Goal: Task Accomplishment & Management: Complete application form

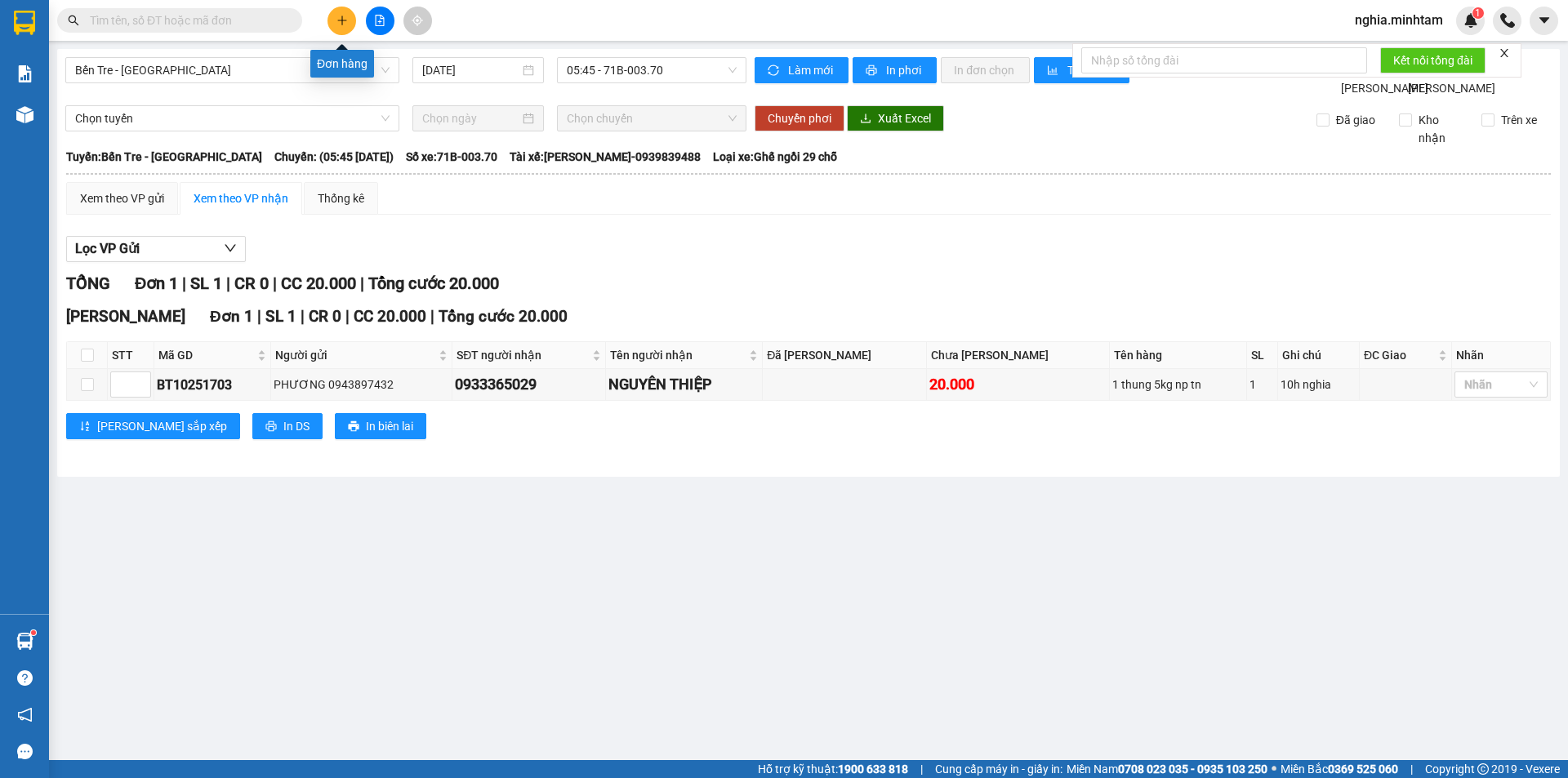
click at [346, 17] on icon "plus" at bounding box center [342, 20] width 12 height 12
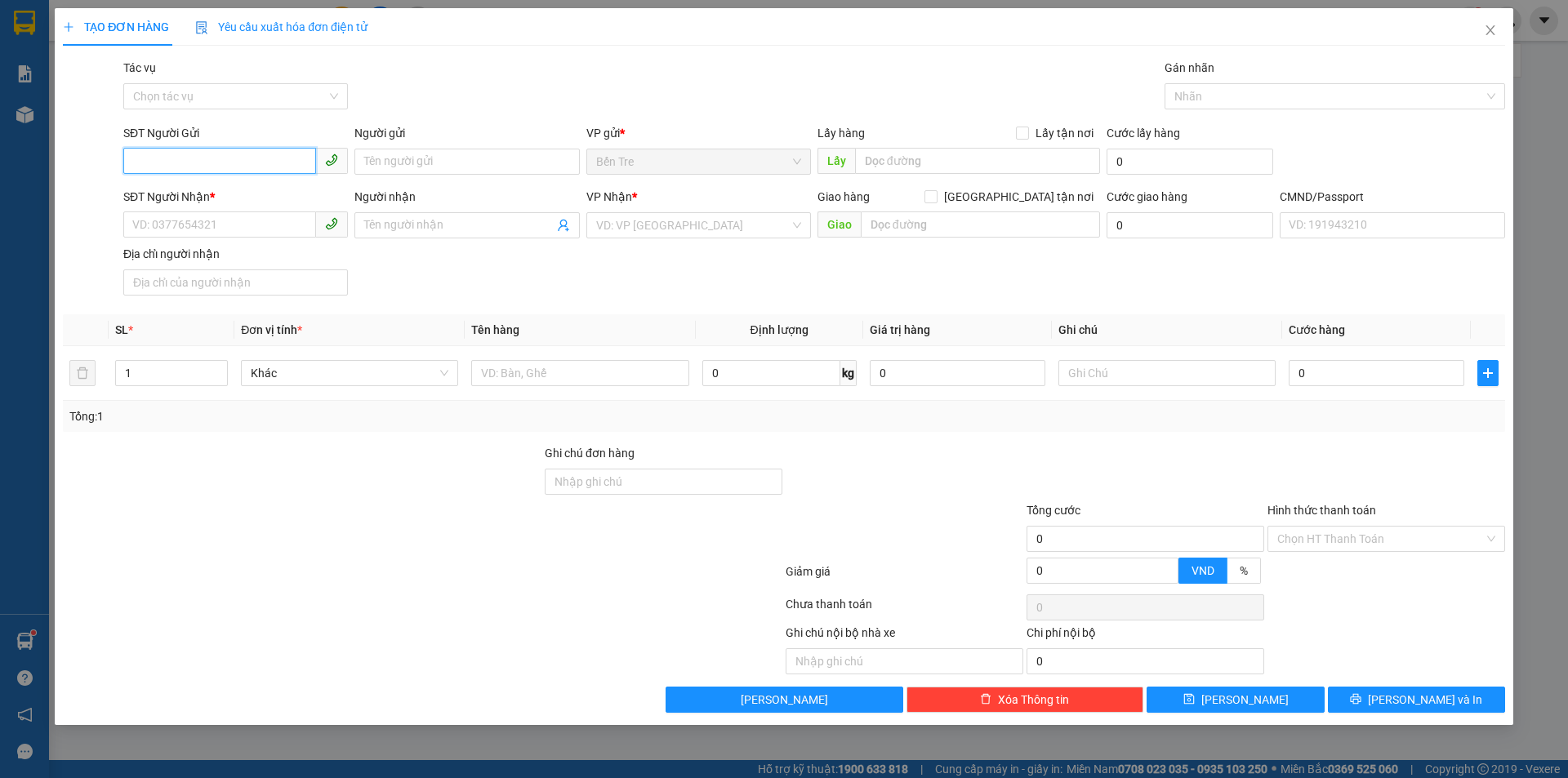
click at [186, 156] on input "SĐT Người Gửi" at bounding box center [220, 160] width 193 height 26
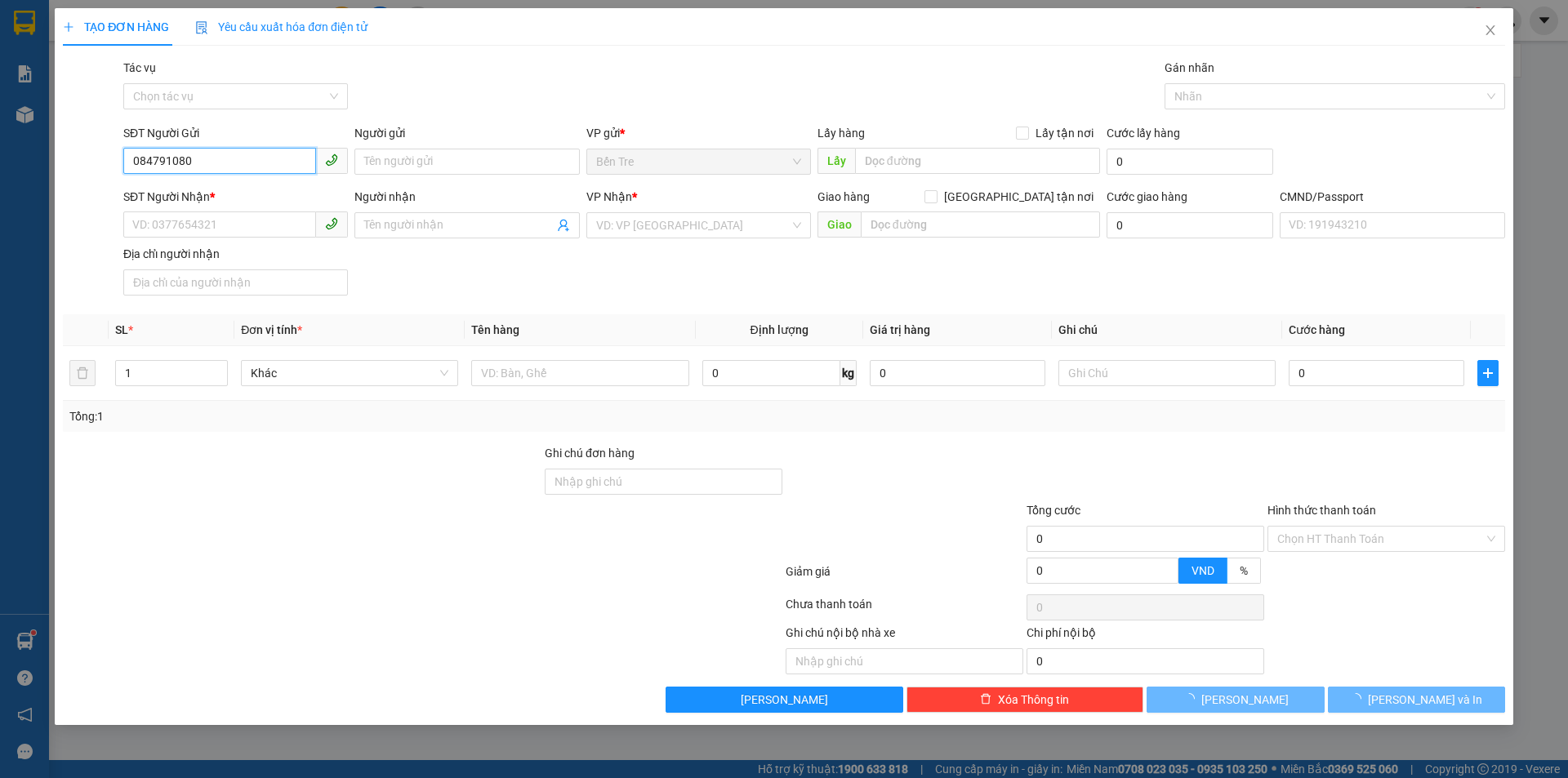
type input "0847910807"
click at [277, 194] on div "0847910807 - CHI" at bounding box center [235, 194] width 205 height 18
type input "CHI"
type input "0822666689"
type input "[PERSON_NAME]"
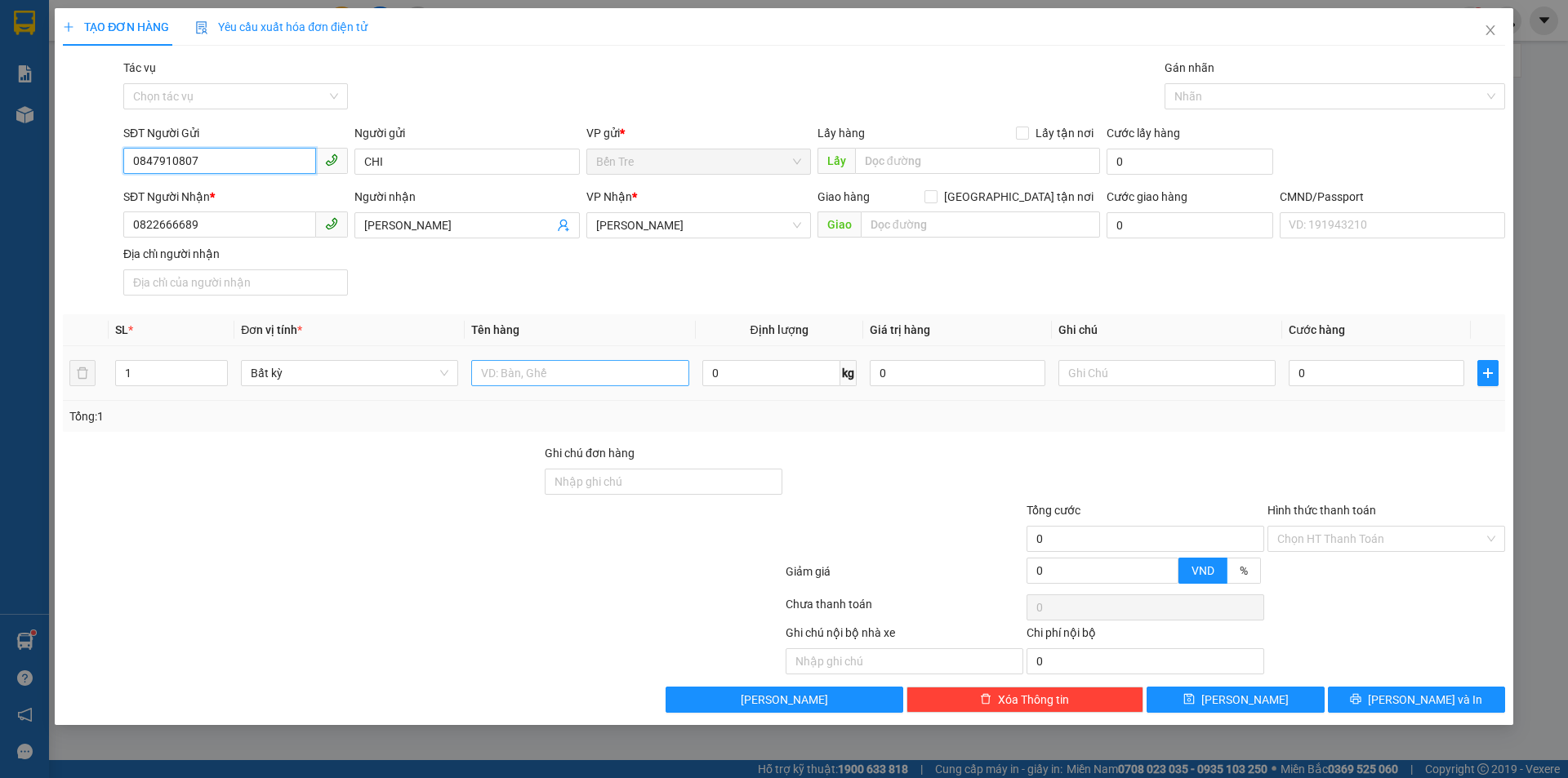
type input "0847910807"
click at [575, 376] on input "text" at bounding box center [580, 373] width 218 height 26
type input "1t 9kg np da"
click at [910, 375] on input "0" at bounding box center [957, 373] width 175 height 26
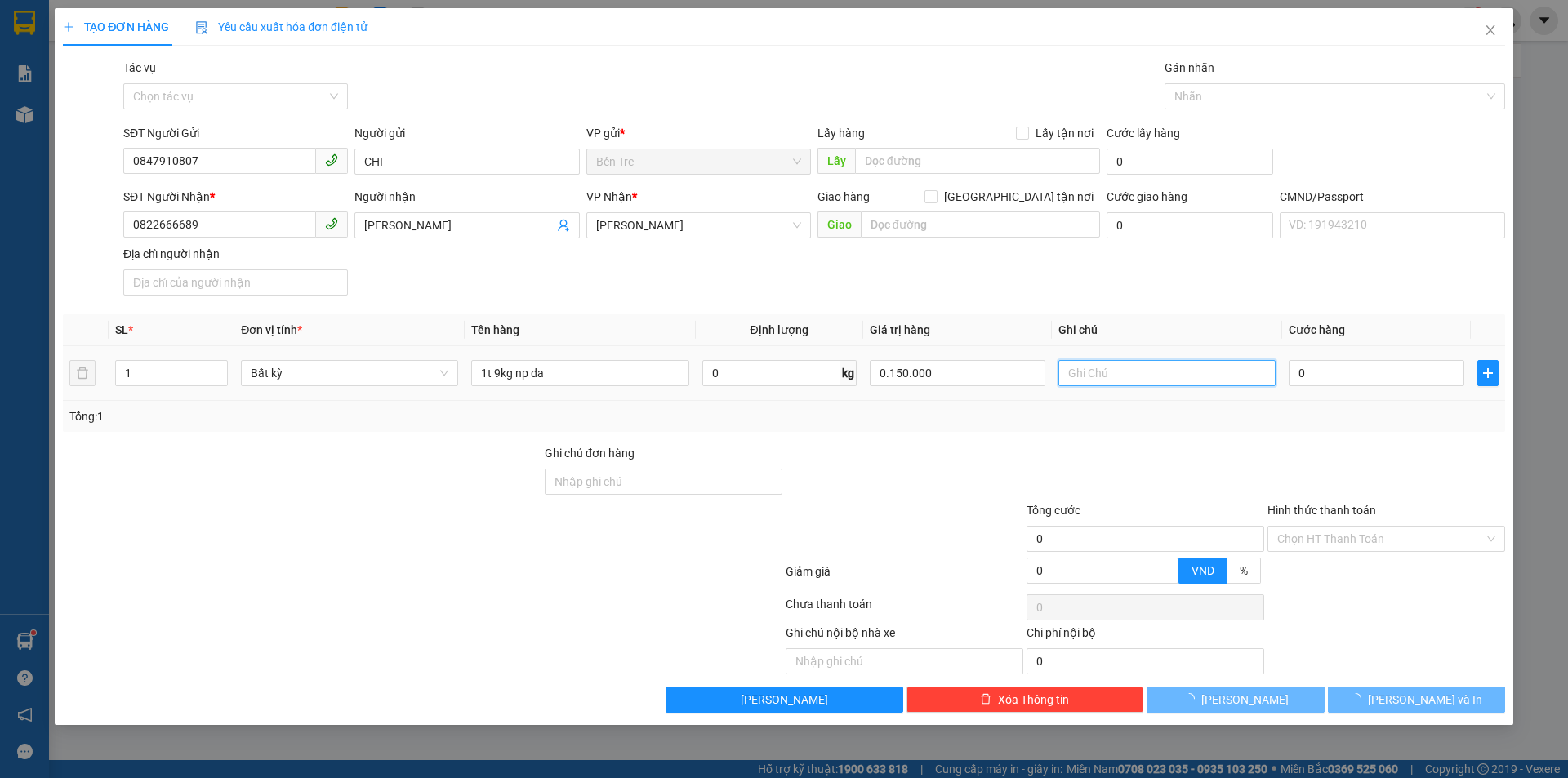
type input "150.000"
click at [1180, 378] on input "text" at bounding box center [1167, 373] width 218 height 26
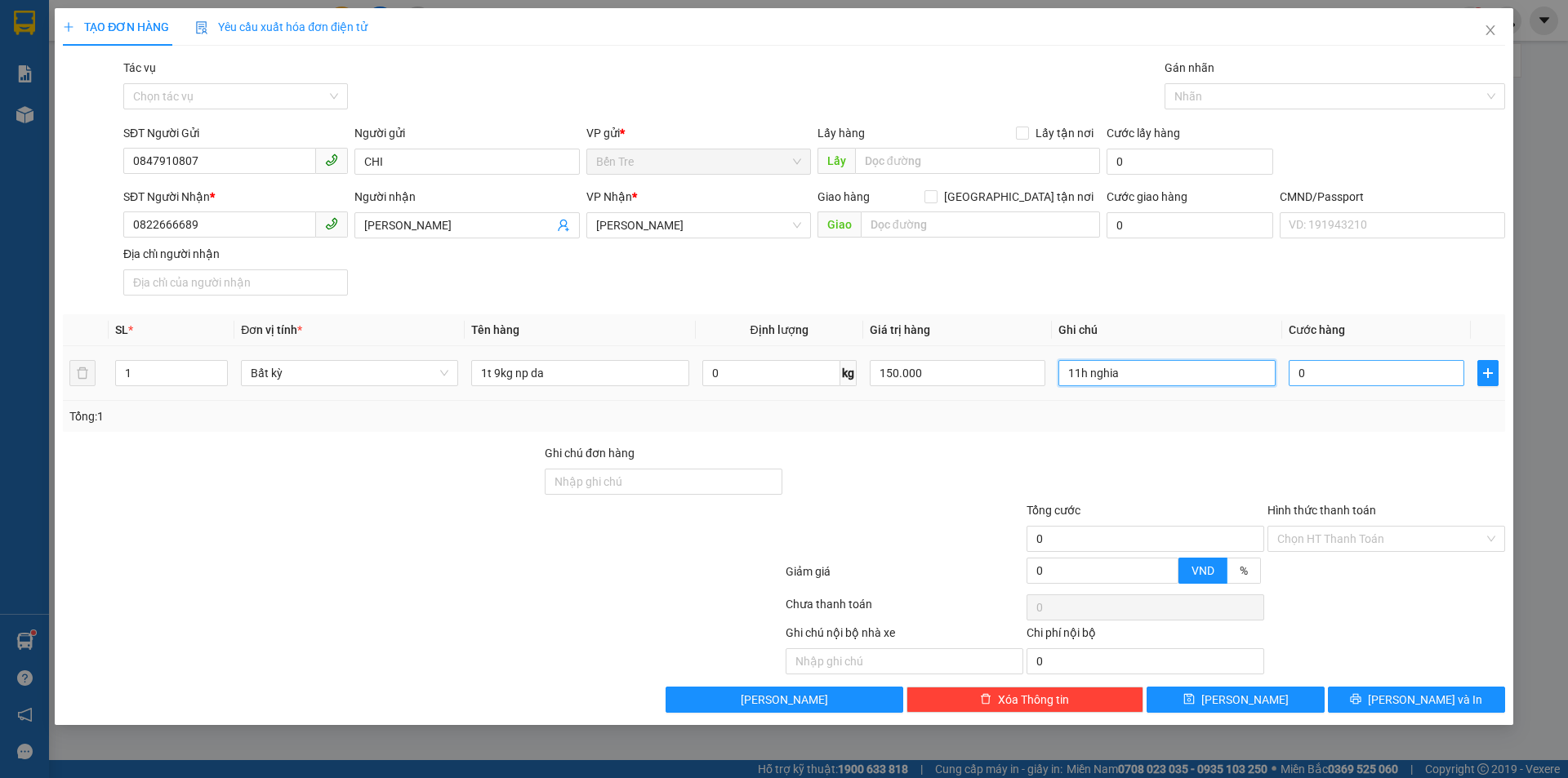
type input "11h nghia"
type input "2"
type input "25"
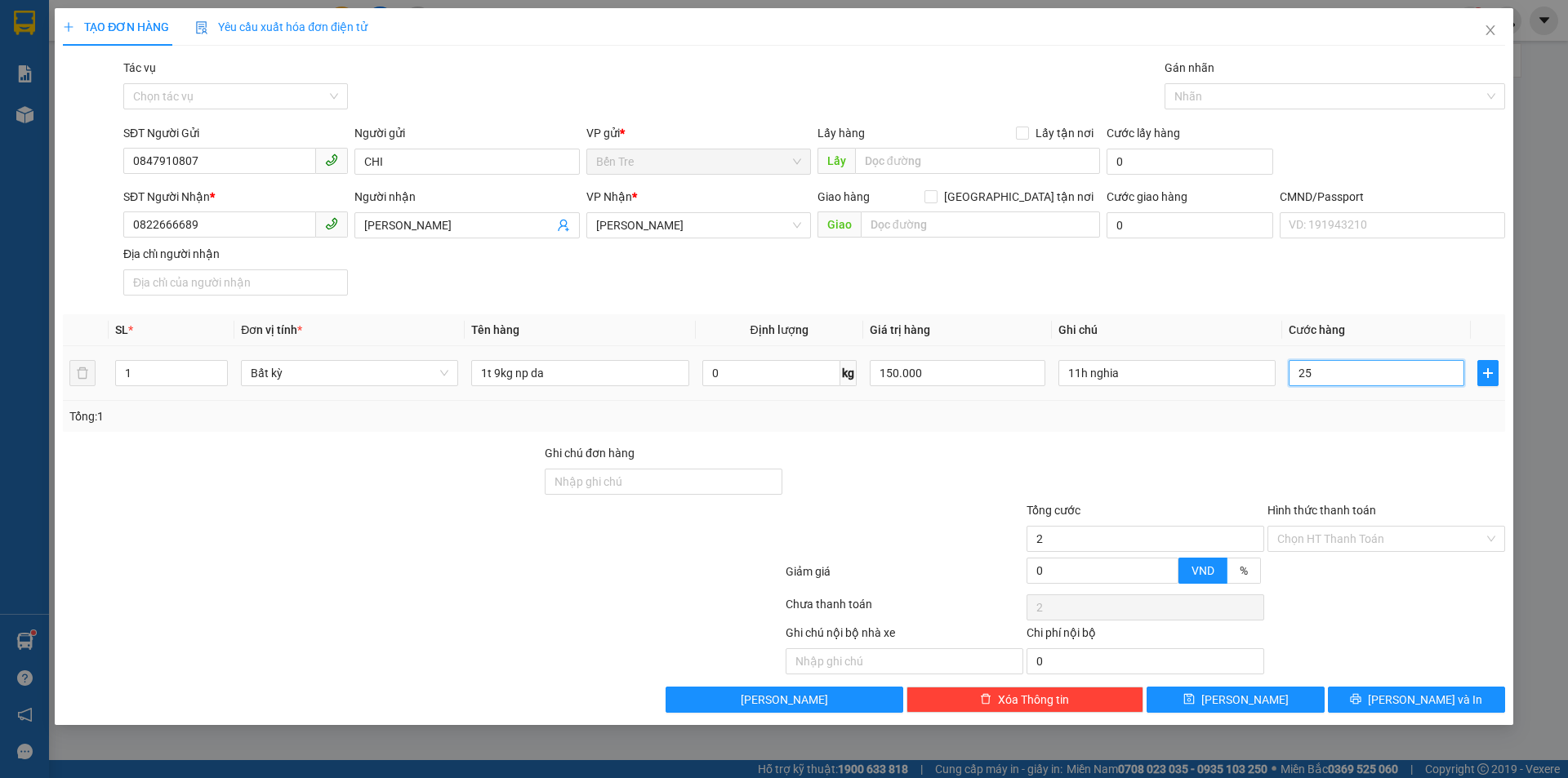
type input "25"
type input "250"
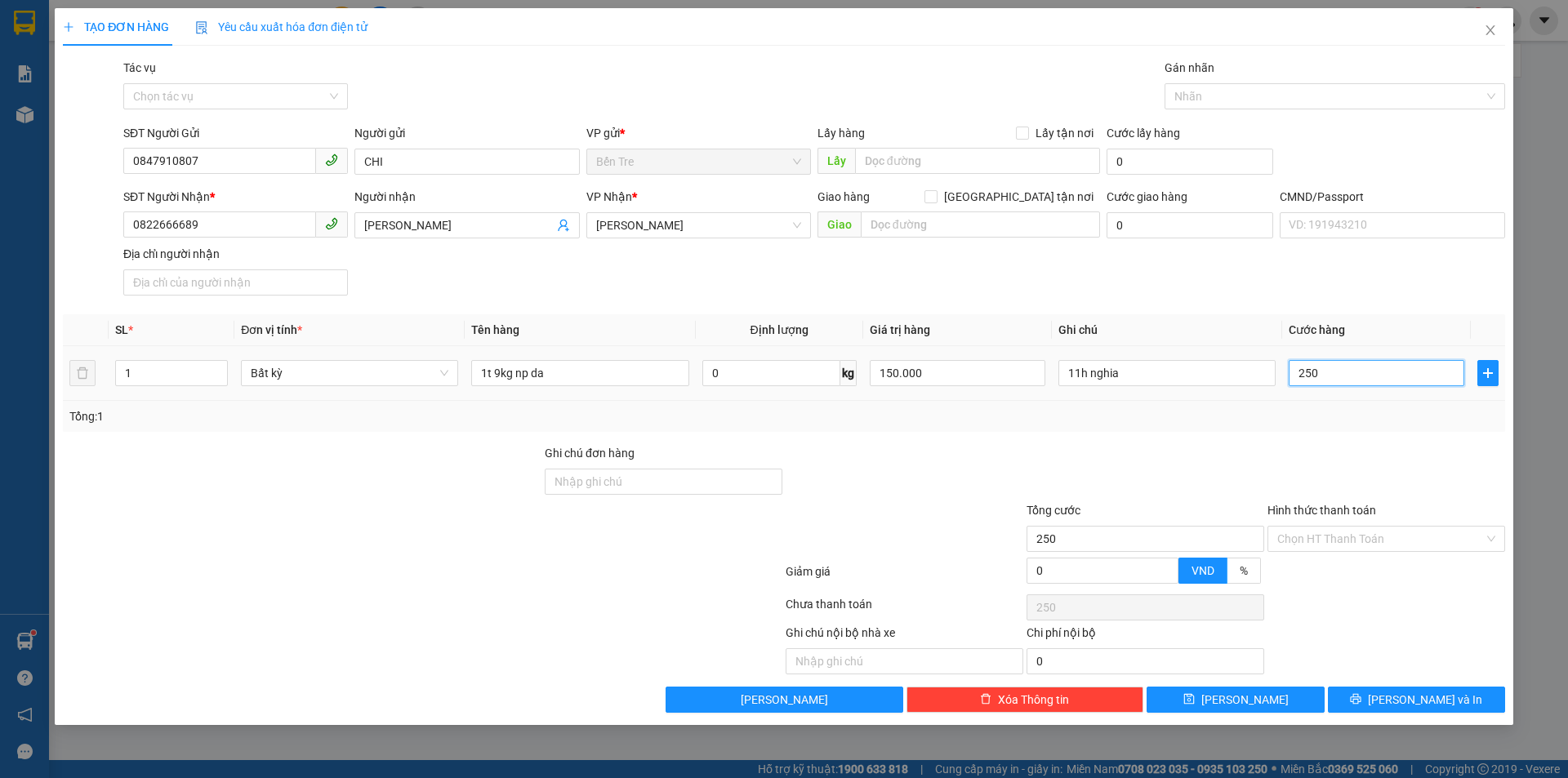
type input "2.500"
type input "25.000"
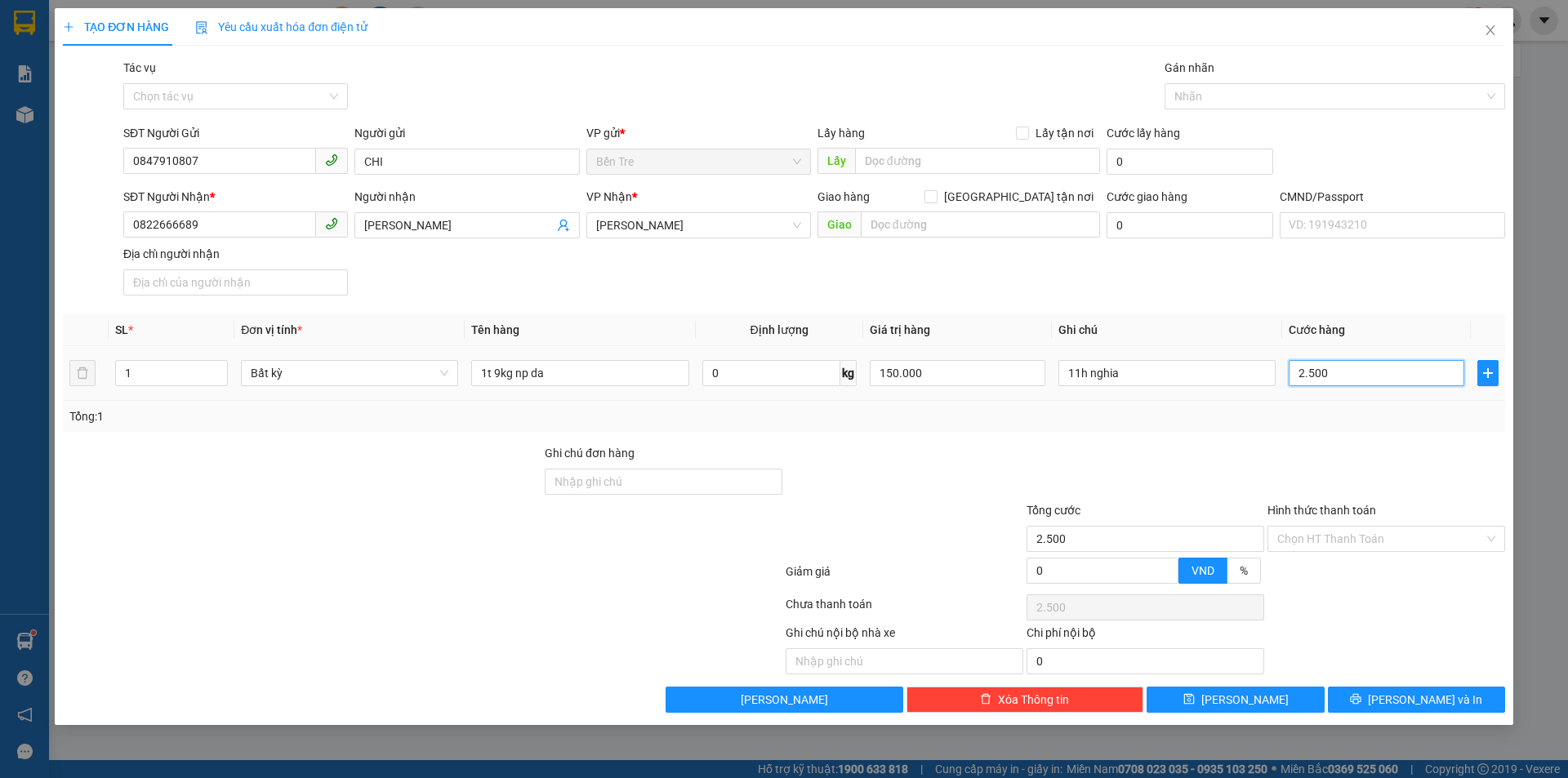
type input "25.000"
drag, startPoint x: 1379, startPoint y: 690, endPoint x: 1347, endPoint y: 692, distance: 32.1
click at [1369, 697] on button "[PERSON_NAME] và In" at bounding box center [1416, 699] width 177 height 26
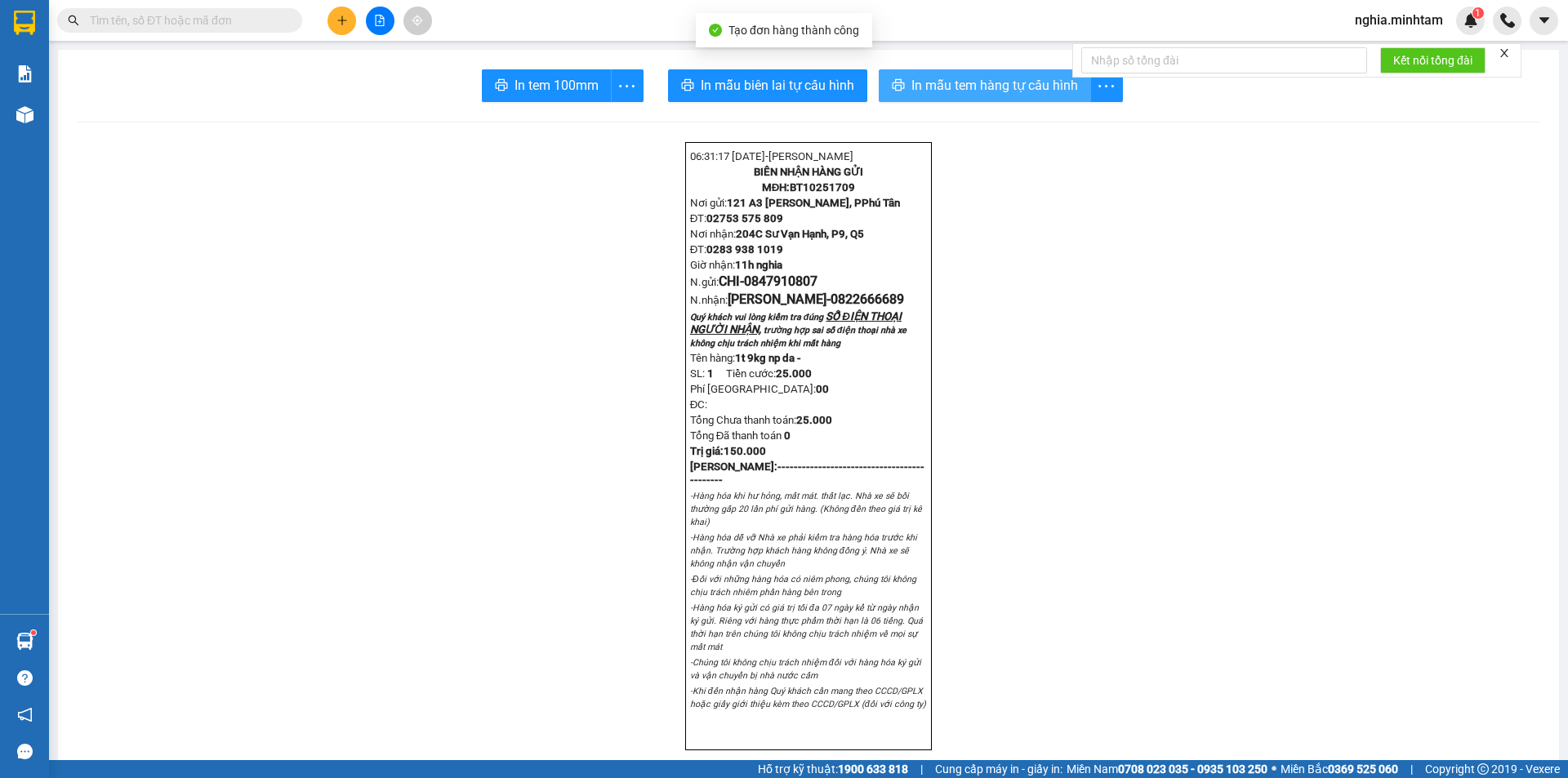
click at [986, 92] on span "In mẫu tem hàng tự cấu hình" at bounding box center [994, 85] width 167 height 20
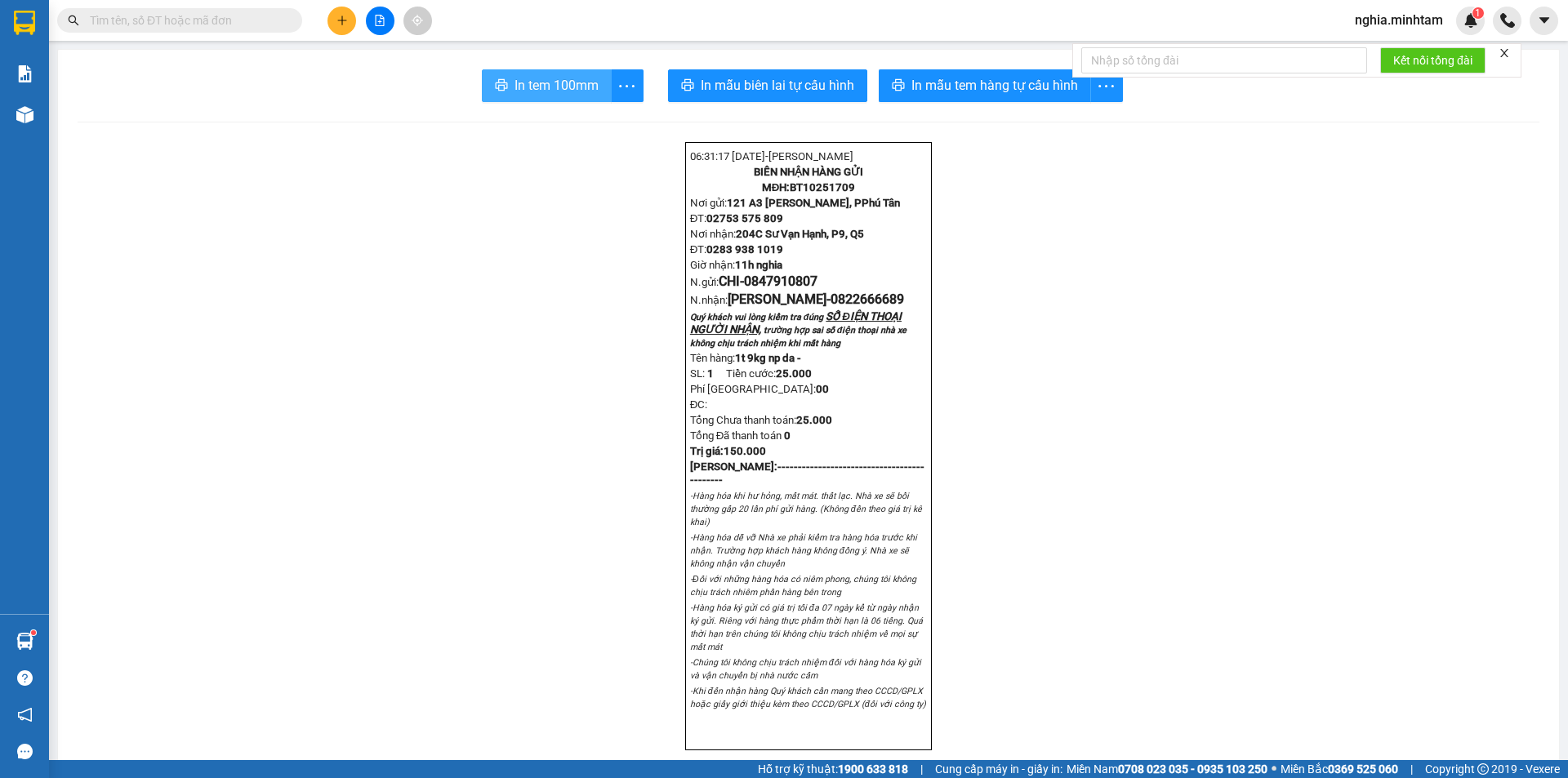
click at [523, 83] on span "In tem 100mm" at bounding box center [556, 85] width 84 height 20
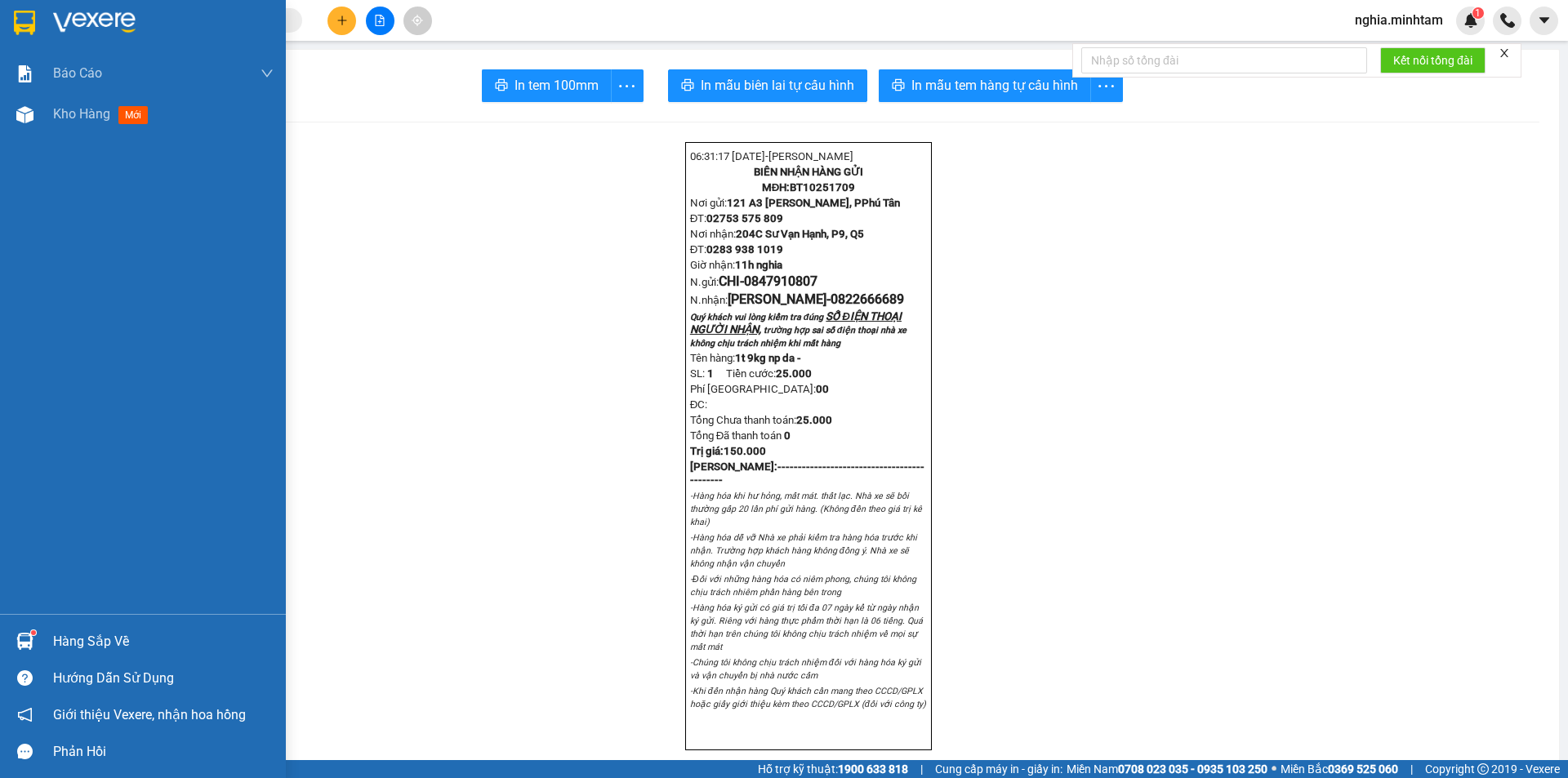
click at [17, 23] on img at bounding box center [24, 22] width 21 height 24
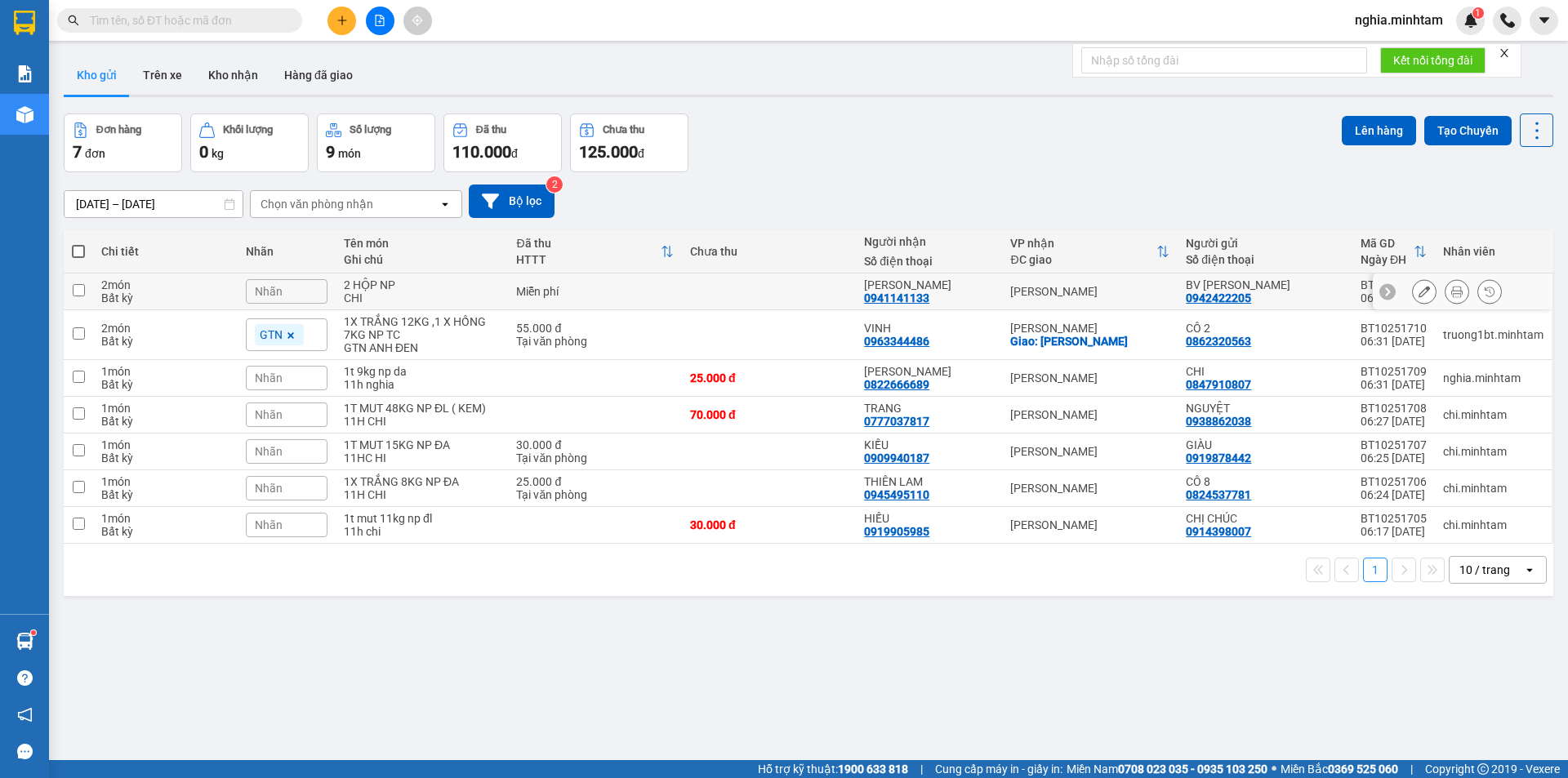
click at [78, 289] on input "checkbox" at bounding box center [78, 290] width 13 height 13
checkbox input "true"
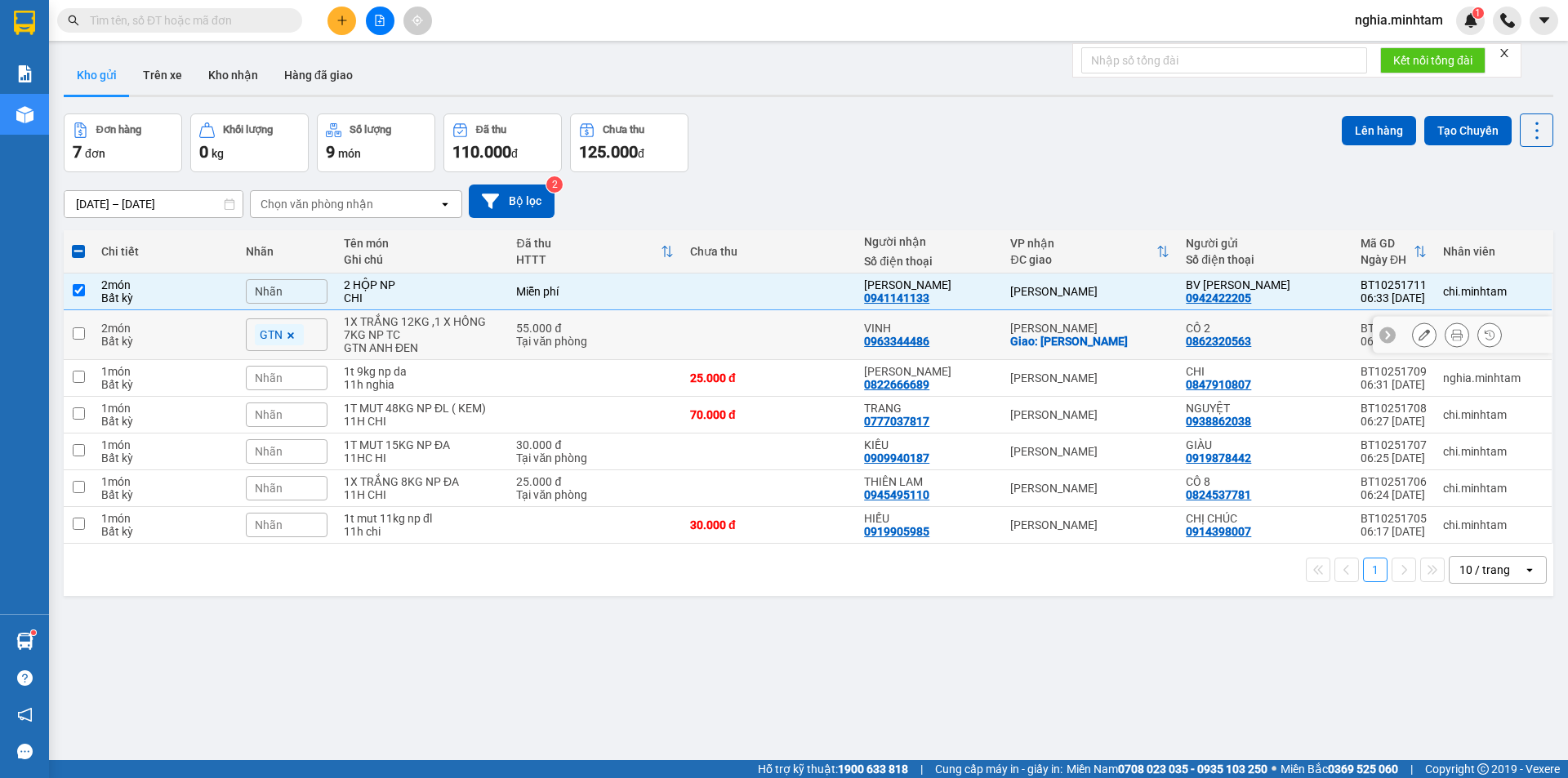
click at [79, 335] on input "checkbox" at bounding box center [78, 333] width 13 height 13
checkbox input "true"
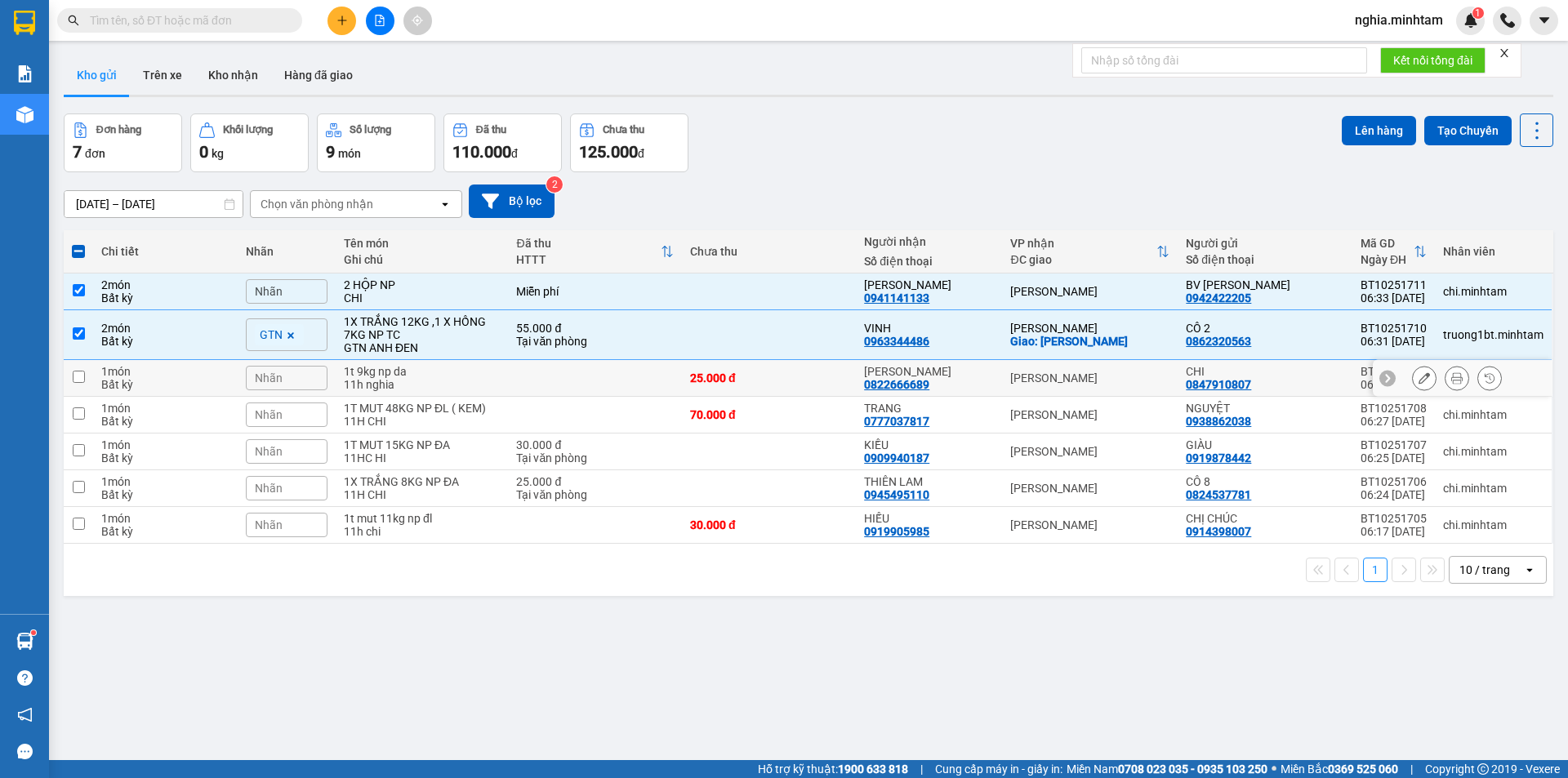
click at [79, 375] on input "checkbox" at bounding box center [78, 376] width 13 height 13
checkbox input "true"
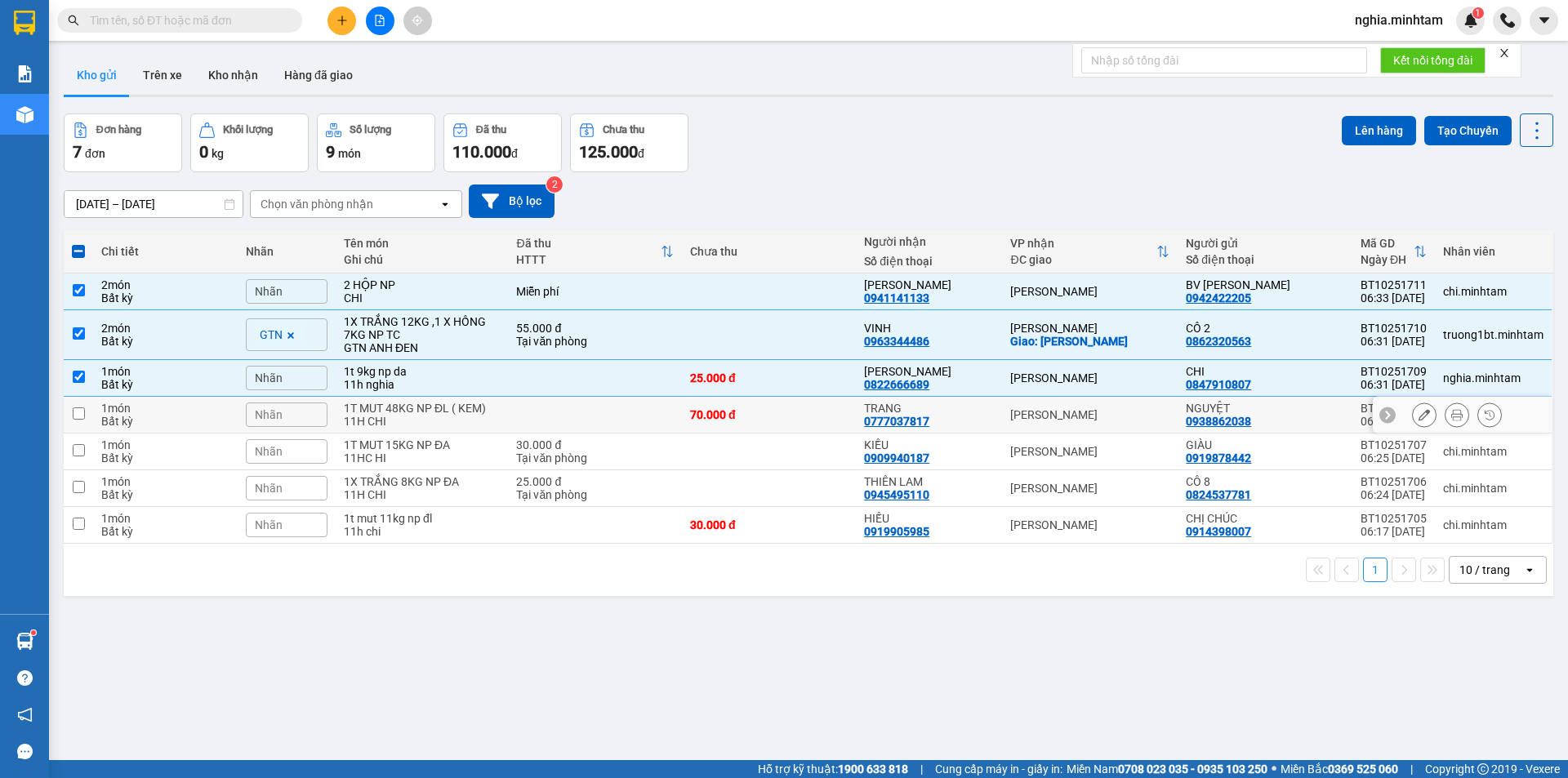
click at [72, 412] on input "checkbox" at bounding box center [78, 413] width 13 height 13
checkbox input "true"
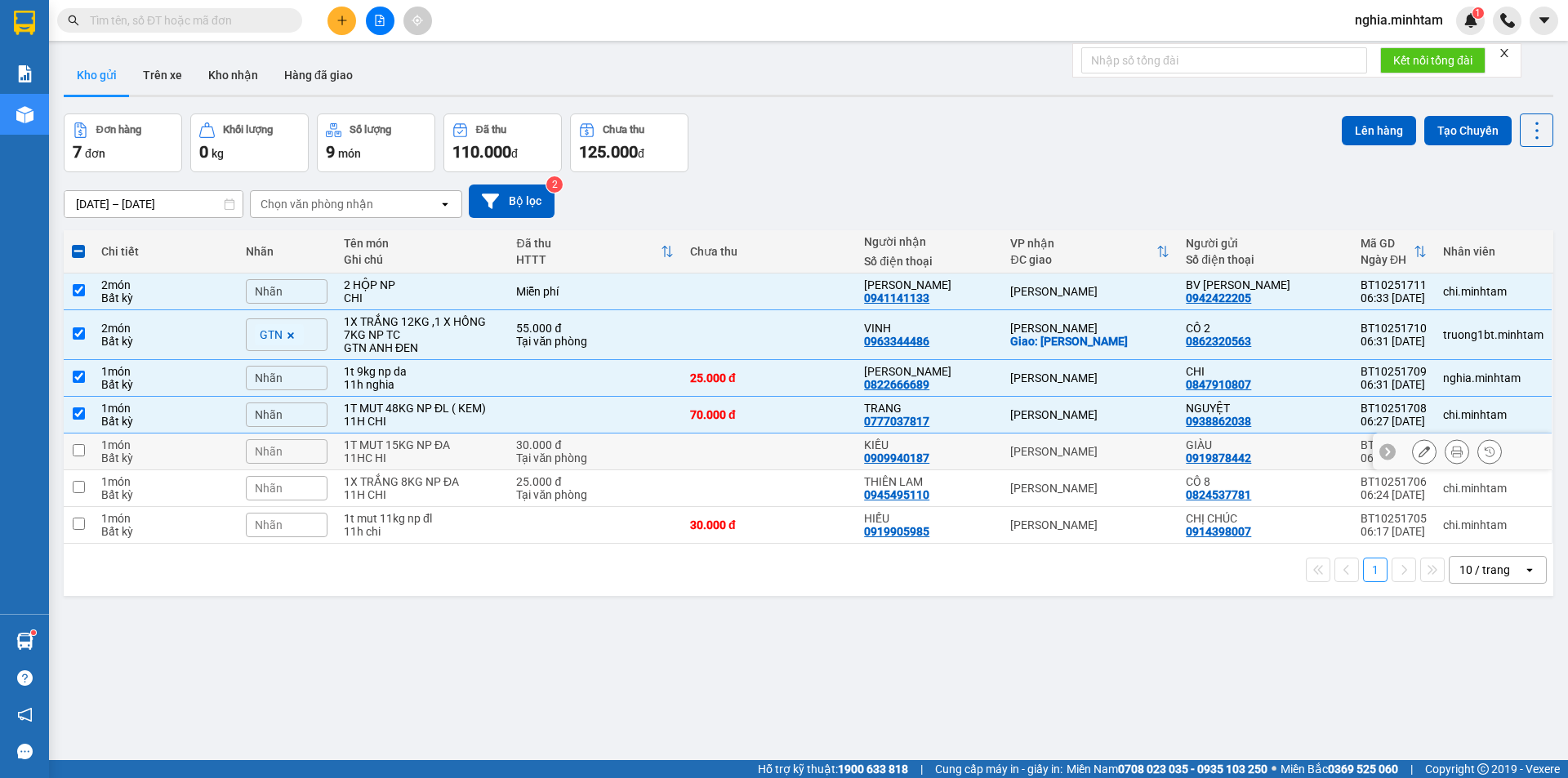
click at [78, 454] on input "checkbox" at bounding box center [78, 450] width 13 height 13
checkbox input "true"
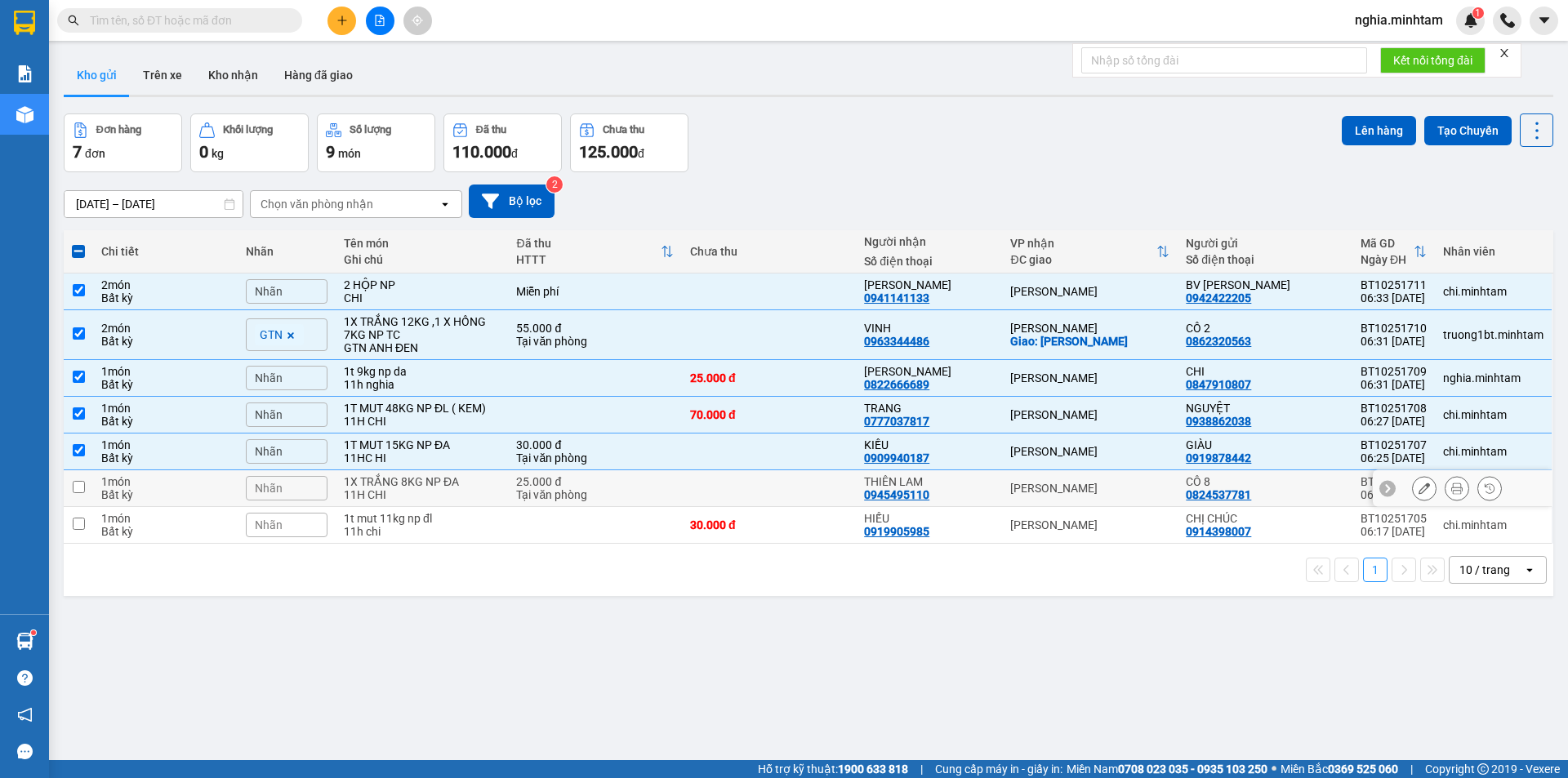
click at [74, 485] on input "checkbox" at bounding box center [78, 486] width 13 height 13
checkbox input "true"
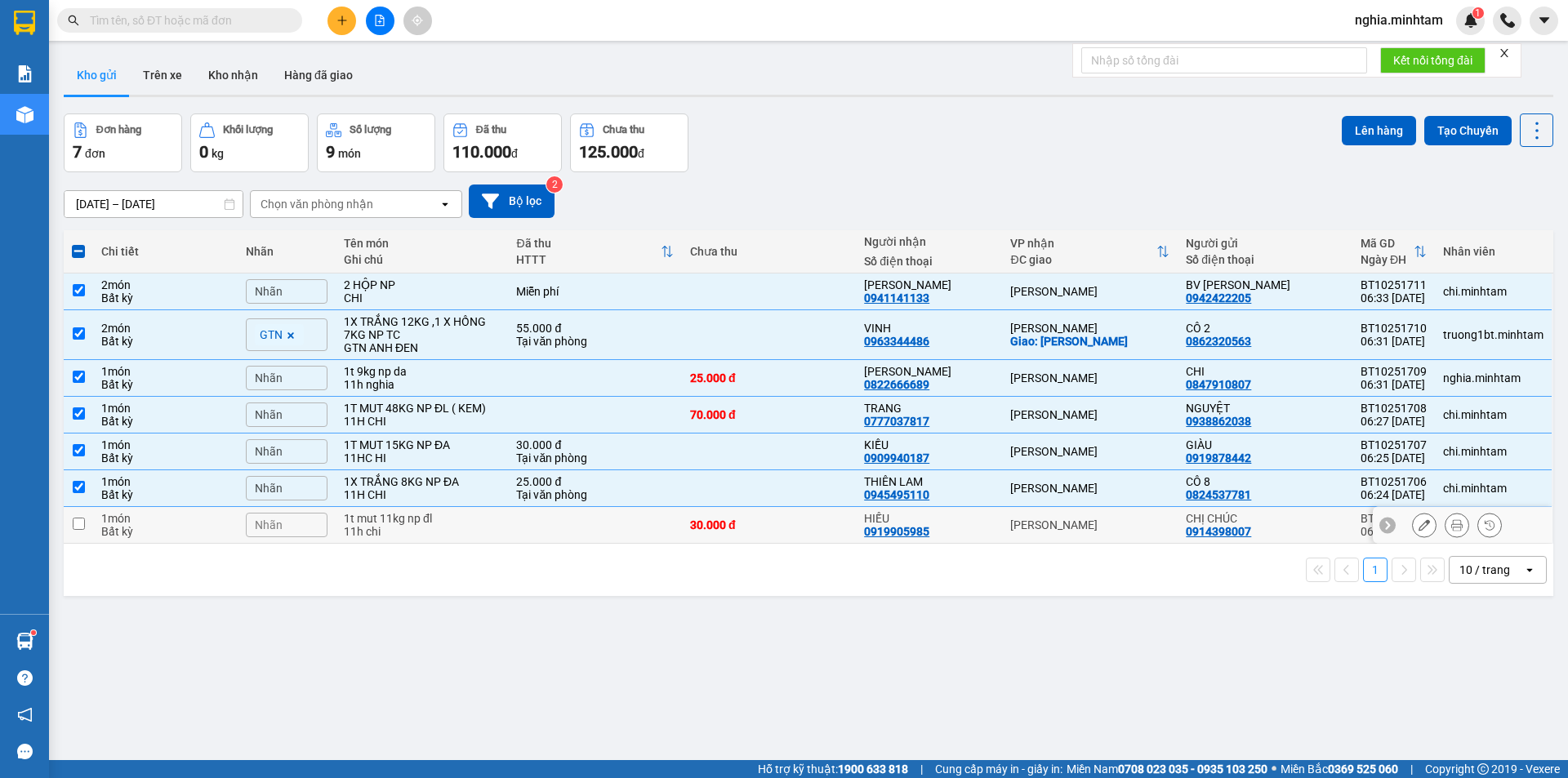
click at [78, 520] on input "checkbox" at bounding box center [78, 523] width 13 height 13
checkbox input "true"
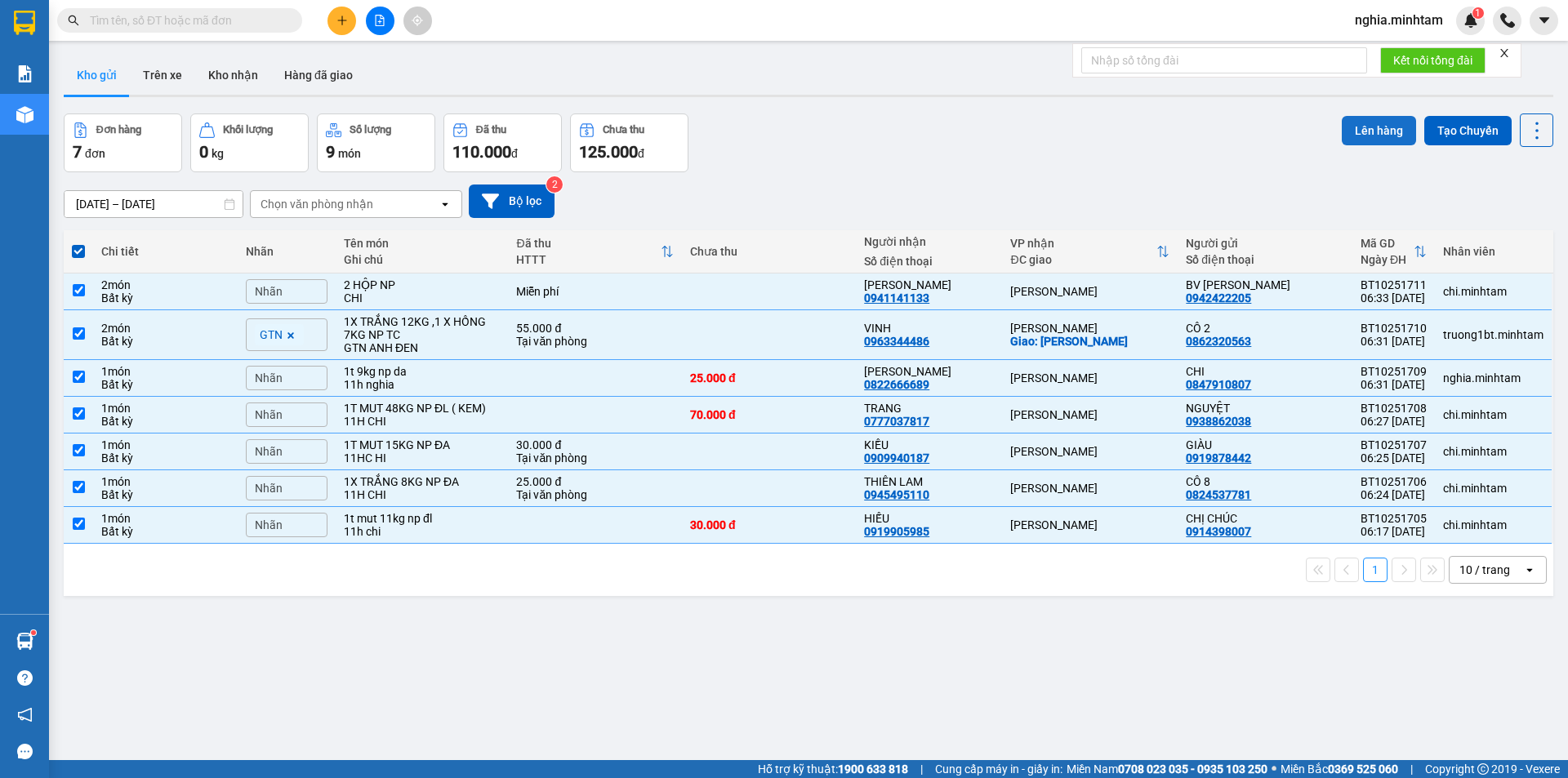
click at [1378, 133] on button "Lên hàng" at bounding box center [1378, 130] width 74 height 30
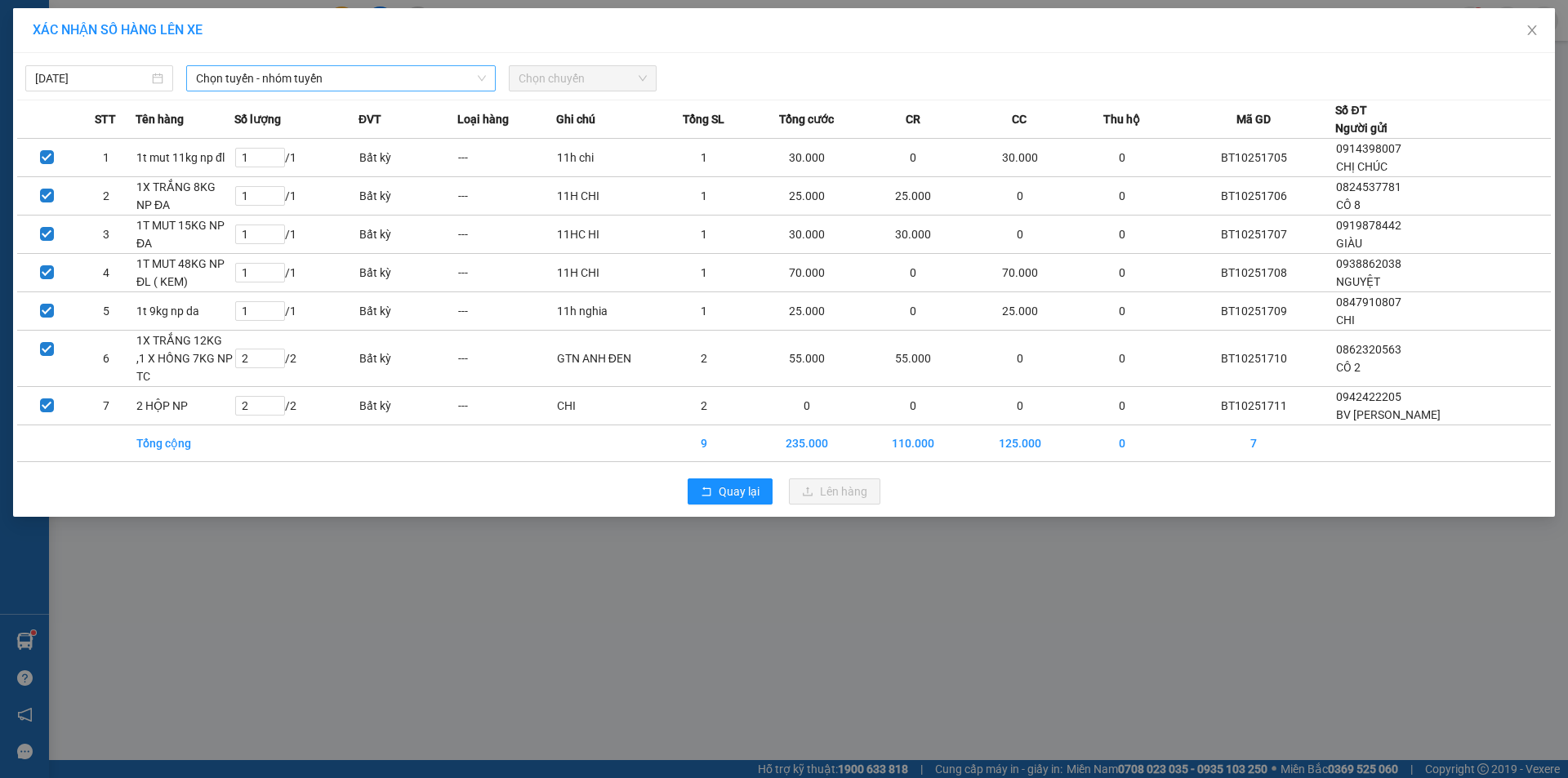
click at [377, 79] on span "Chọn tuyến - nhóm tuyến" at bounding box center [340, 78] width 290 height 24
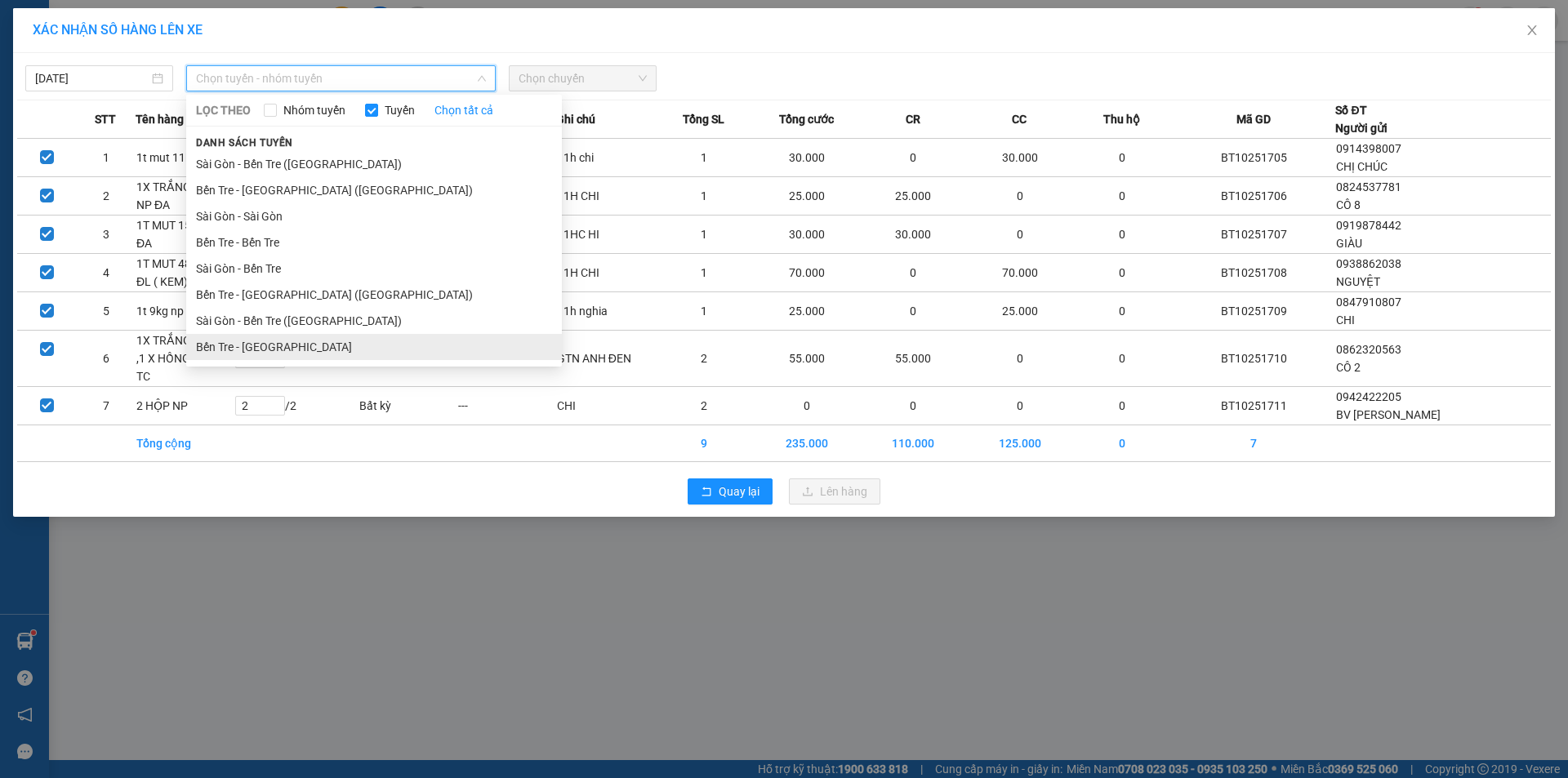
click at [337, 351] on li "Bến Tre - [GEOGRAPHIC_DATA]" at bounding box center [374, 347] width 376 height 26
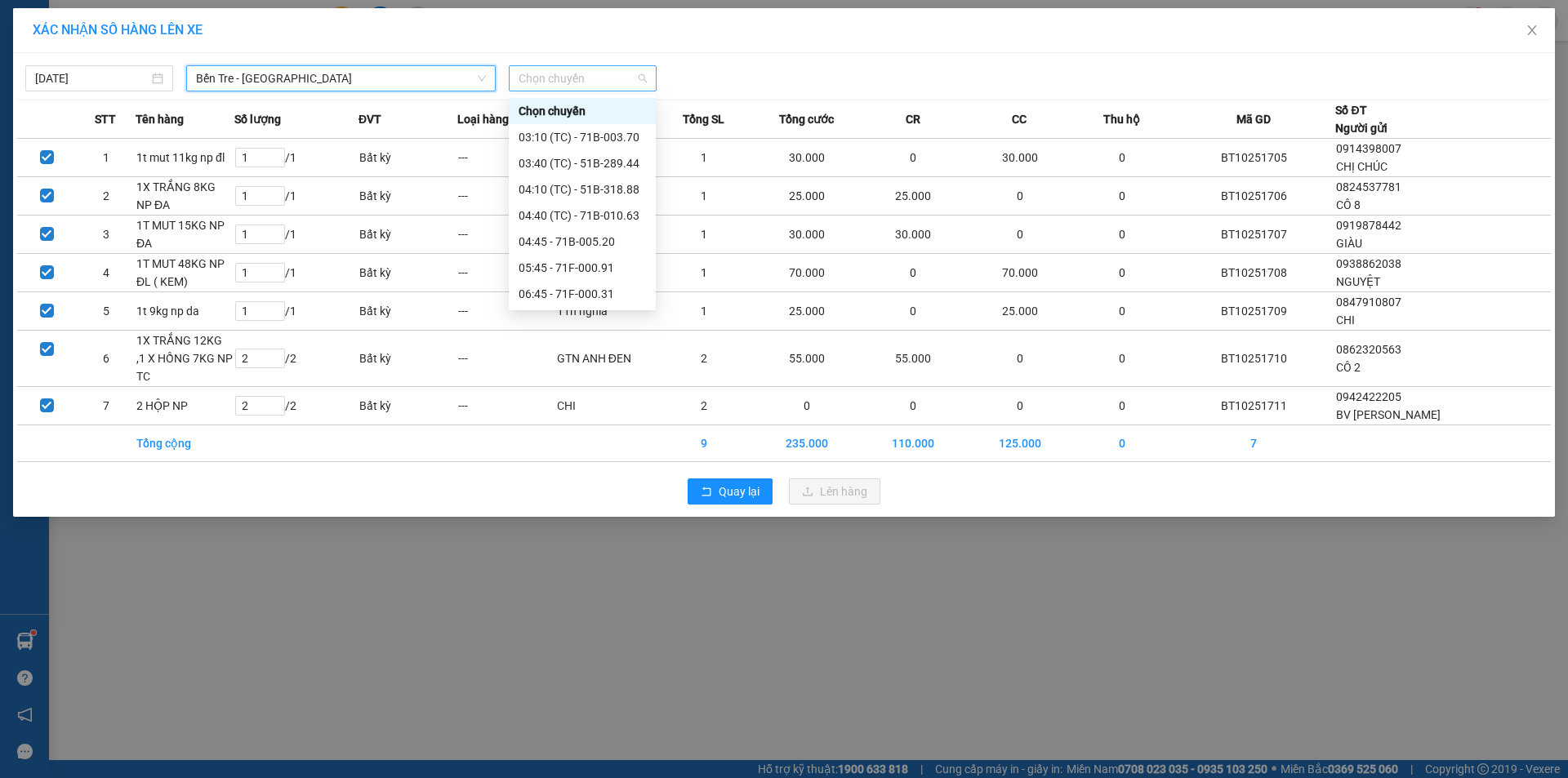
click at [574, 79] on span "Chọn chuyến" at bounding box center [582, 78] width 128 height 24
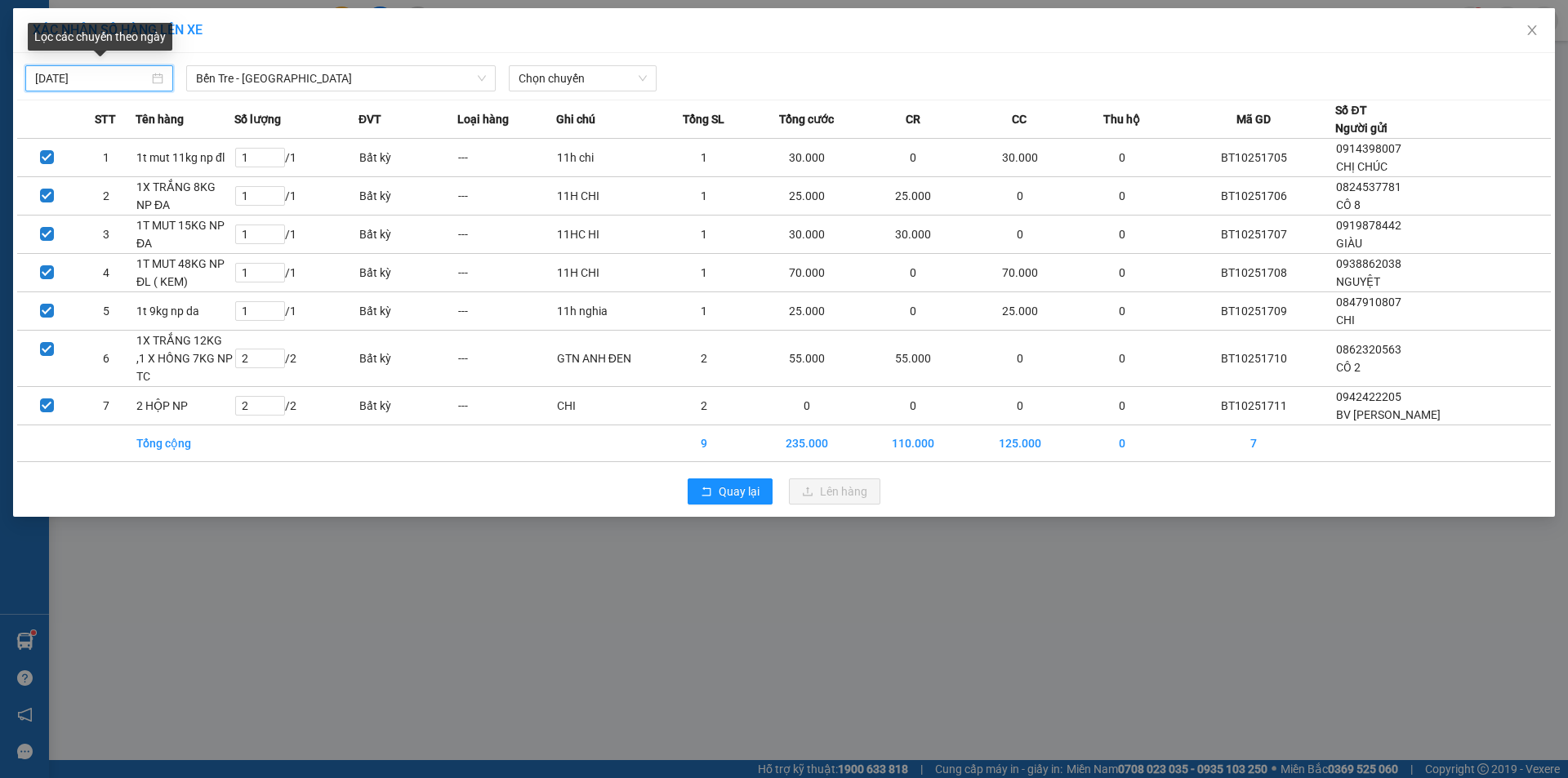
click at [109, 84] on input "[DATE]" at bounding box center [91, 78] width 114 height 18
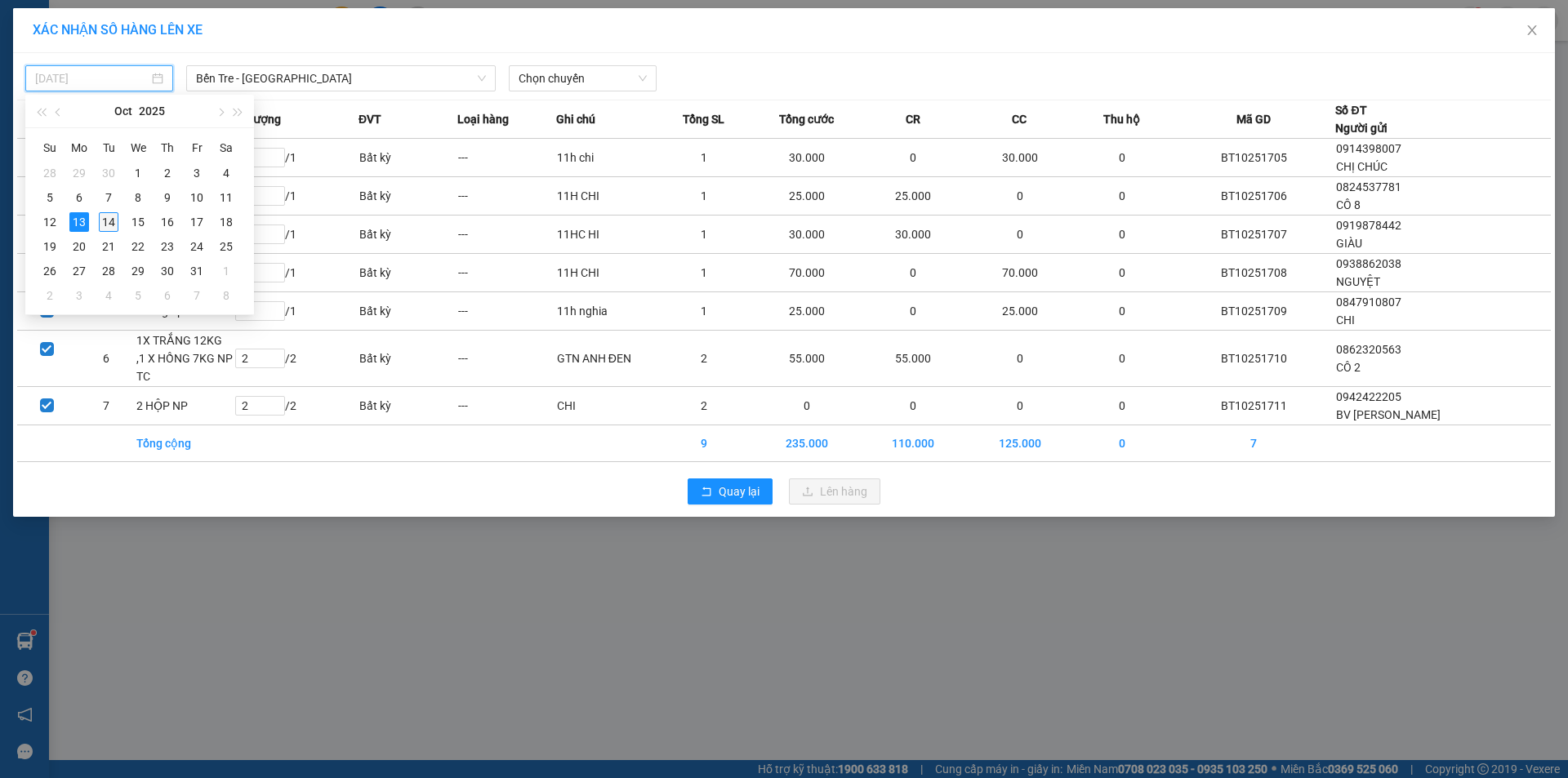
click at [113, 218] on div "14" at bounding box center [109, 221] width 19 height 19
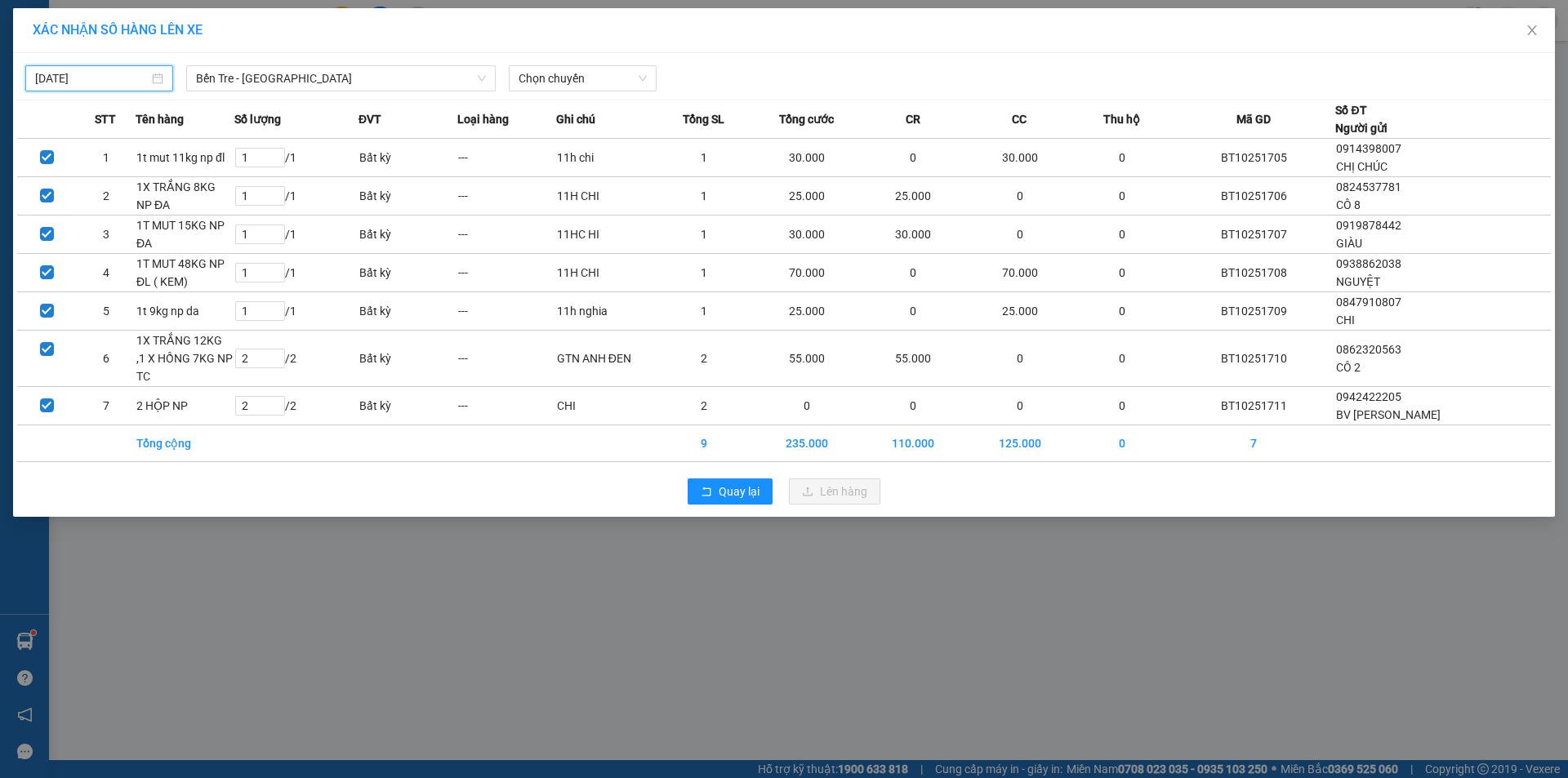
type input "[DATE]"
click at [565, 74] on span "Chọn chuyến" at bounding box center [582, 78] width 128 height 24
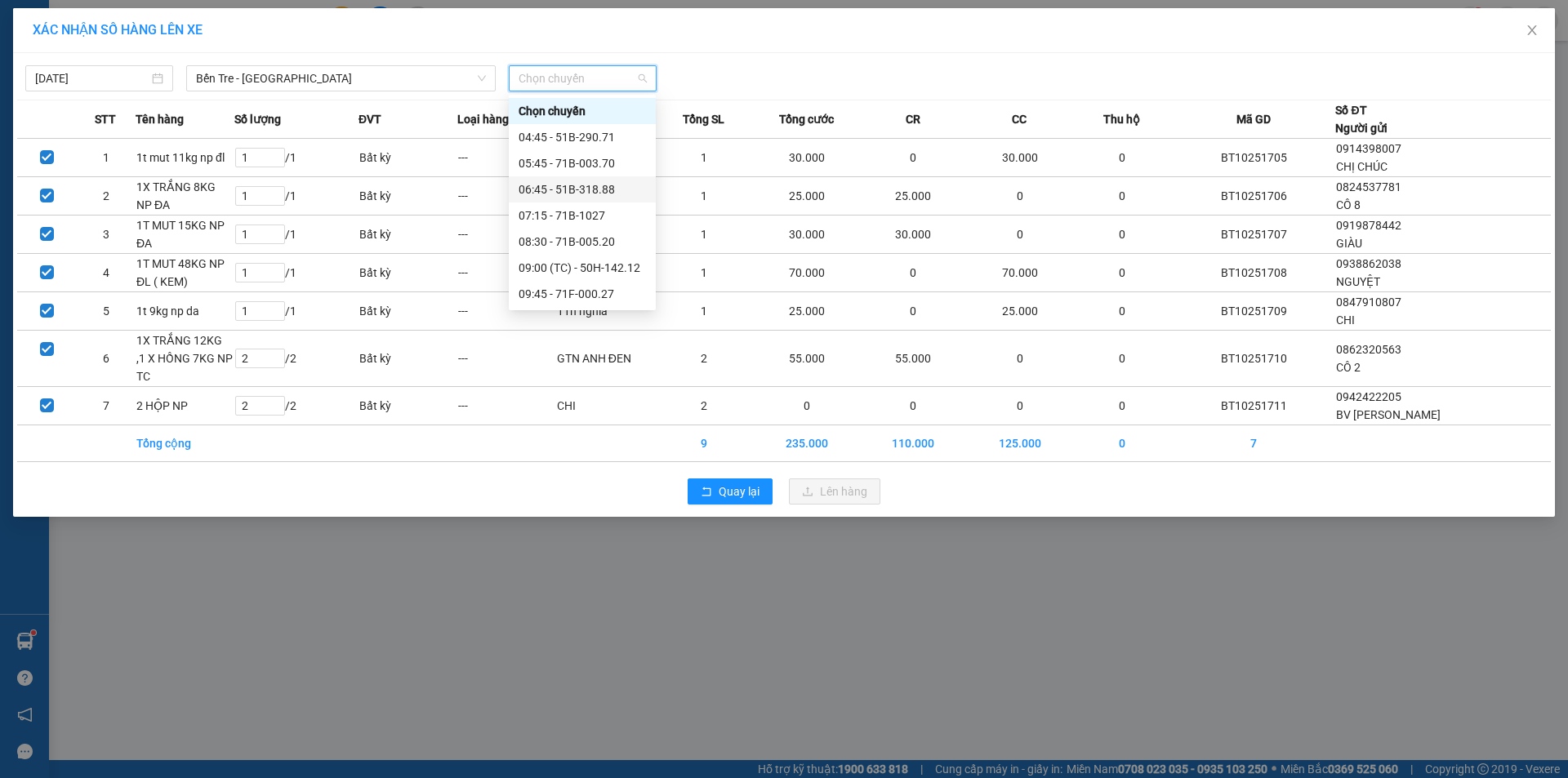
click at [574, 191] on div "06:45 - 51B-318.88" at bounding box center [582, 189] width 127 height 18
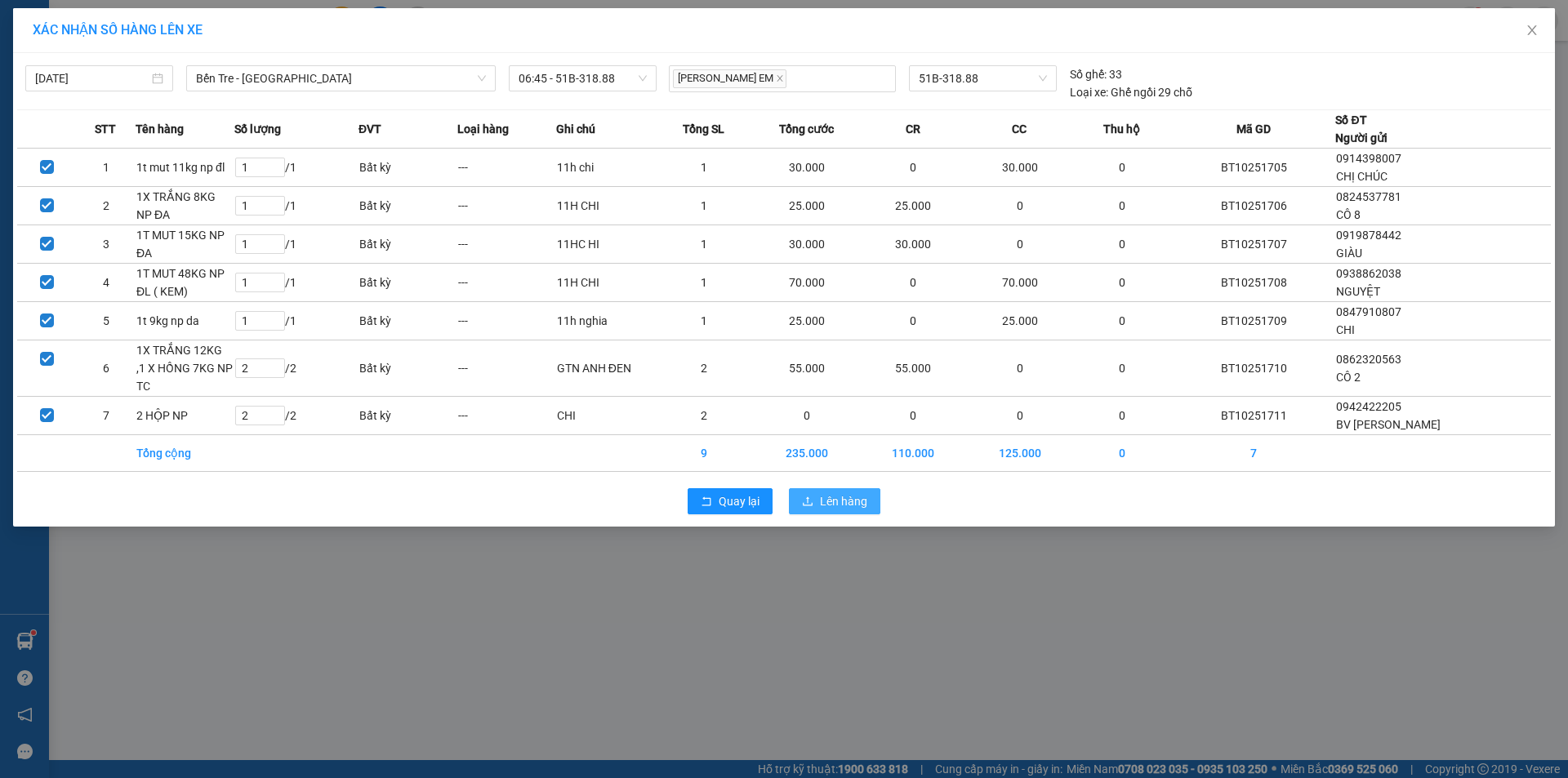
click at [845, 488] on button "Lên hàng" at bounding box center [834, 501] width 91 height 26
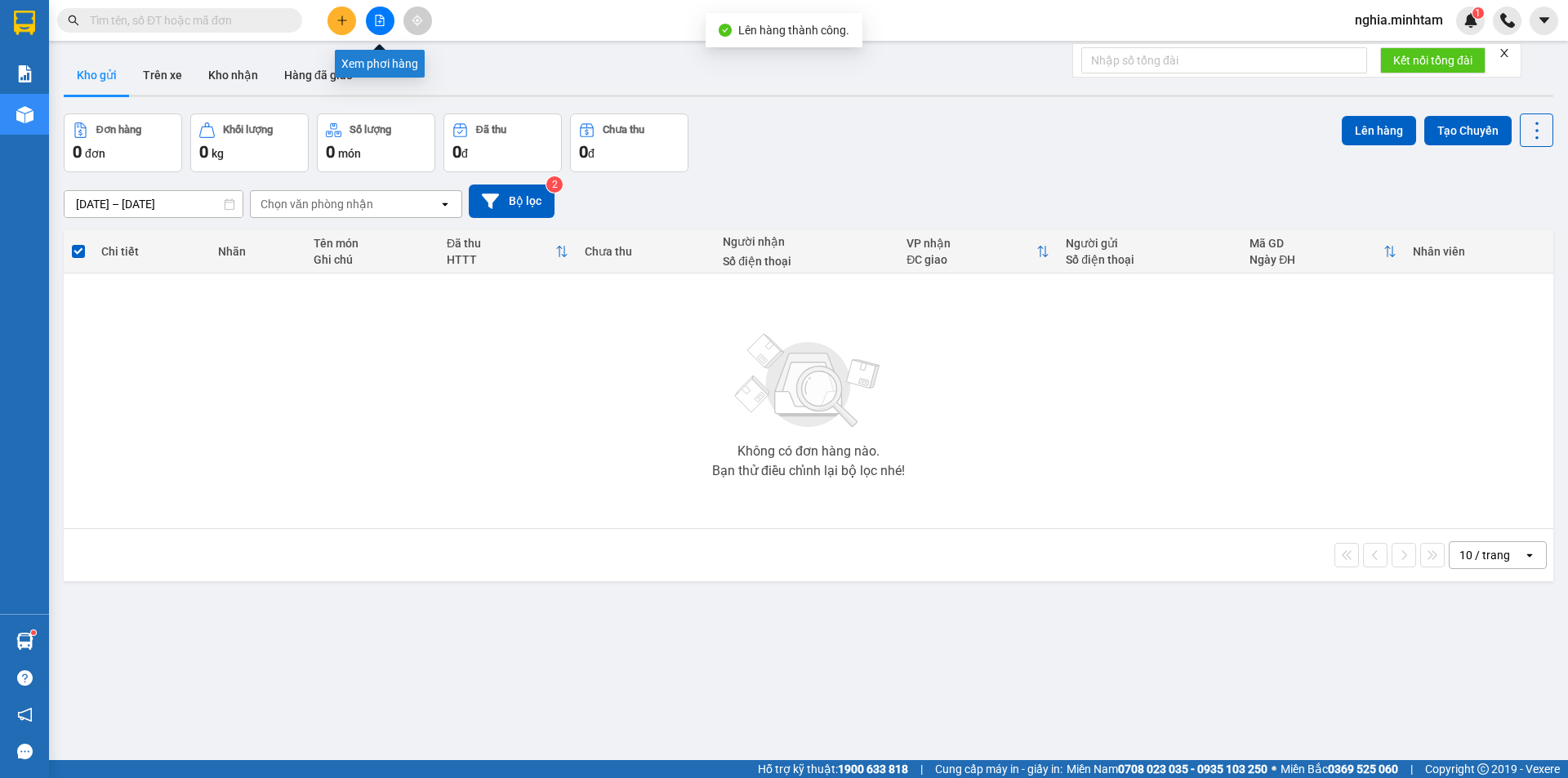
click at [374, 24] on icon "file-add" at bounding box center [379, 20] width 12 height 12
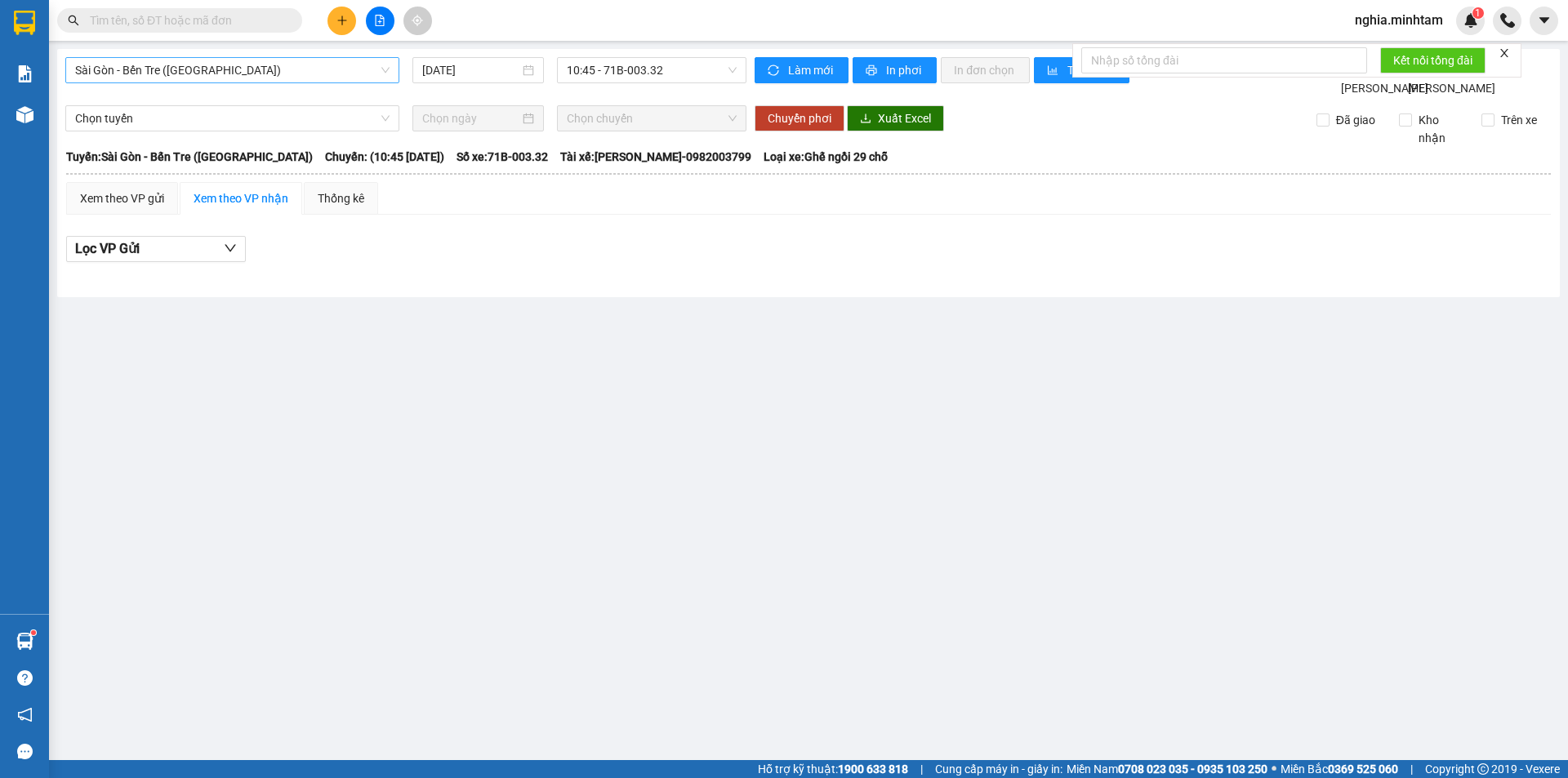
click at [291, 66] on span "Sài Gòn - Bến Tre ([GEOGRAPHIC_DATA])" at bounding box center [232, 69] width 314 height 24
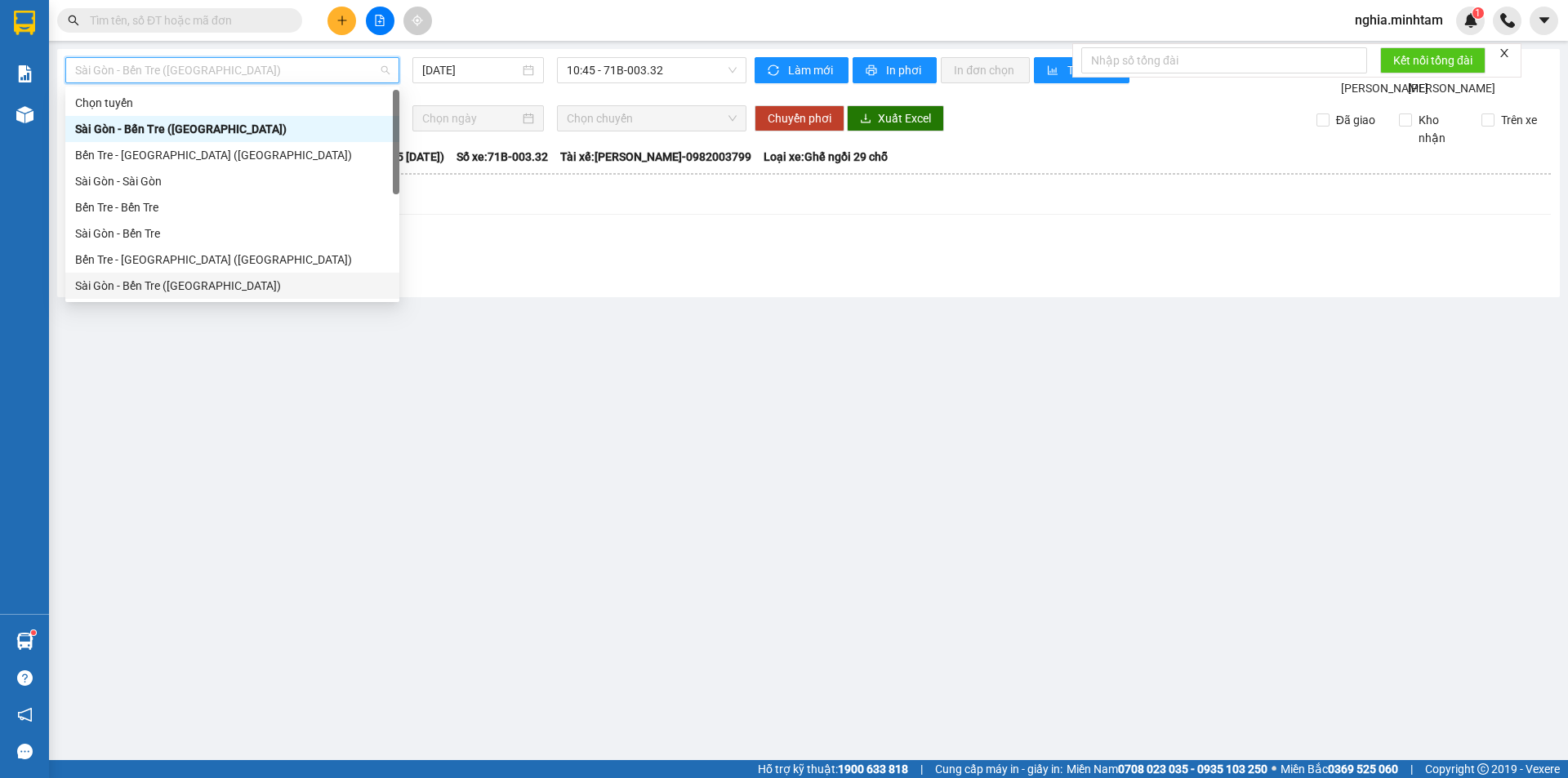
scroll to position [26, 0]
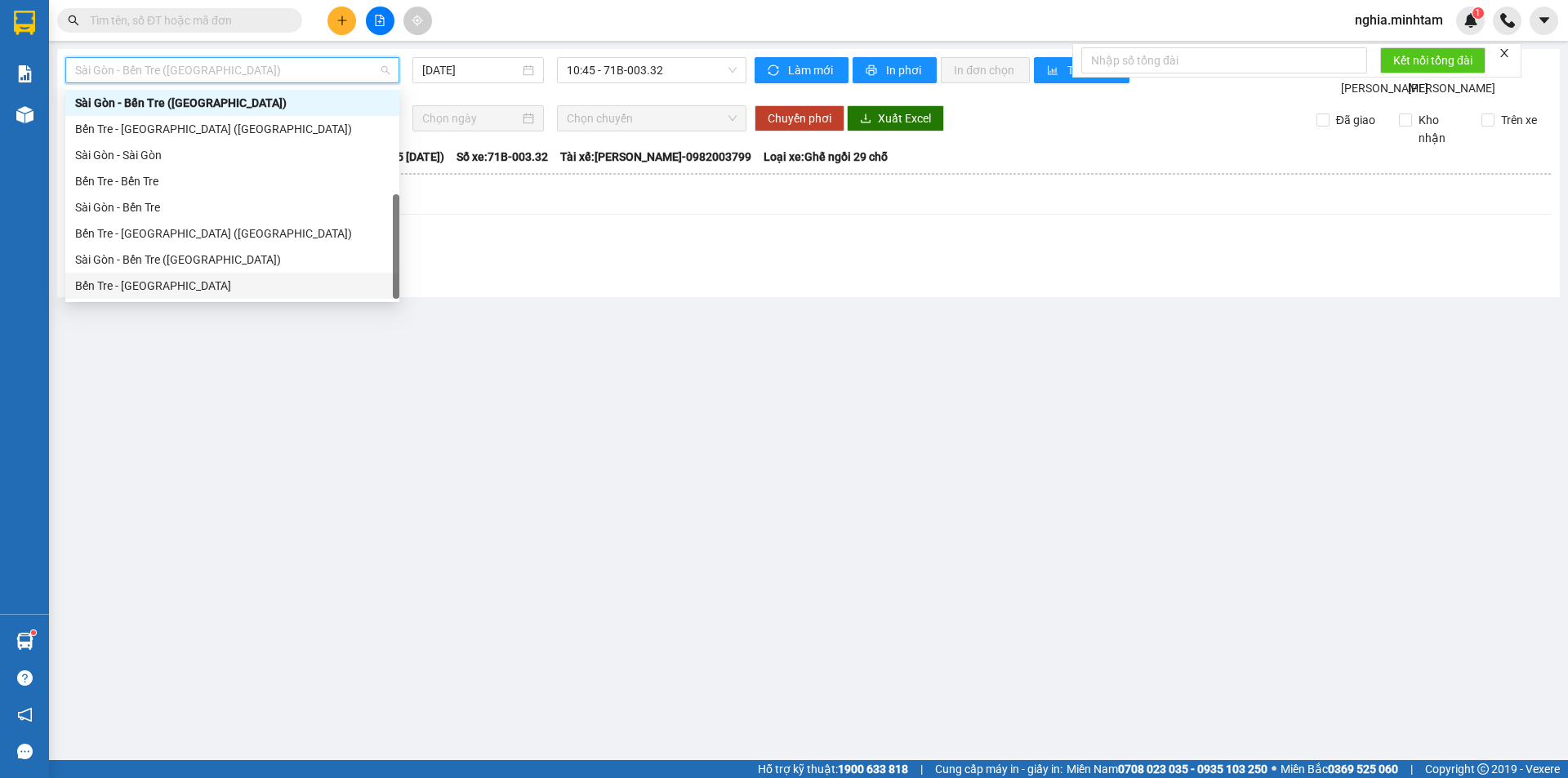
click at [281, 287] on div "Bến Tre - [GEOGRAPHIC_DATA]" at bounding box center [232, 285] width 314 height 18
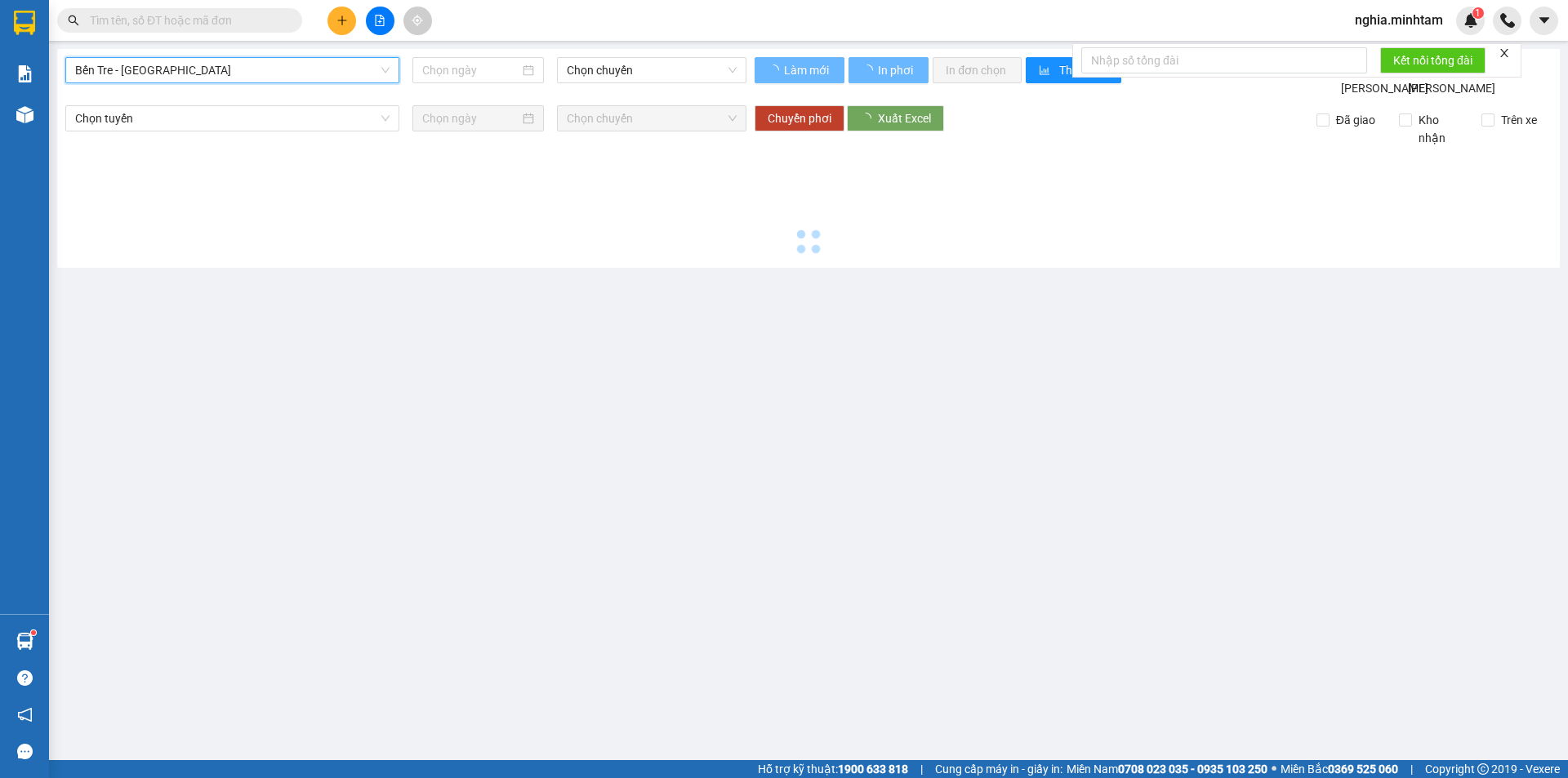
type input "[DATE]"
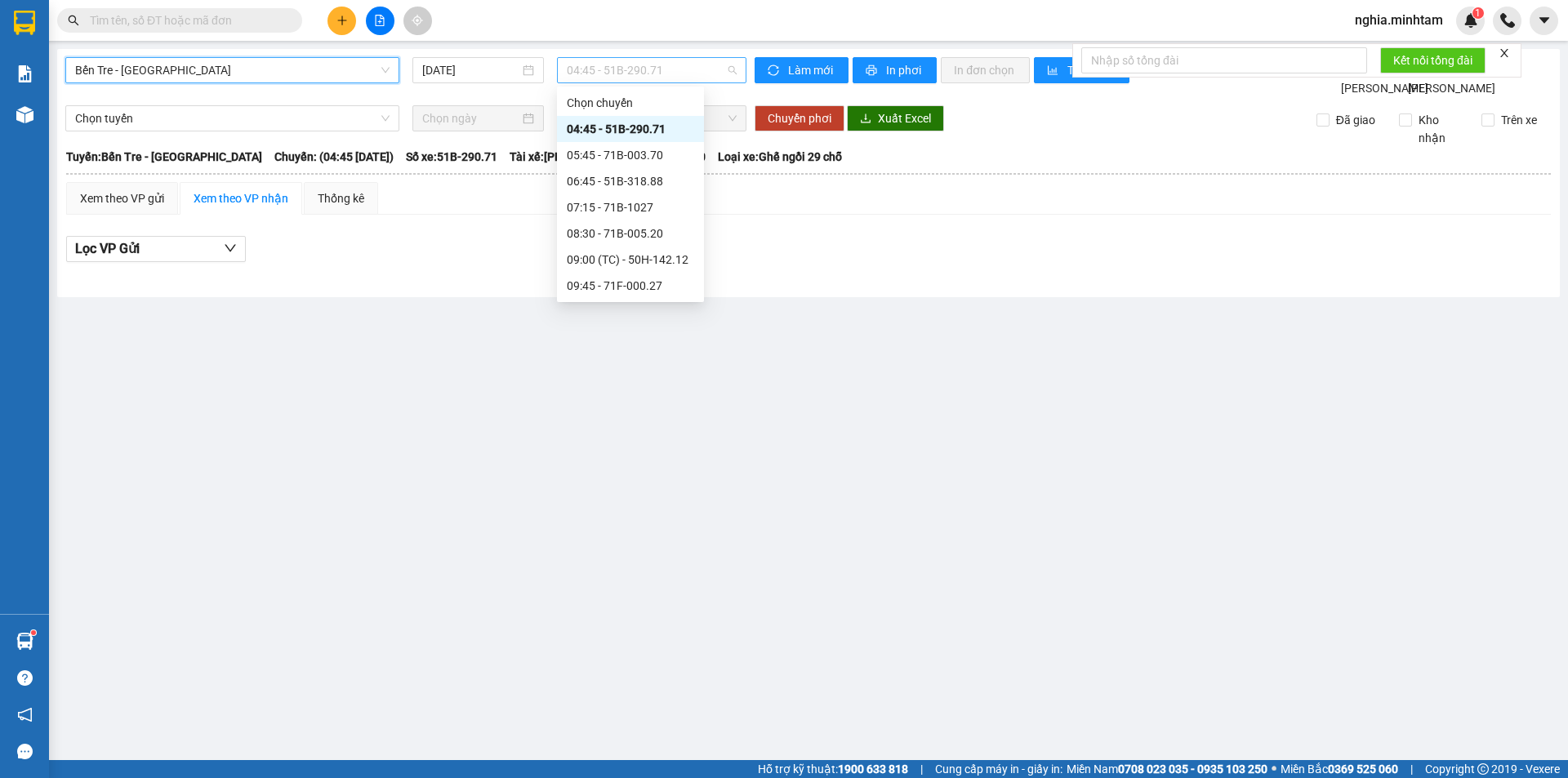
click at [633, 66] on span "04:45 - 51B-290.71" at bounding box center [651, 69] width 170 height 24
click at [643, 183] on div "06:45 - 51B-318.88" at bounding box center [630, 181] width 127 height 18
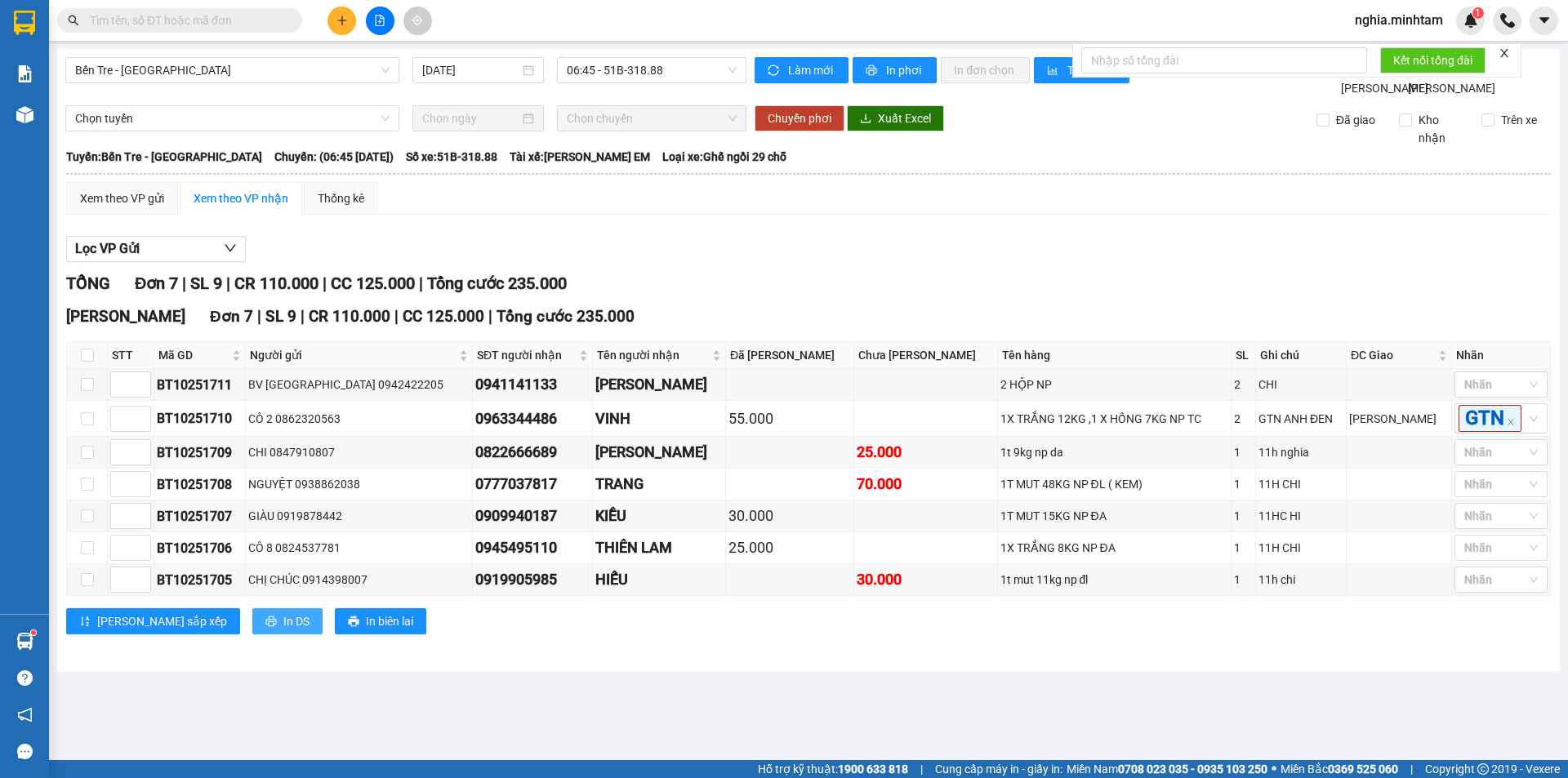
click at [283, 630] on span "In DS" at bounding box center [296, 621] width 26 height 18
click at [346, 23] on icon "plus" at bounding box center [342, 20] width 12 height 12
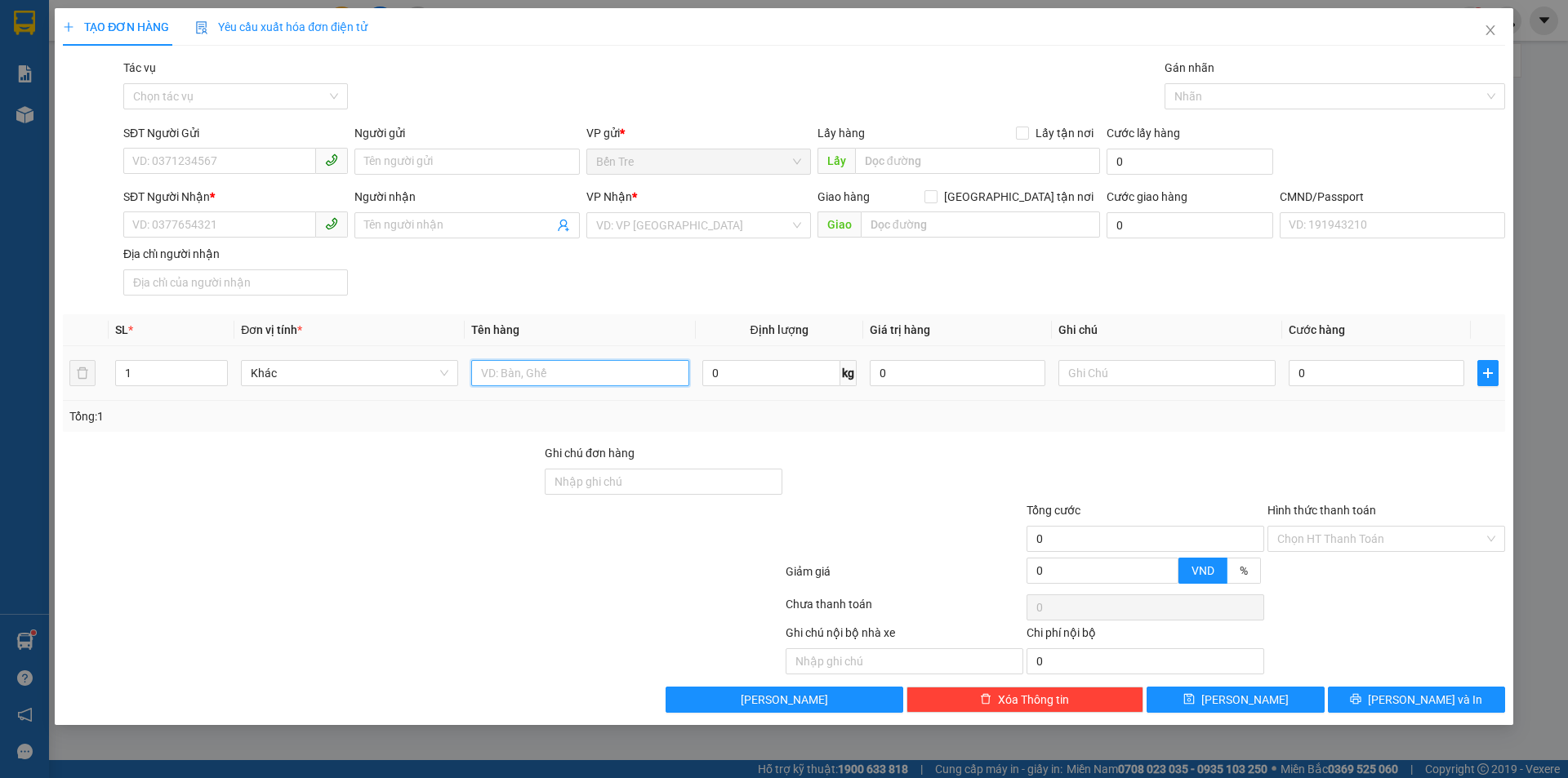
click at [557, 376] on input "text" at bounding box center [580, 373] width 218 height 26
type input "1 x den 7kg np dda"
click at [196, 159] on input "SĐT Người Gửi" at bounding box center [220, 160] width 193 height 26
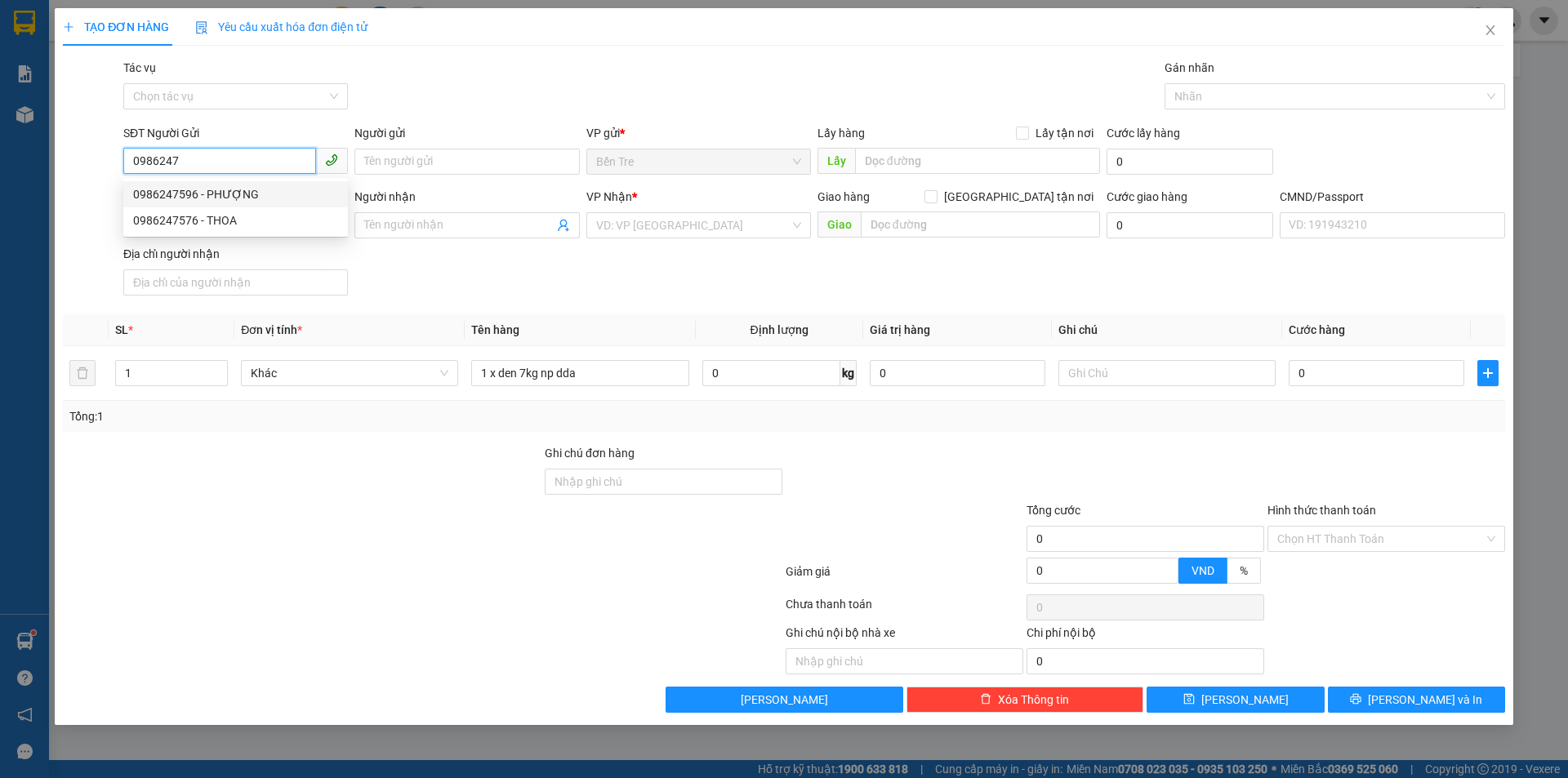
click at [221, 198] on div "0986247596 - PHƯỢNG" at bounding box center [235, 194] width 205 height 18
type input "0986247596"
type input "PHƯỢNG"
type input "0918045582"
type input "PHẤN"
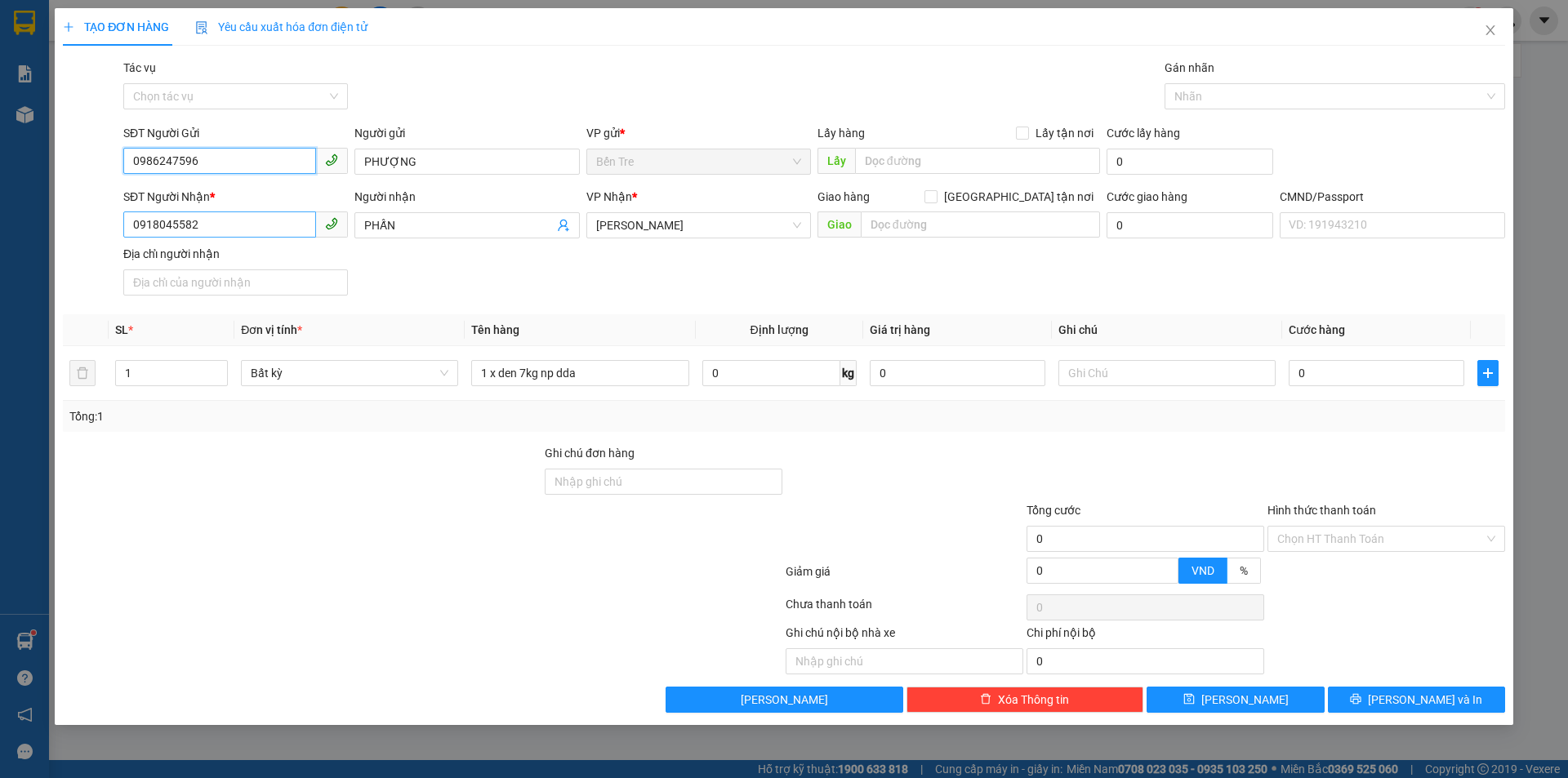
type input "0986247596"
click at [220, 224] on input "0918045582" at bounding box center [220, 224] width 193 height 26
drag, startPoint x: 220, startPoint y: 224, endPoint x: 39, endPoint y: 216, distance: 181.2
click at [39, 216] on div "TẠO ĐƠN HÀNG Yêu cầu xuất hóa đơn điện tử Transit Pickup Surcharge Ids Transit …" at bounding box center [784, 389] width 1568 height 778
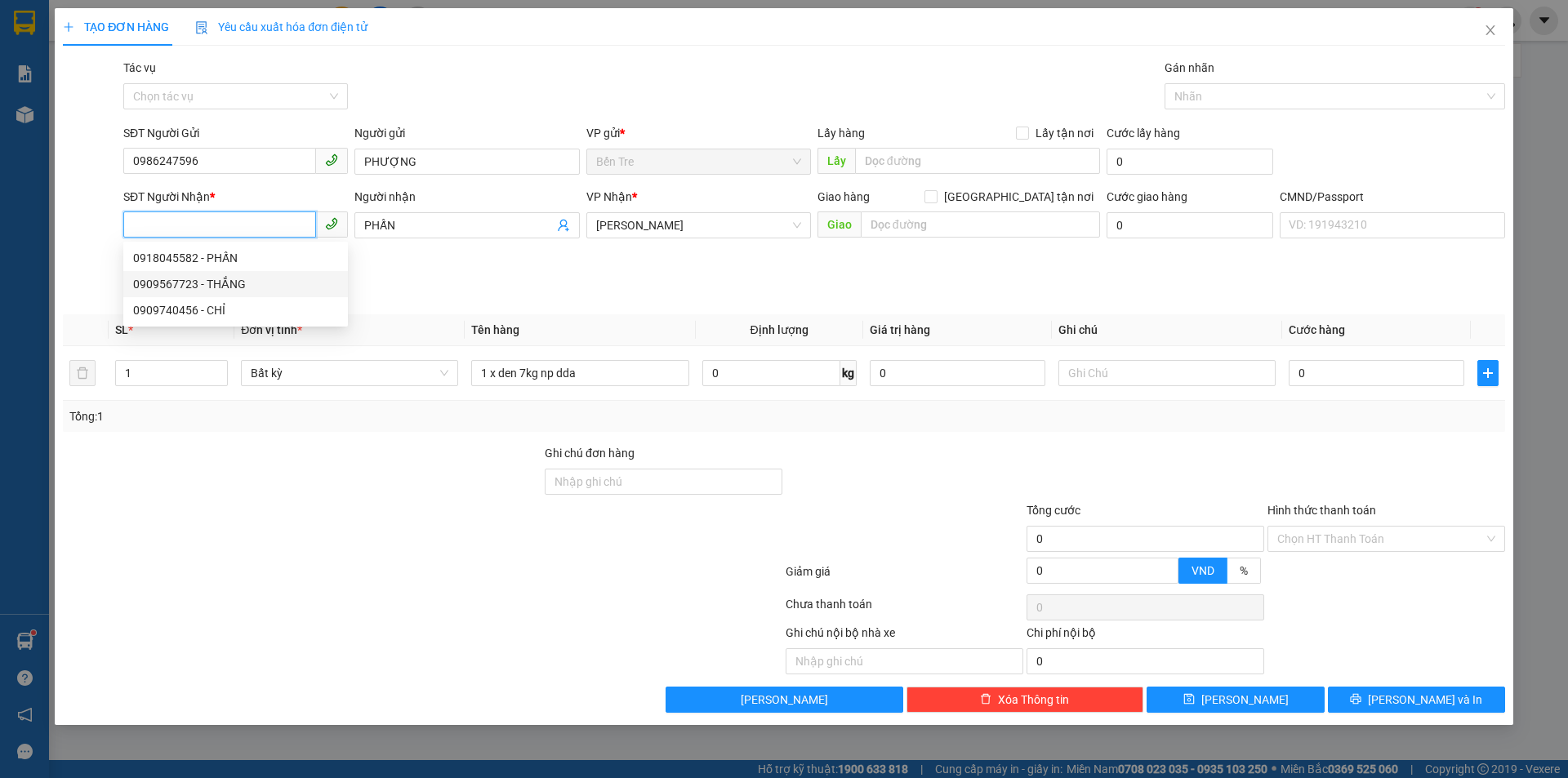
click at [239, 282] on div "0909567723 - THẮNG" at bounding box center [235, 284] width 205 height 18
type input "0909567723"
type input "THẮNG"
type input "0909567723"
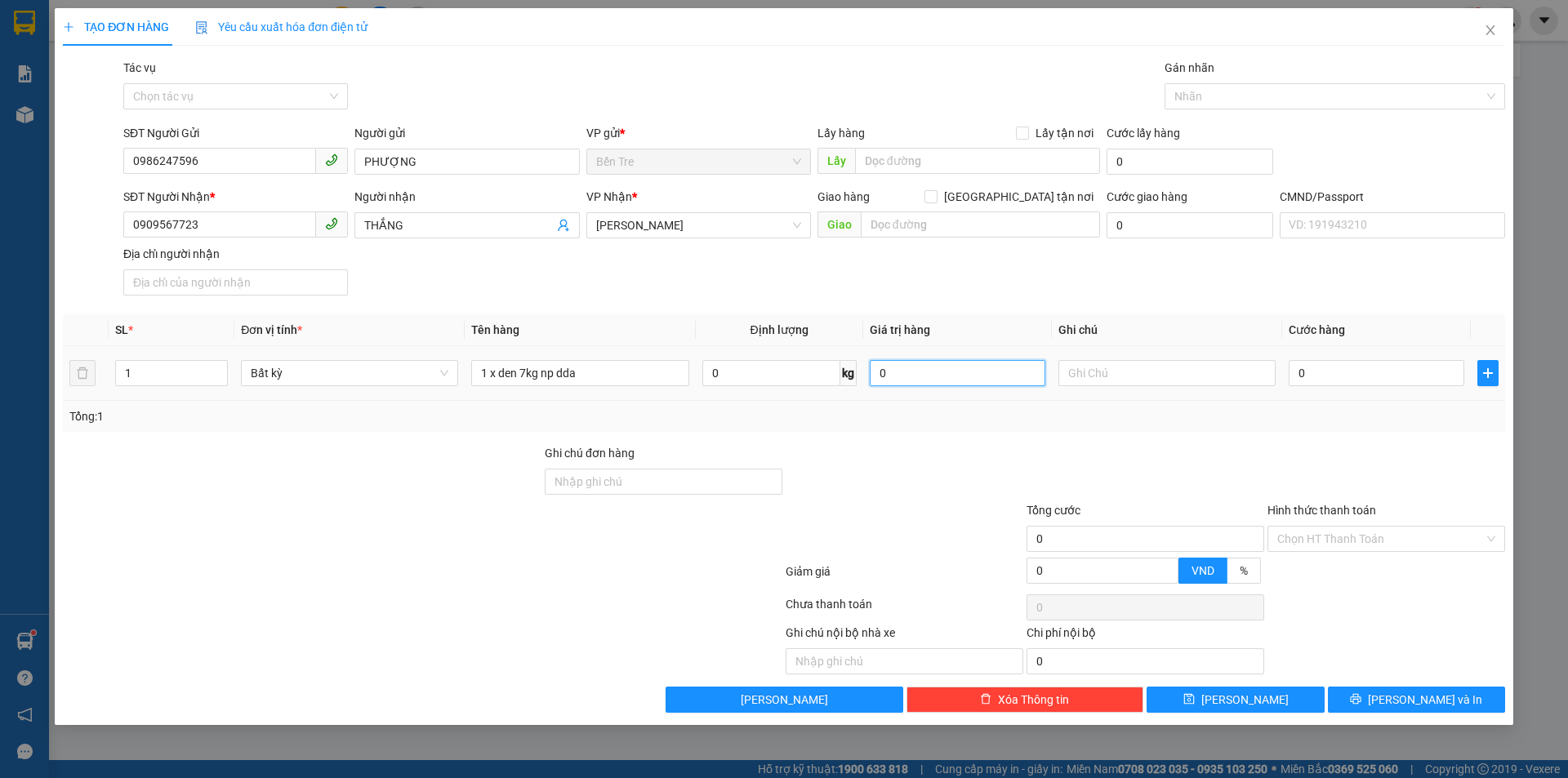
click at [939, 371] on input "0" at bounding box center [957, 373] width 175 height 26
type input "300.000"
click at [1131, 378] on input "text" at bounding box center [1167, 373] width 218 height 26
type input "11h nghiax"
click at [1346, 378] on input "0" at bounding box center [1376, 373] width 175 height 26
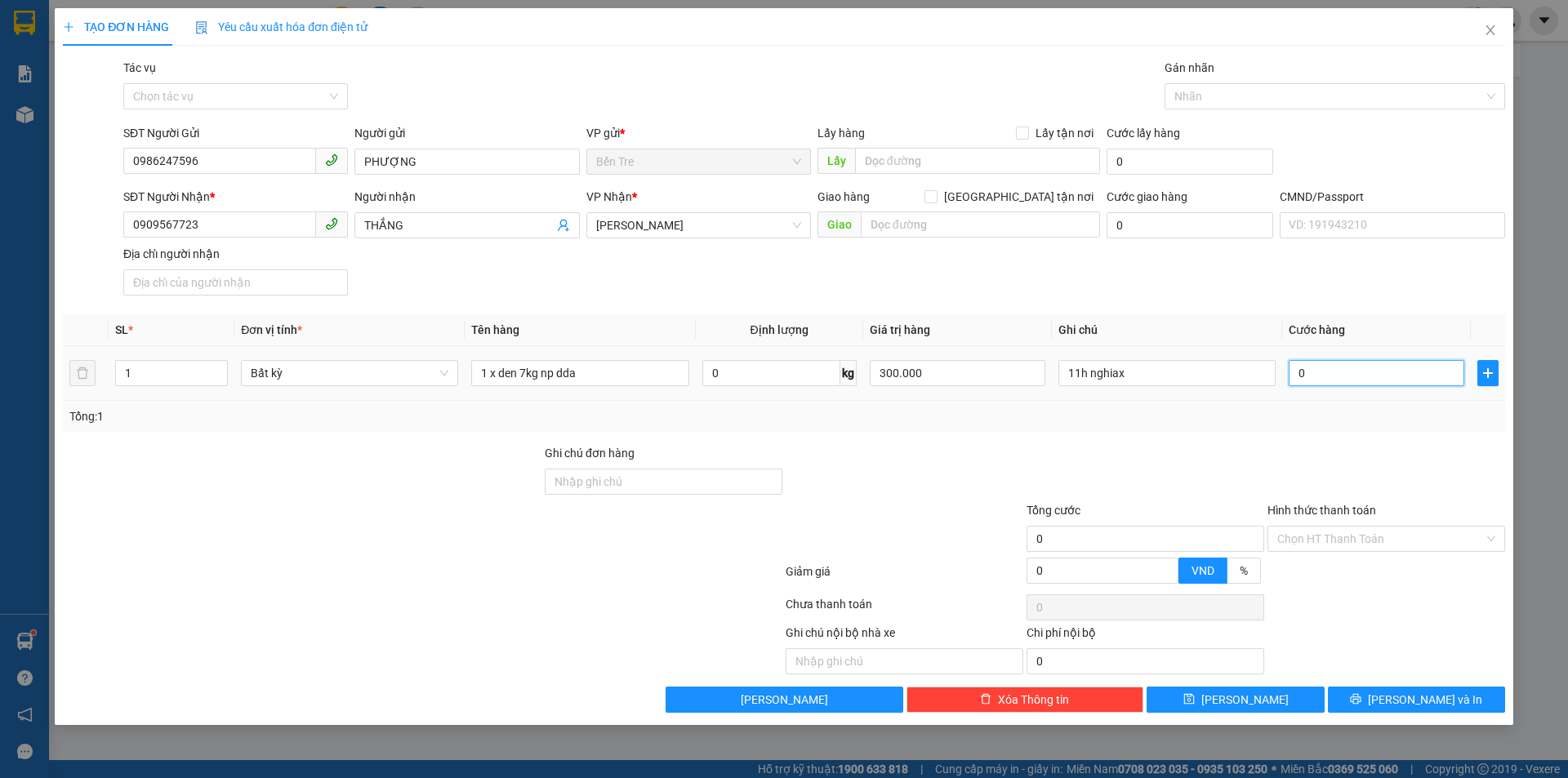
type input "2"
type input "25"
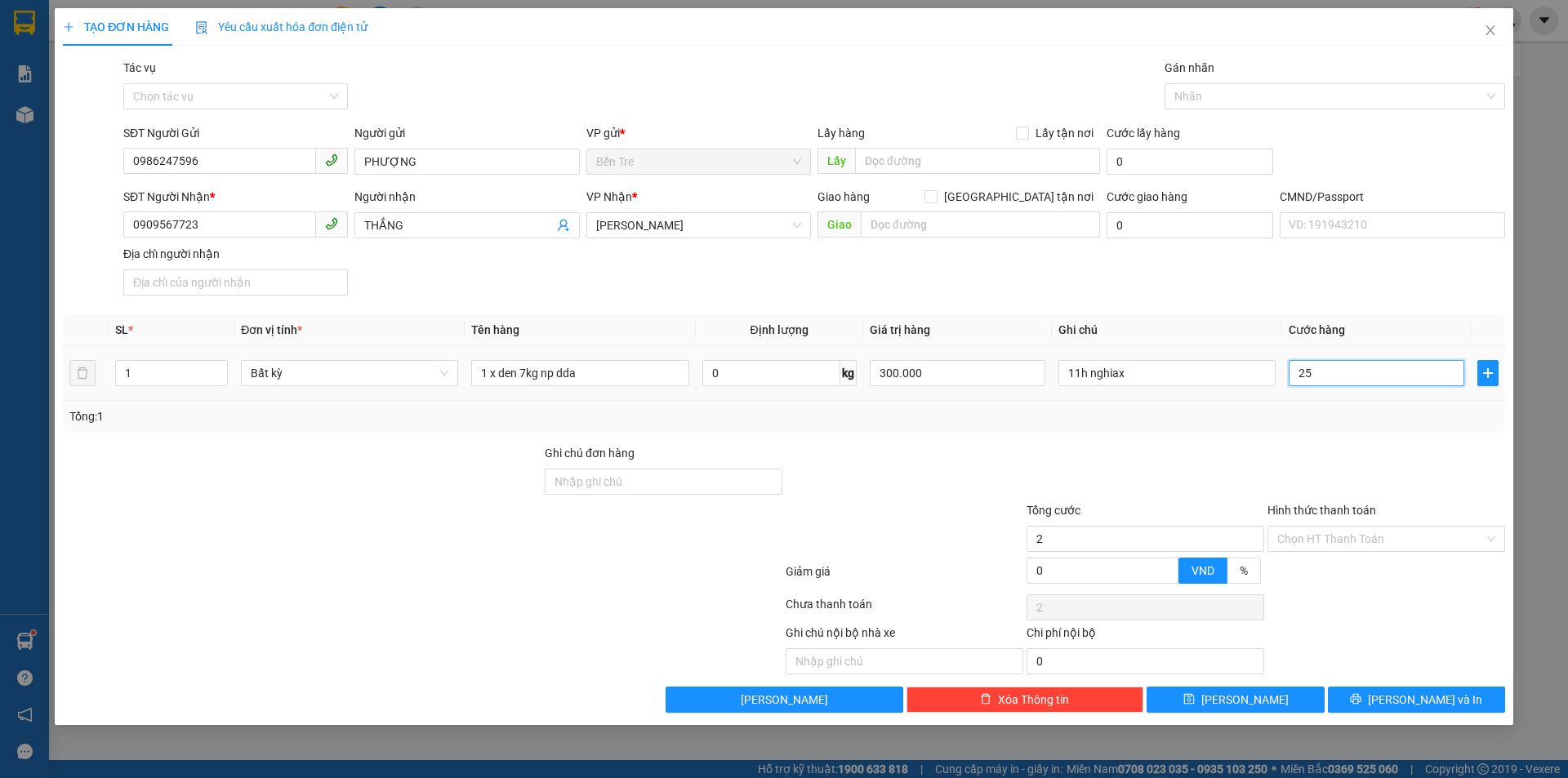
type input "25"
type input "250"
type input "2.500"
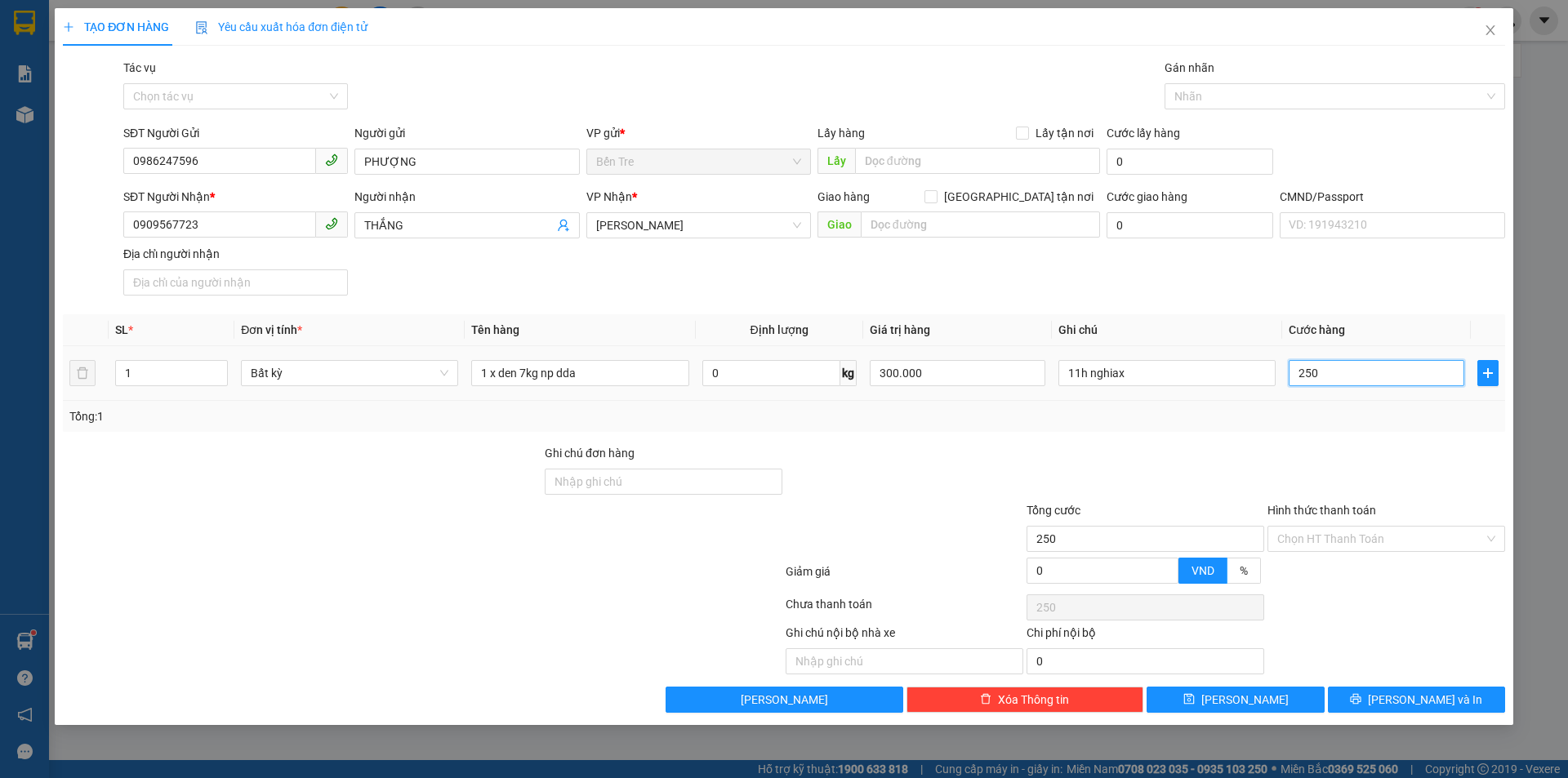
type input "2.500"
type input "25.000"
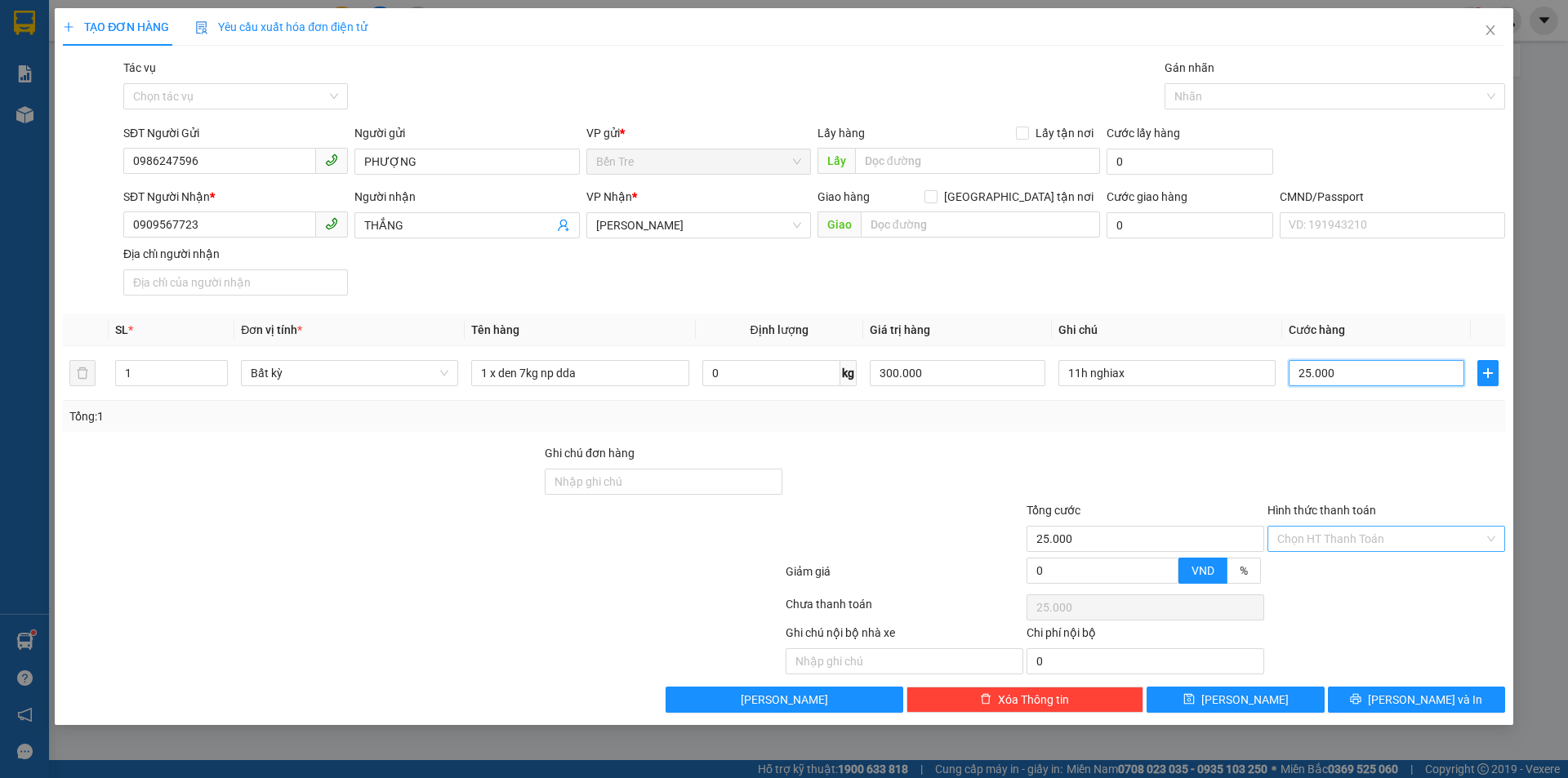
type input "25.000"
click at [1364, 539] on input "Hình thức thanh toán" at bounding box center [1380, 538] width 206 height 24
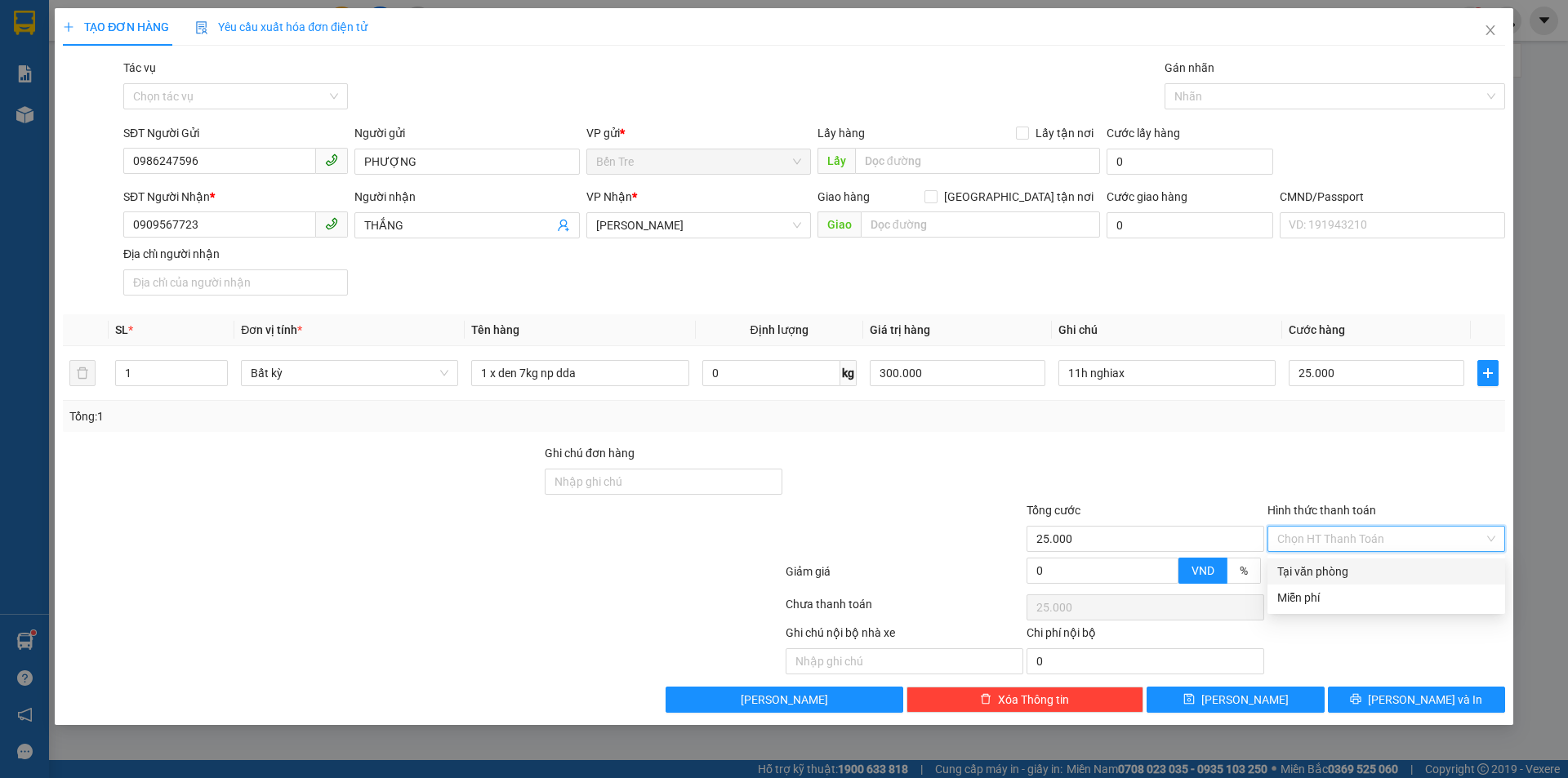
click at [1370, 569] on div "Tại văn phòng" at bounding box center [1386, 571] width 218 height 18
type input "0"
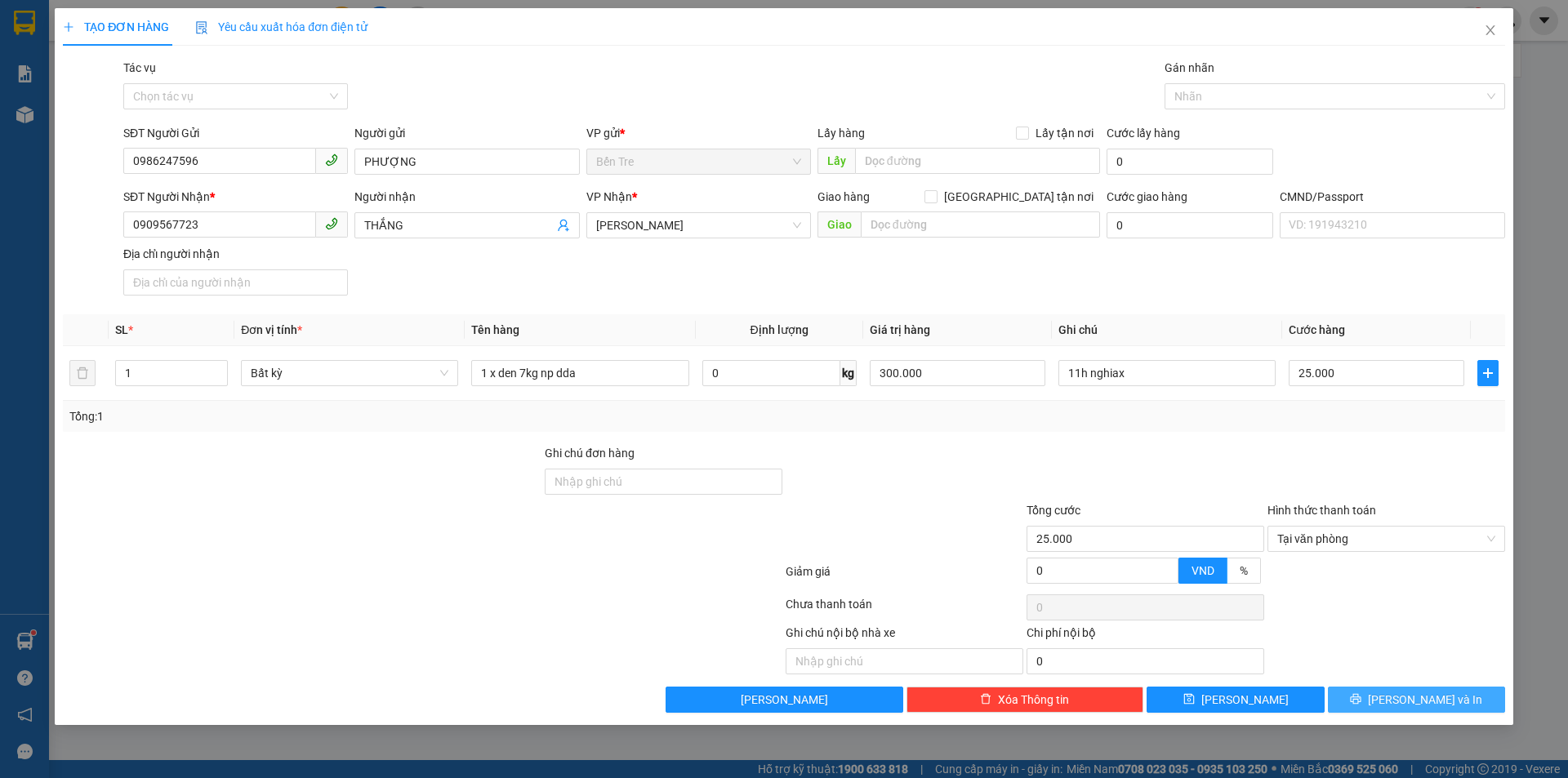
drag, startPoint x: 1396, startPoint y: 703, endPoint x: 1312, endPoint y: 355, distance: 358.0
click at [1397, 702] on button "[PERSON_NAME] và In" at bounding box center [1416, 699] width 177 height 26
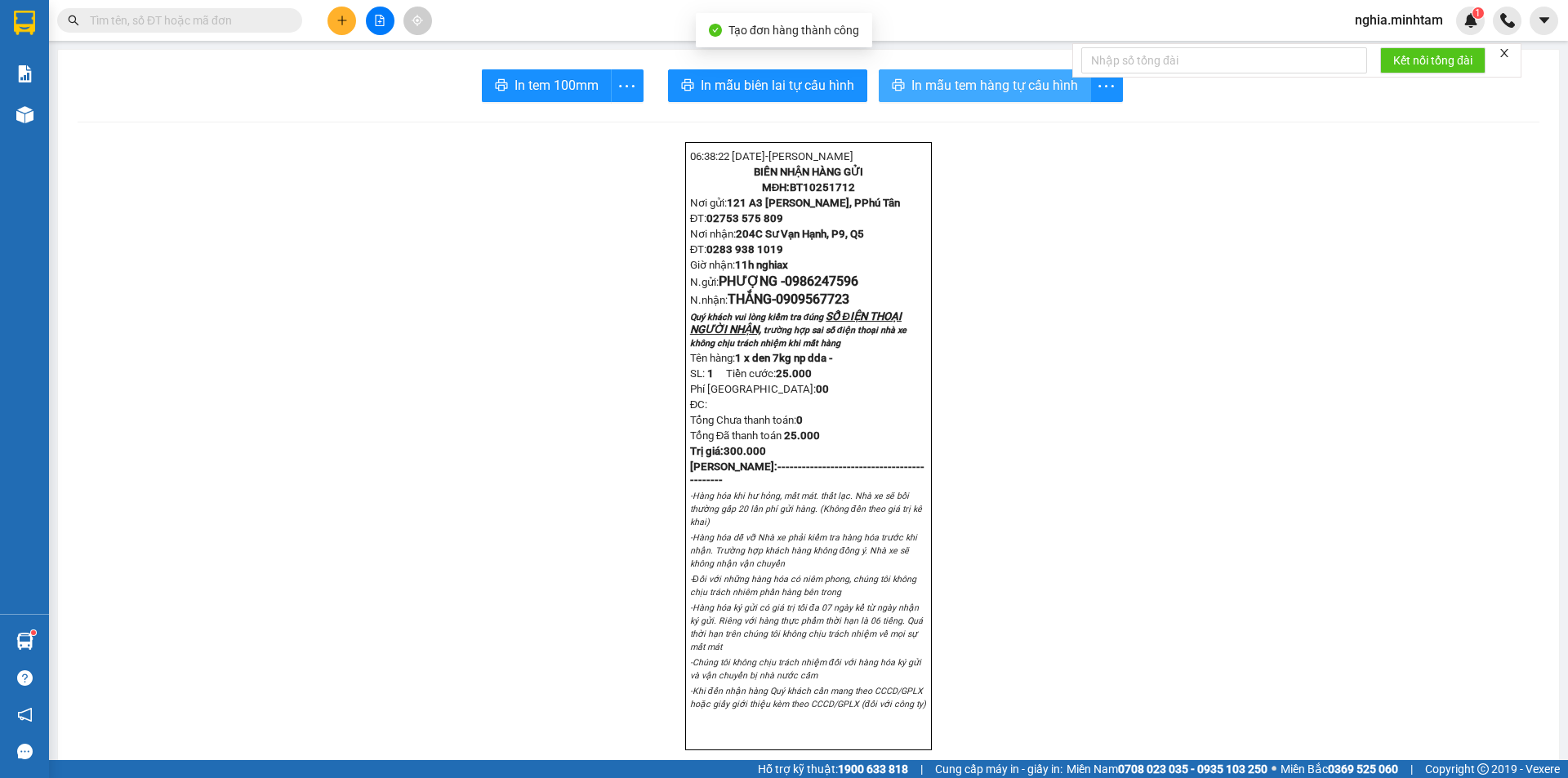
click at [1018, 78] on span "In mẫu tem hàng tự cấu hình" at bounding box center [994, 85] width 167 height 20
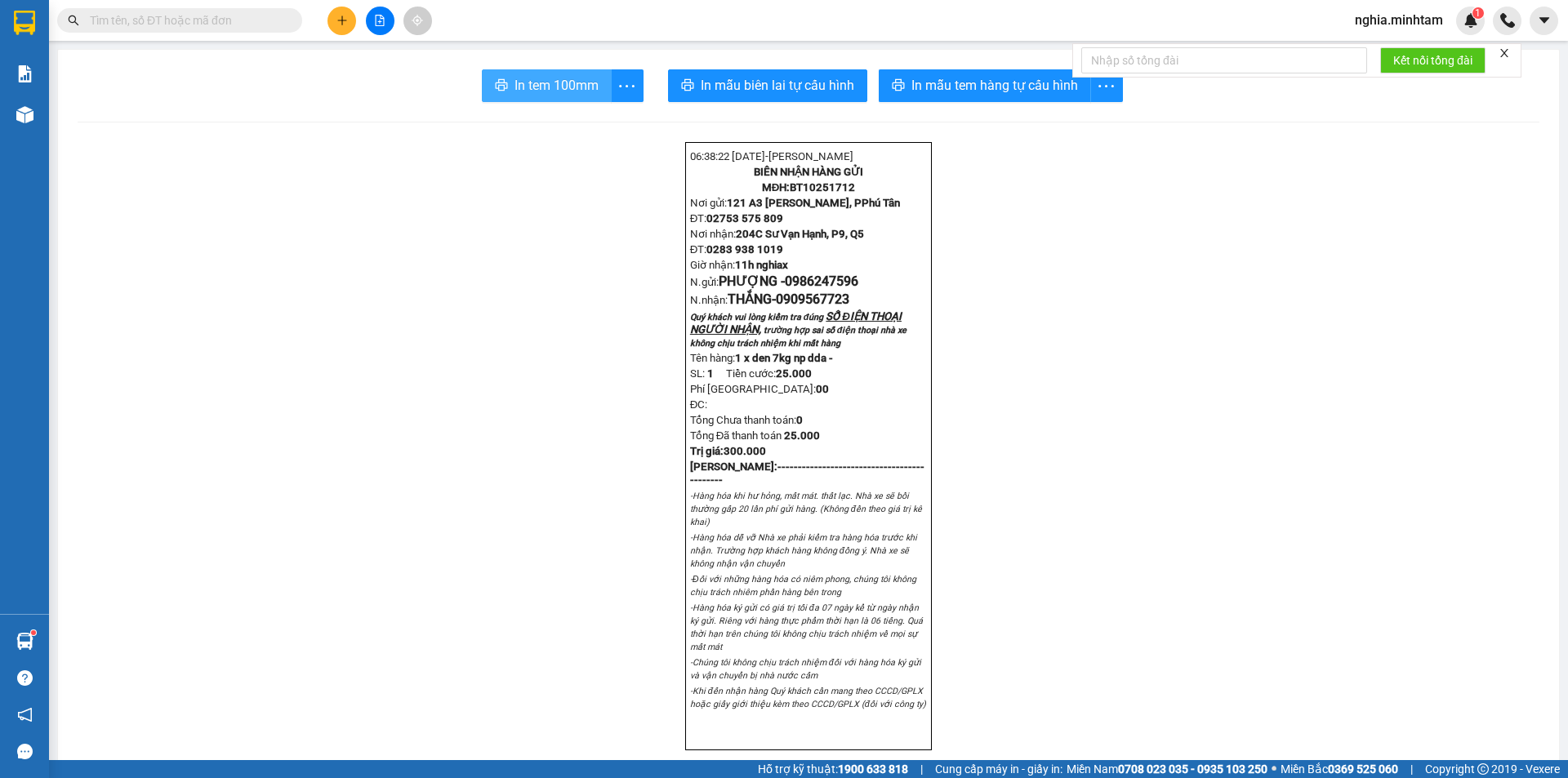
click at [512, 74] on button "In tem 100mm" at bounding box center [546, 86] width 130 height 33
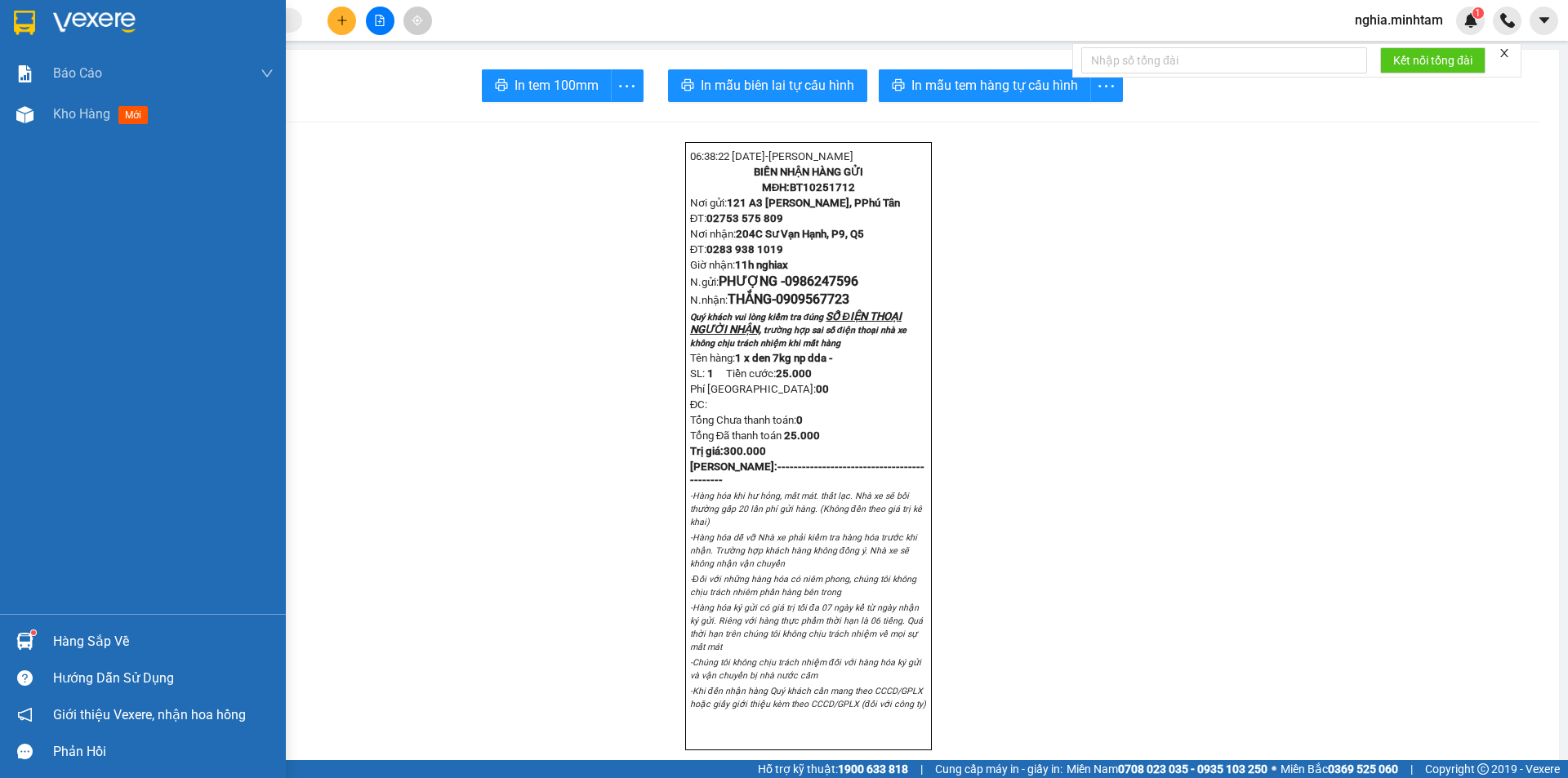
click at [31, 18] on img at bounding box center [24, 22] width 21 height 24
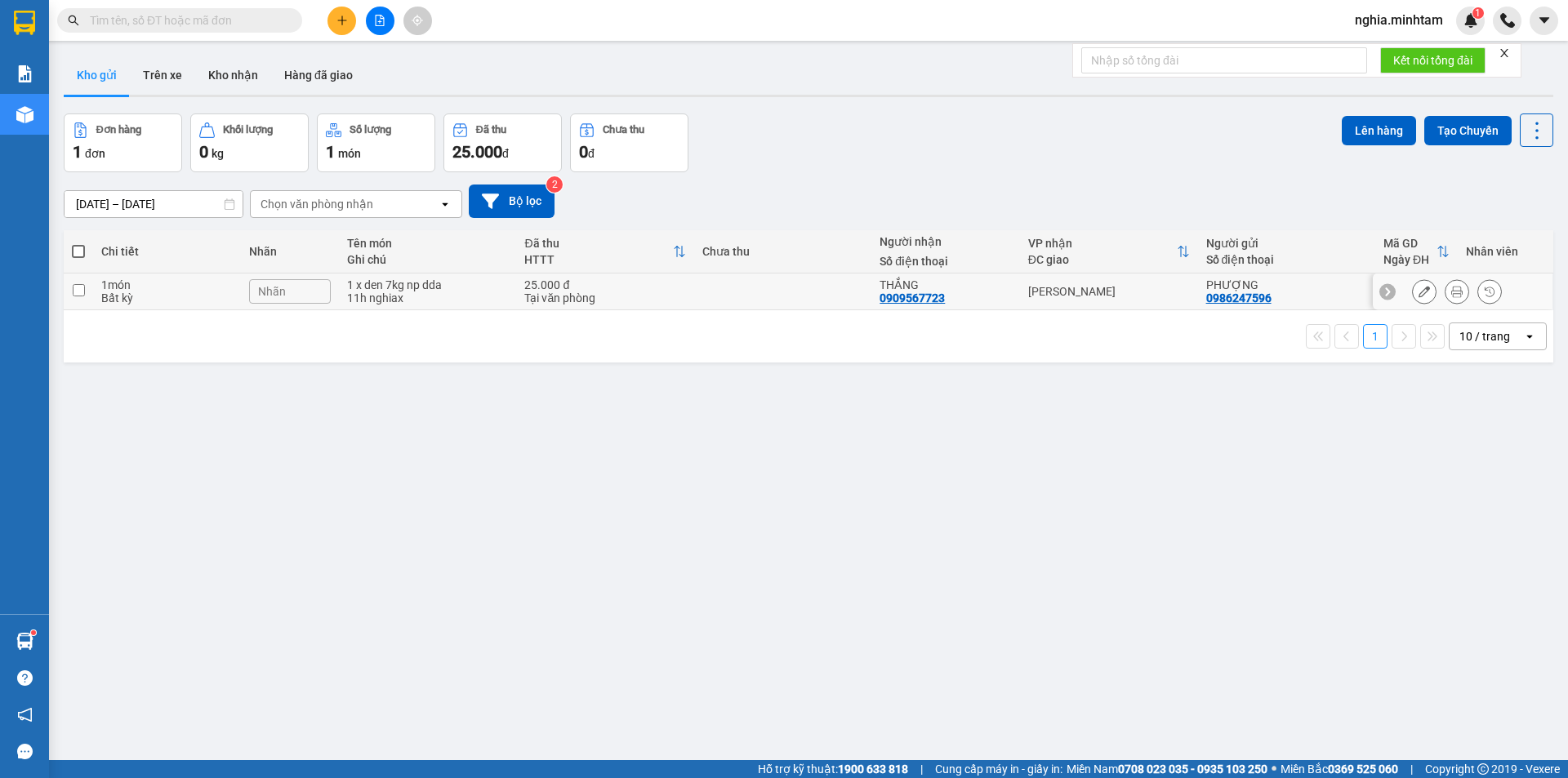
click at [78, 287] on input "checkbox" at bounding box center [78, 290] width 13 height 13
checkbox input "true"
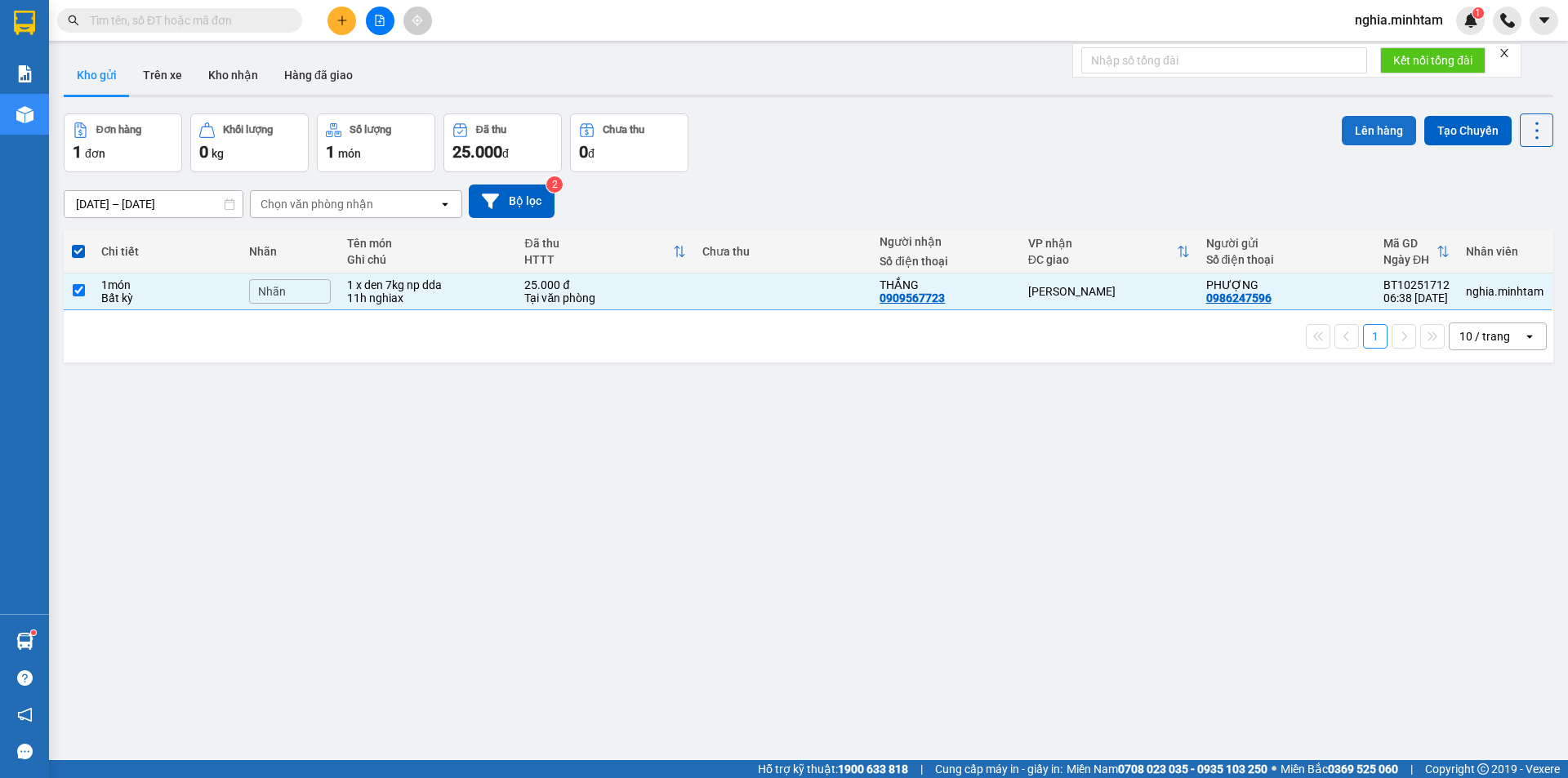
click at [1363, 137] on button "Lên hàng" at bounding box center [1378, 130] width 74 height 30
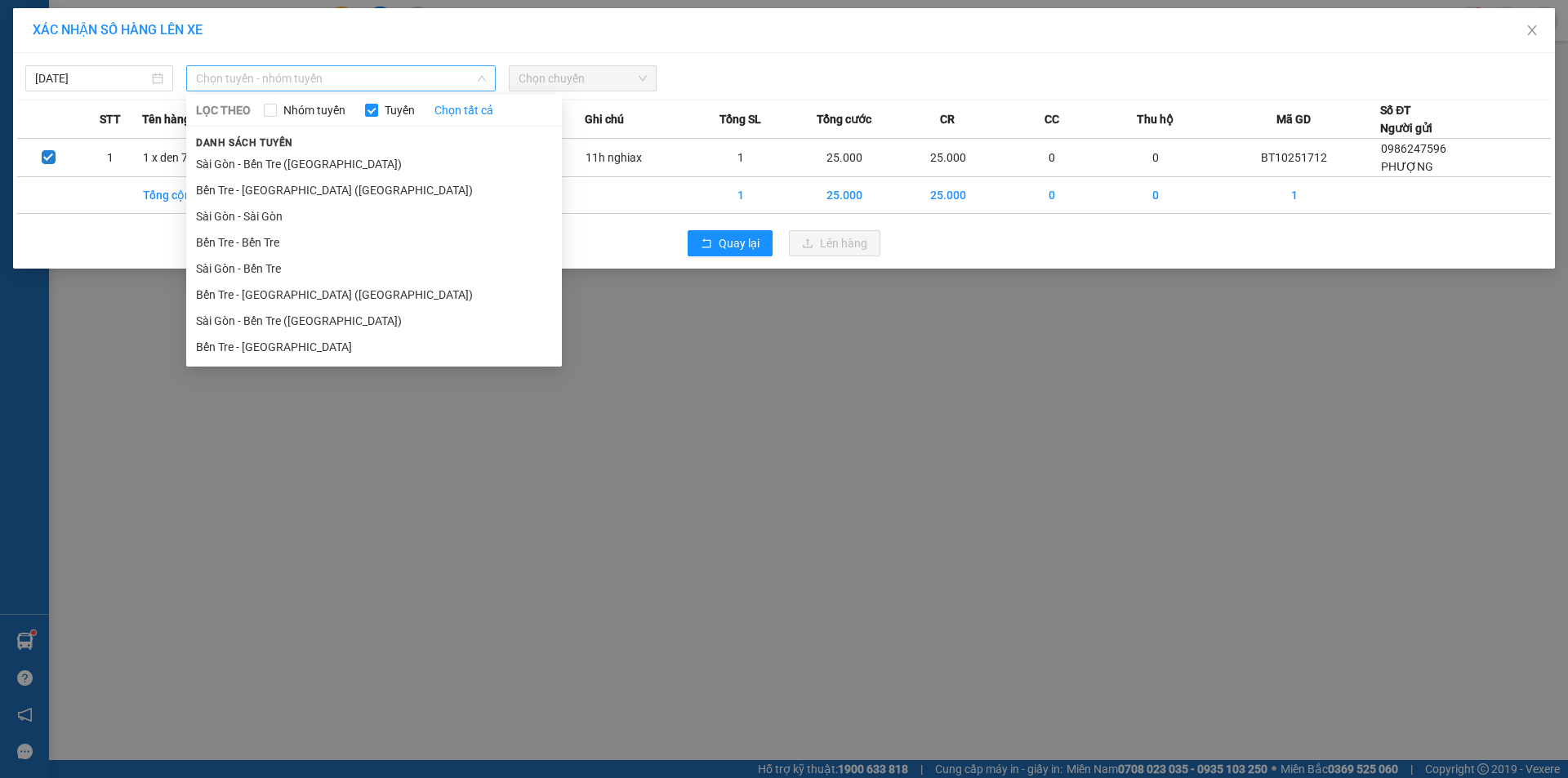
click at [310, 83] on span "Chọn tuyến - nhóm tuyến" at bounding box center [340, 78] width 290 height 24
click at [306, 337] on li "Bến Tre - [GEOGRAPHIC_DATA]" at bounding box center [374, 347] width 376 height 26
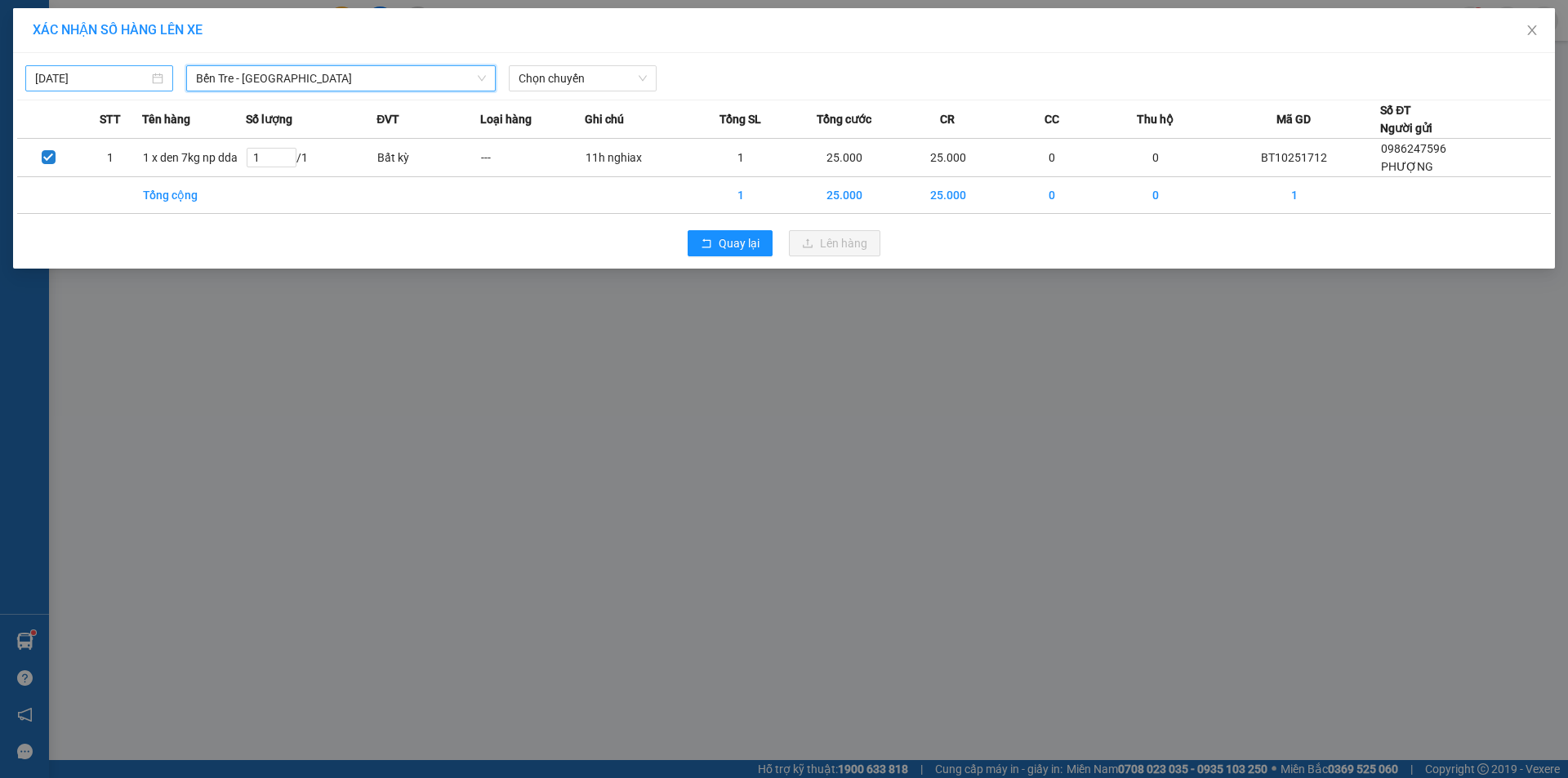
click at [98, 77] on input "[DATE]" at bounding box center [91, 78] width 114 height 18
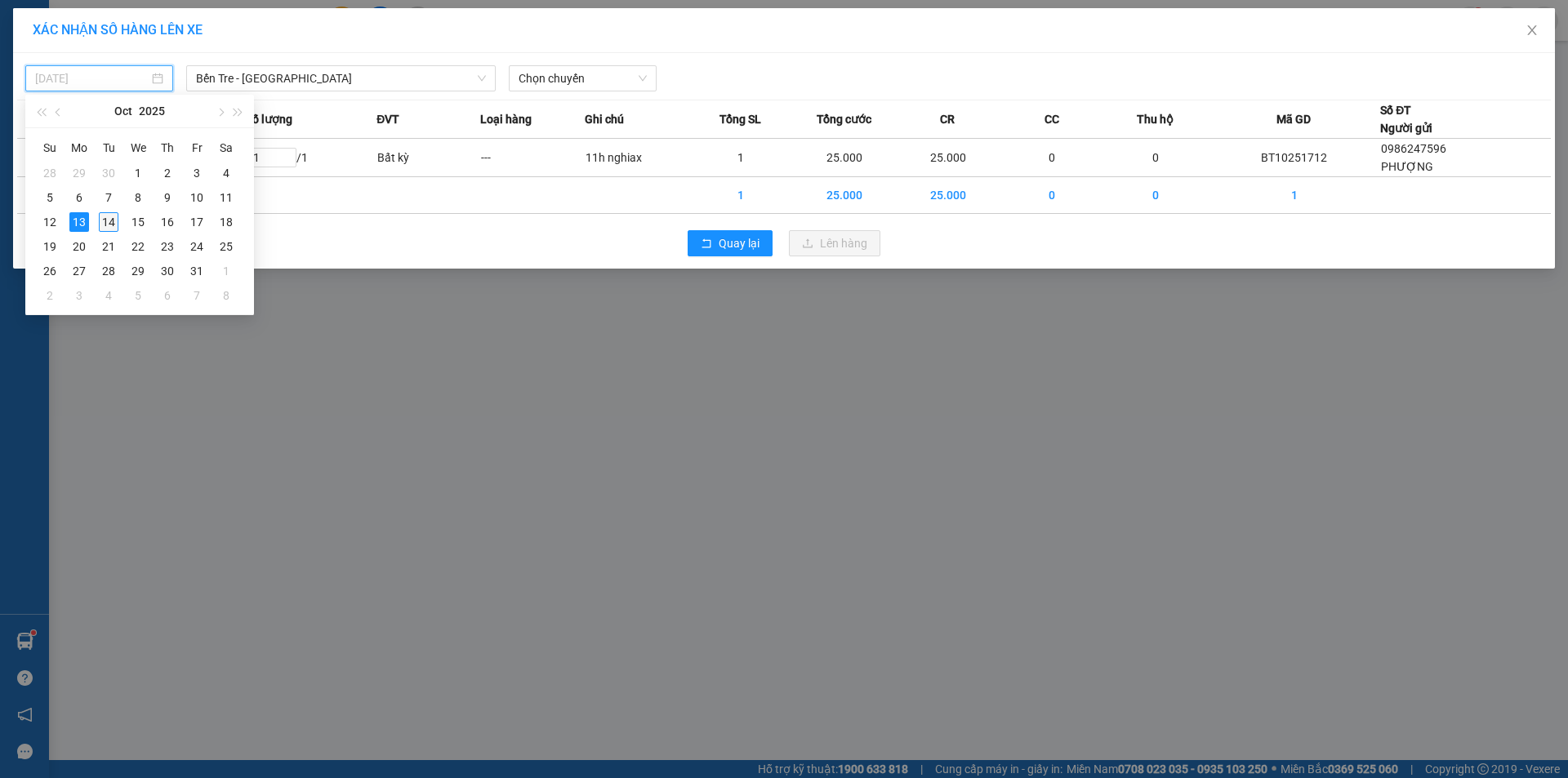
click at [111, 222] on div "14" at bounding box center [109, 221] width 19 height 19
type input "[DATE]"
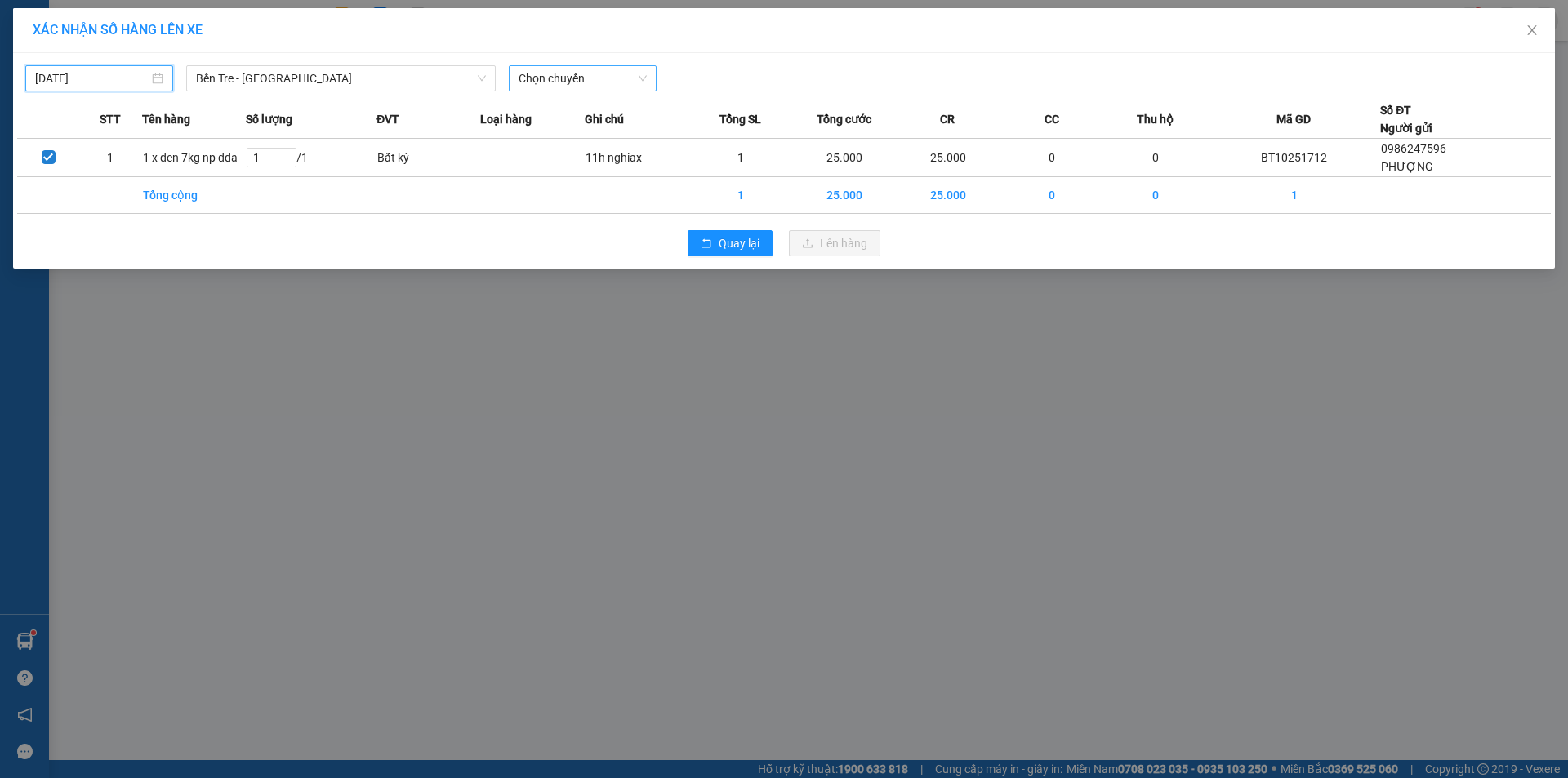
click at [545, 89] on span "Chọn chuyến" at bounding box center [582, 78] width 128 height 24
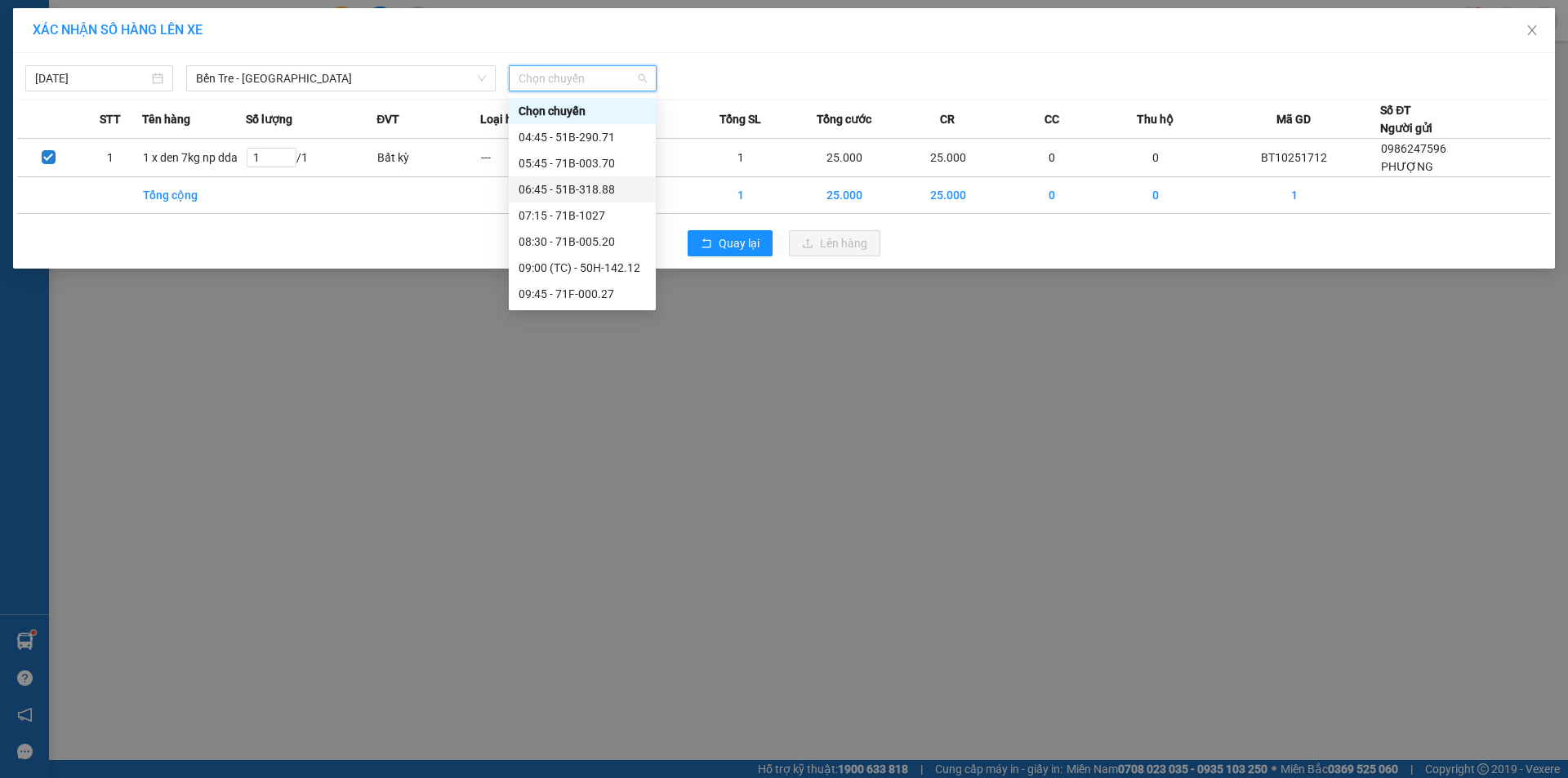
click at [572, 192] on div "06:45 - 51B-318.88" at bounding box center [582, 189] width 127 height 18
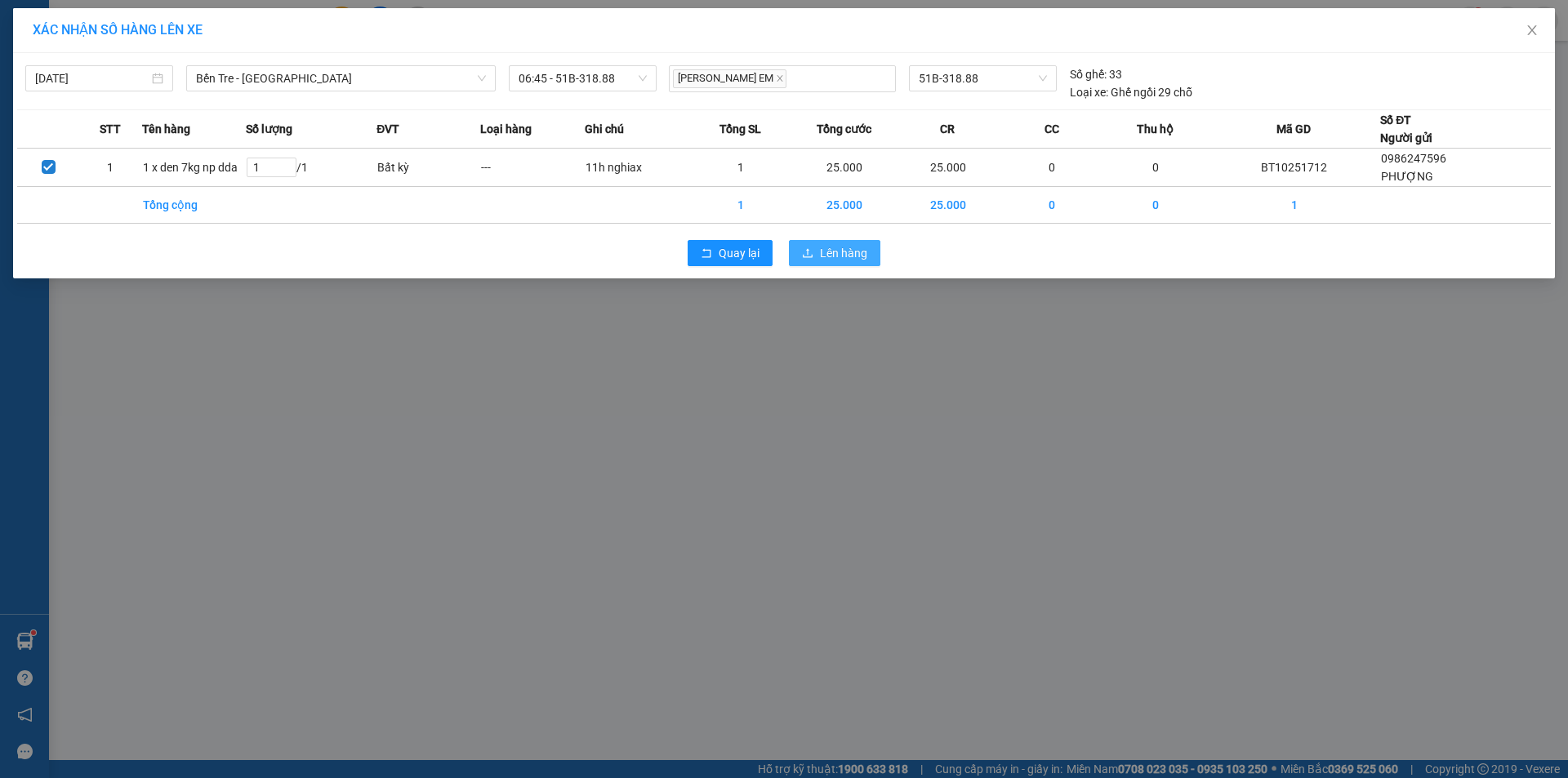
click at [825, 256] on span "Lên hàng" at bounding box center [843, 252] width 47 height 18
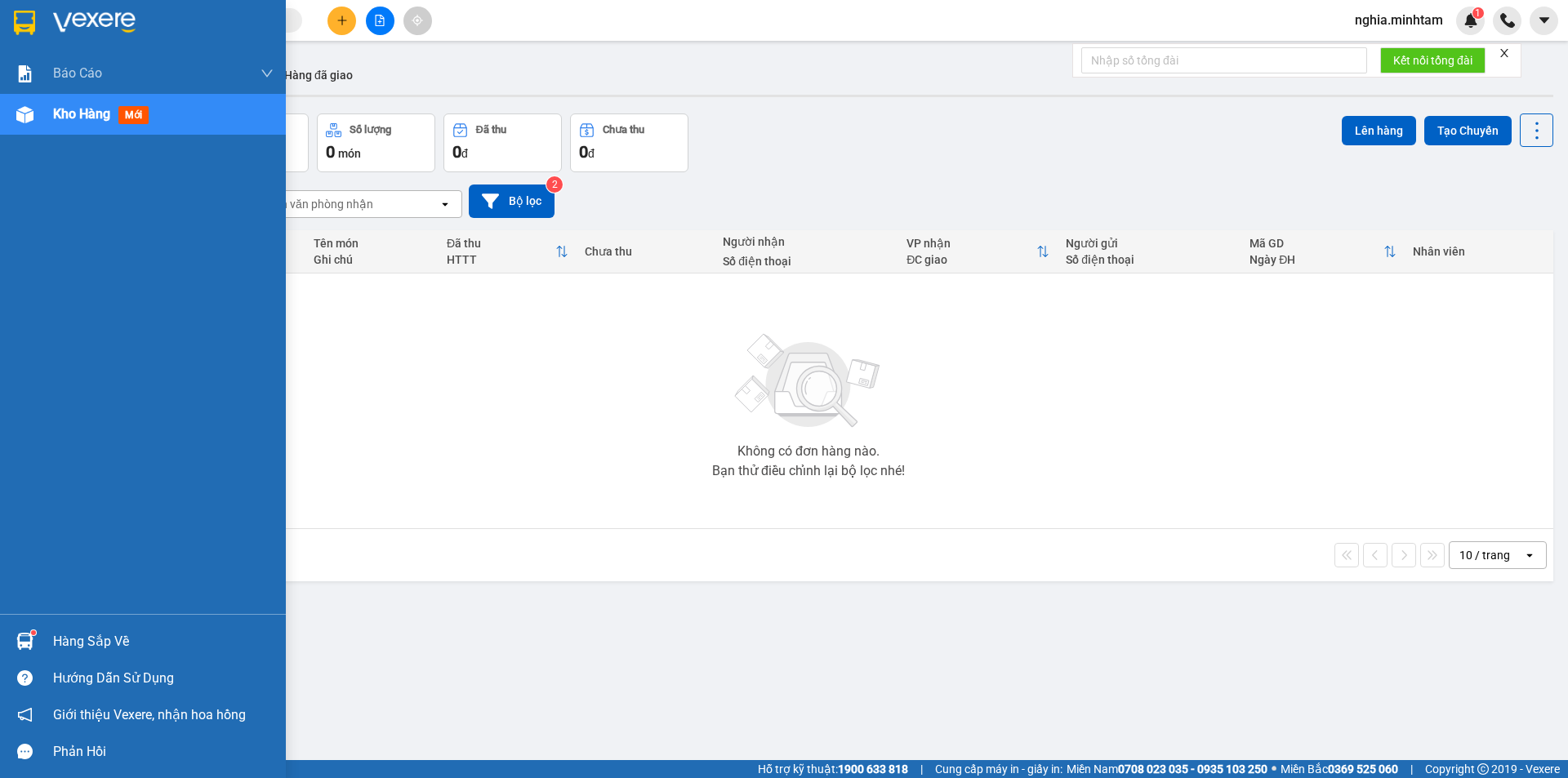
click at [30, 16] on img at bounding box center [24, 22] width 21 height 24
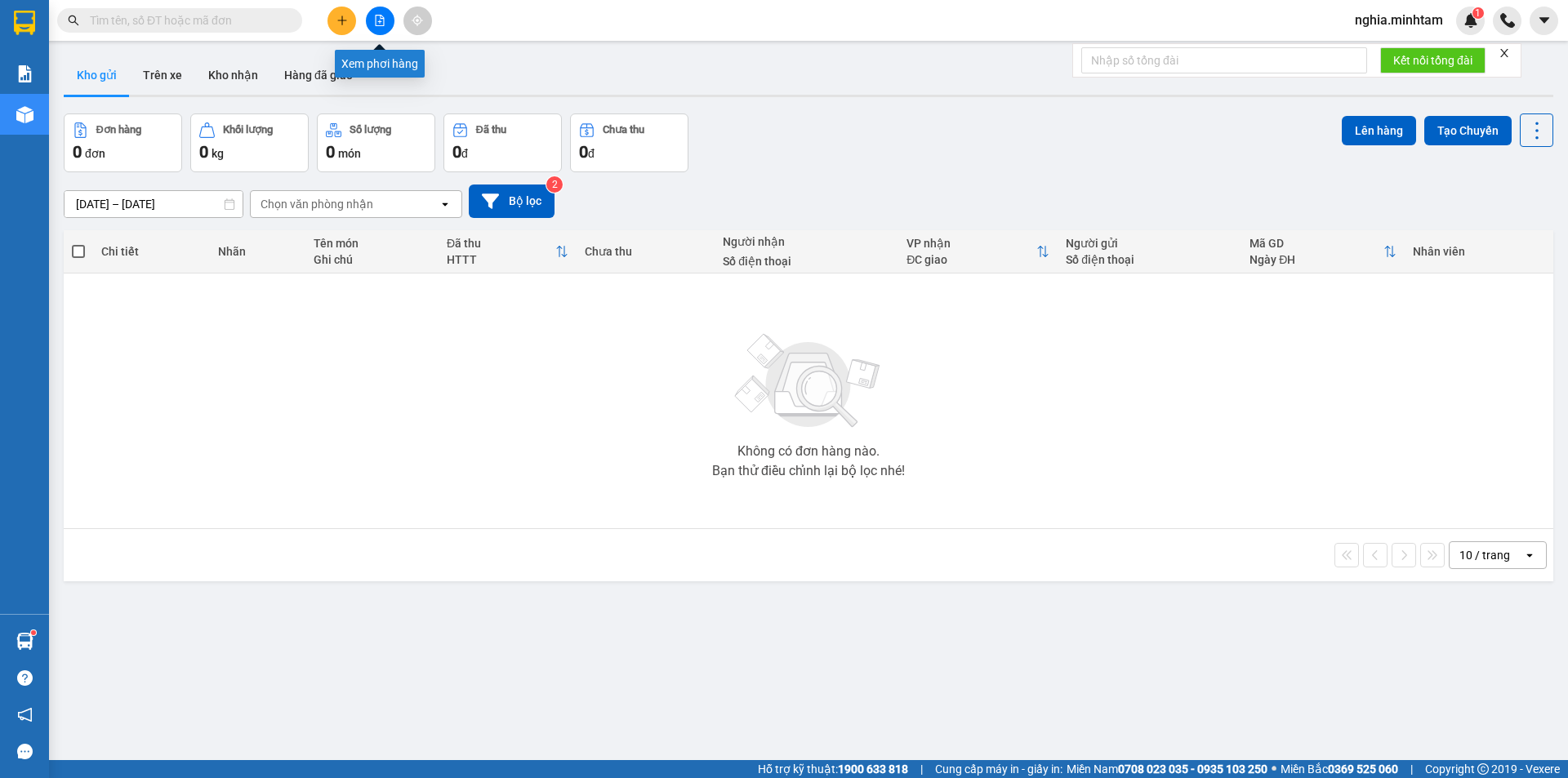
click at [382, 22] on icon "file-add" at bounding box center [379, 20] width 12 height 12
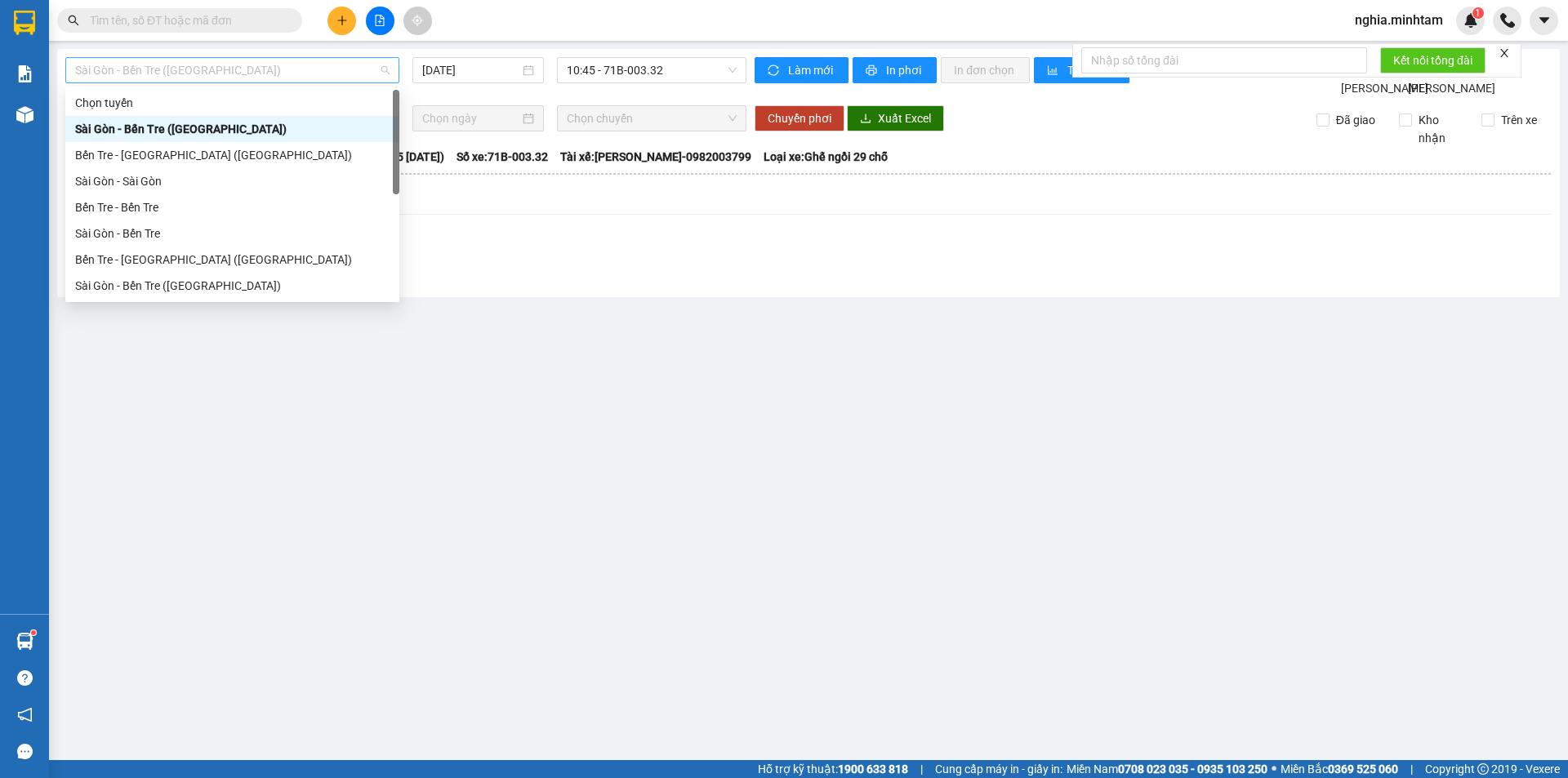
click at [363, 82] on span "Sài Gòn - Bến Tre ([GEOGRAPHIC_DATA])" at bounding box center [232, 69] width 314 height 24
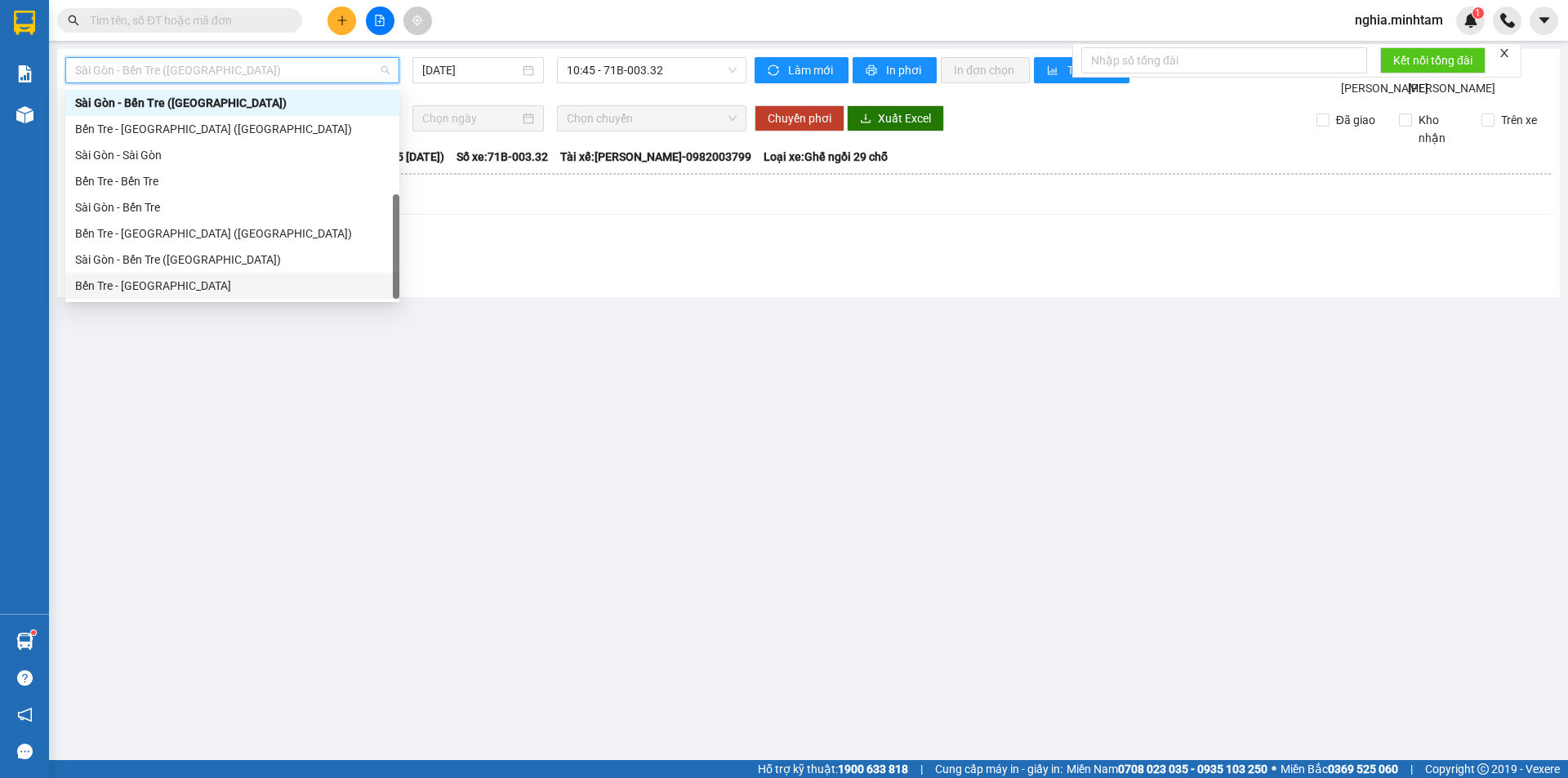
click at [205, 286] on div "Bến Tre - [GEOGRAPHIC_DATA]" at bounding box center [232, 285] width 314 height 18
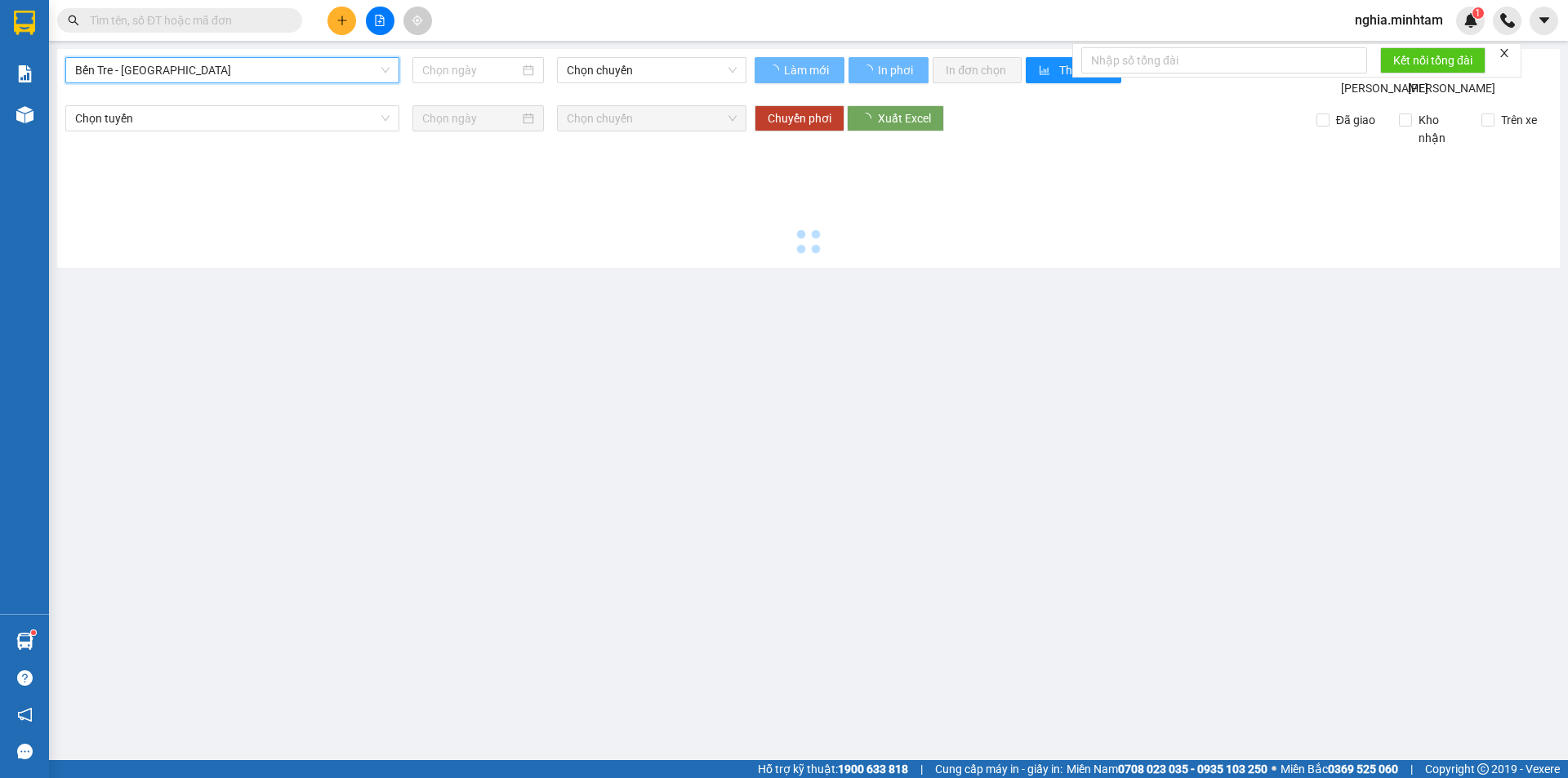
type input "[DATE]"
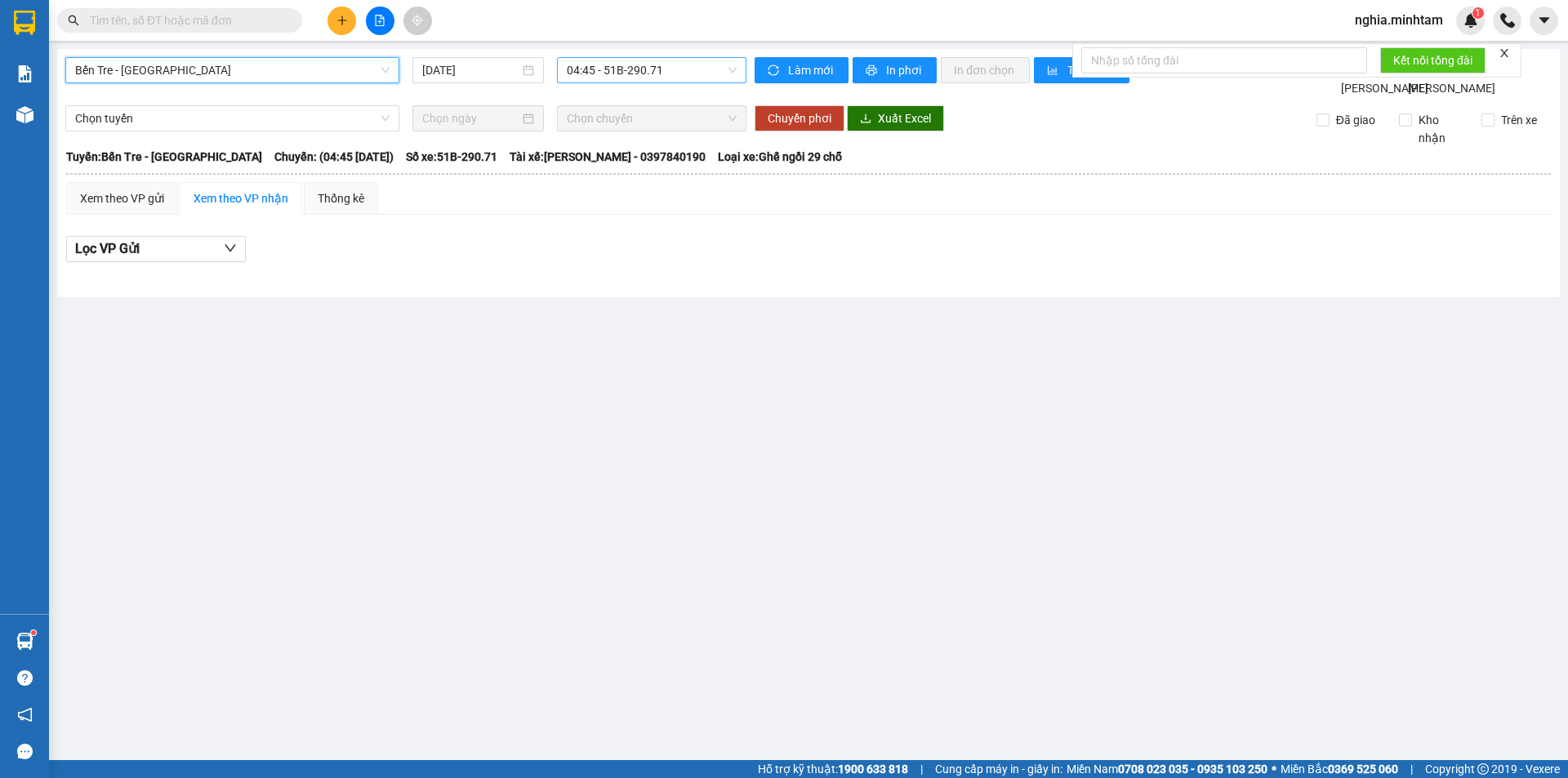
click at [599, 72] on span "04:45 - 51B-290.71" at bounding box center [651, 69] width 170 height 24
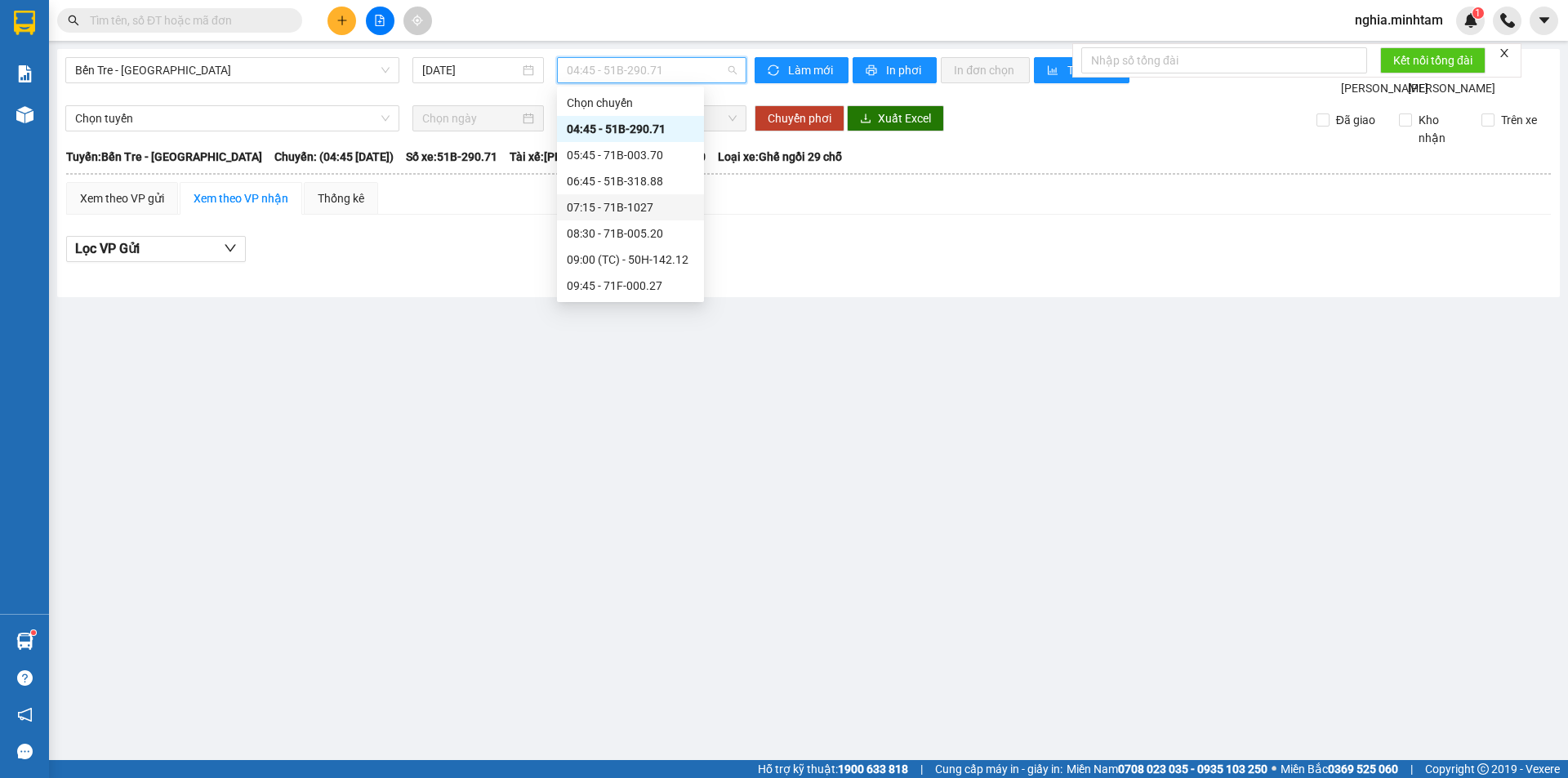
click at [612, 212] on div "07:15 - 71B-1027" at bounding box center [630, 207] width 127 height 18
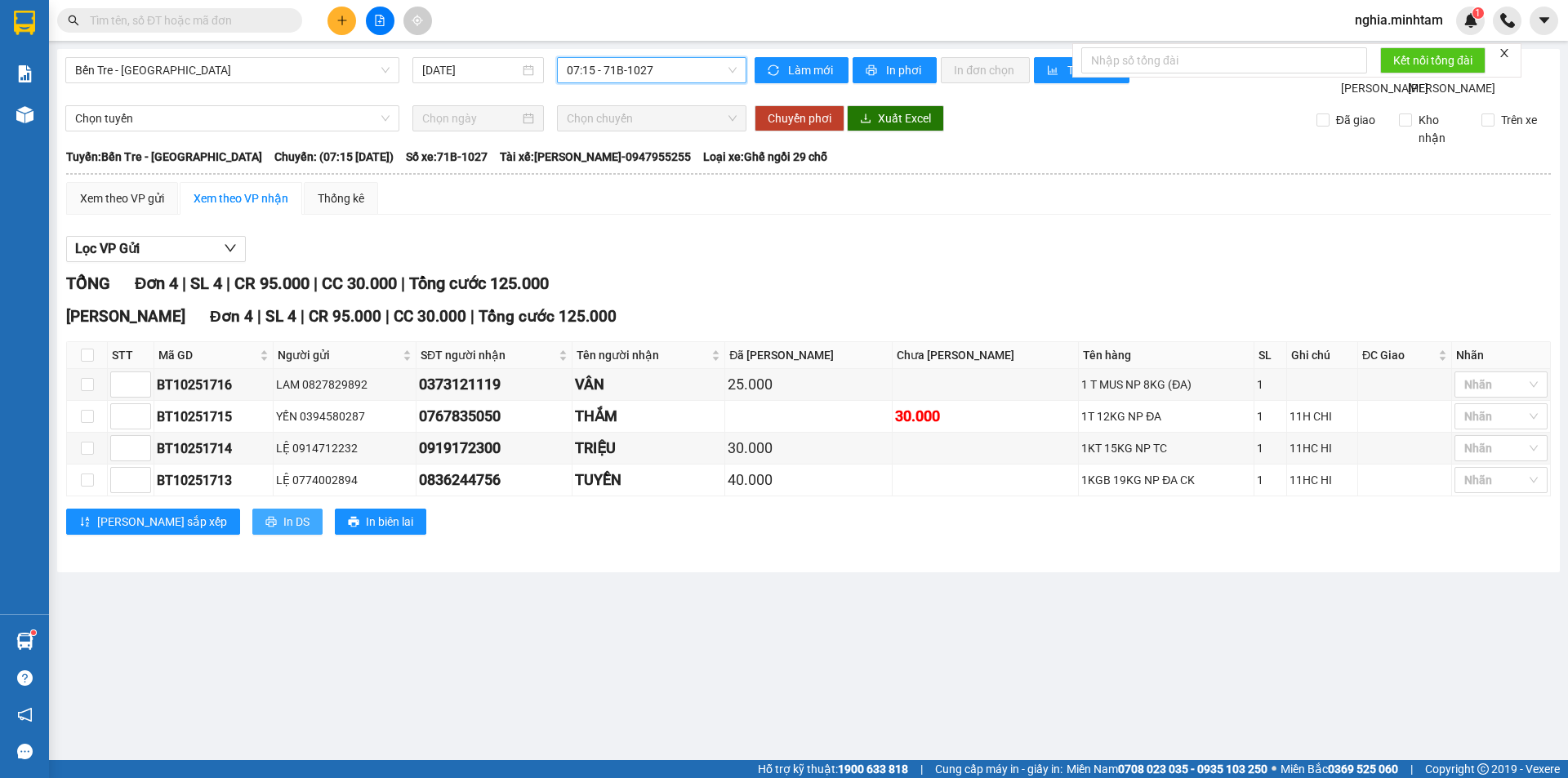
click at [283, 531] on span "In DS" at bounding box center [296, 521] width 26 height 18
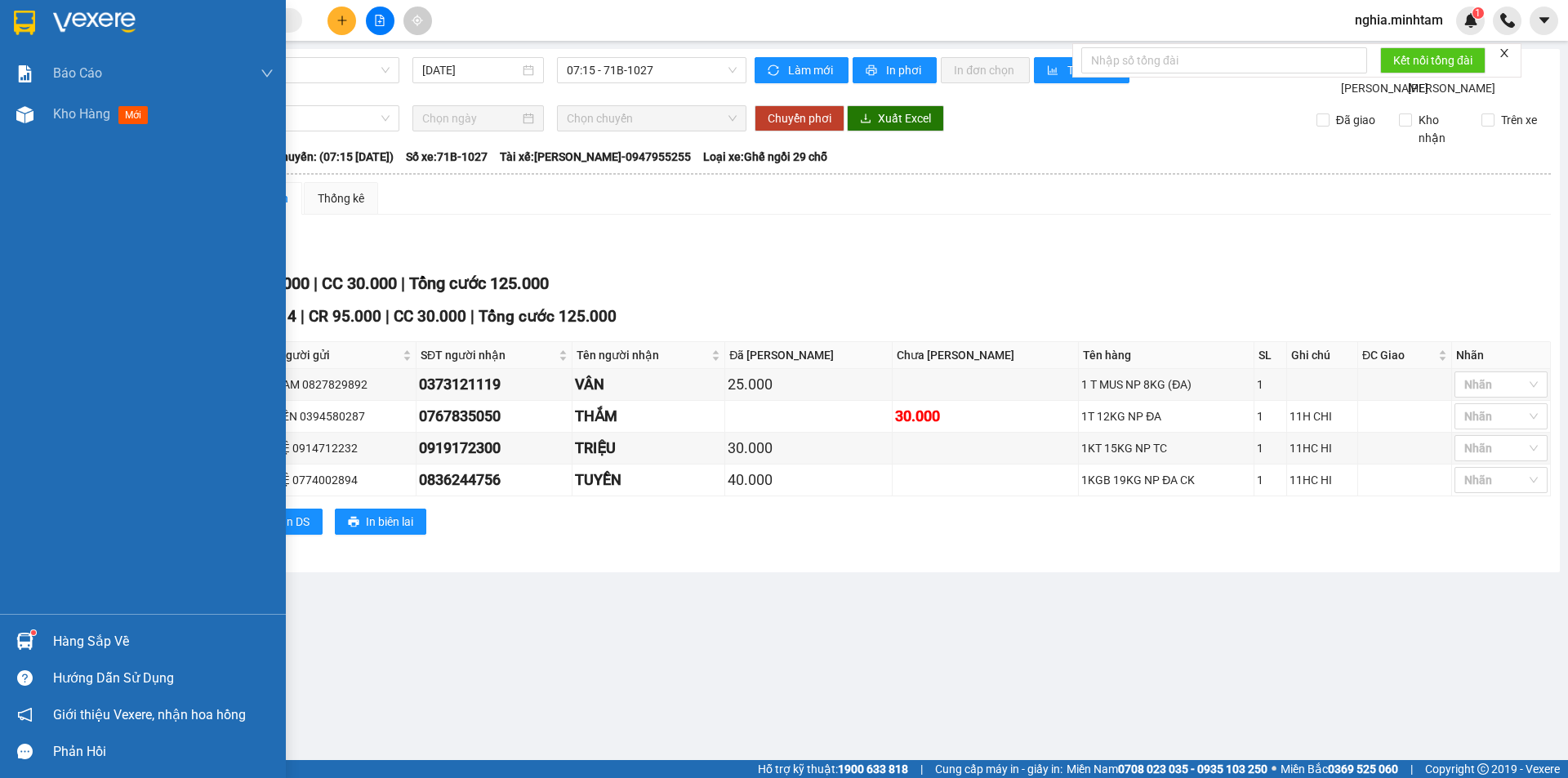
click at [69, 645] on div "Hàng sắp về" at bounding box center [163, 641] width 221 height 24
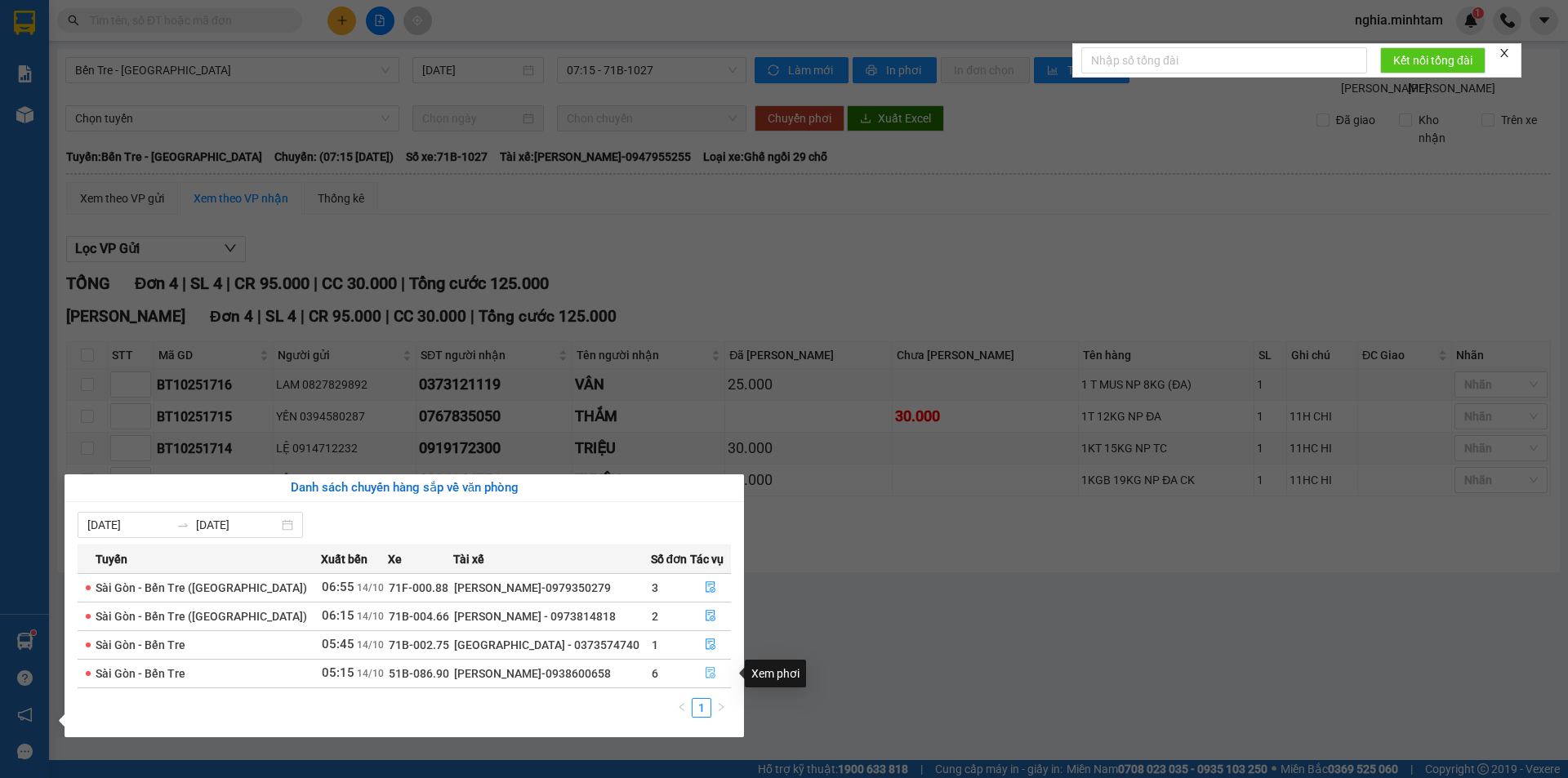
click at [707, 673] on icon "file-done" at bounding box center [711, 673] width 12 height 12
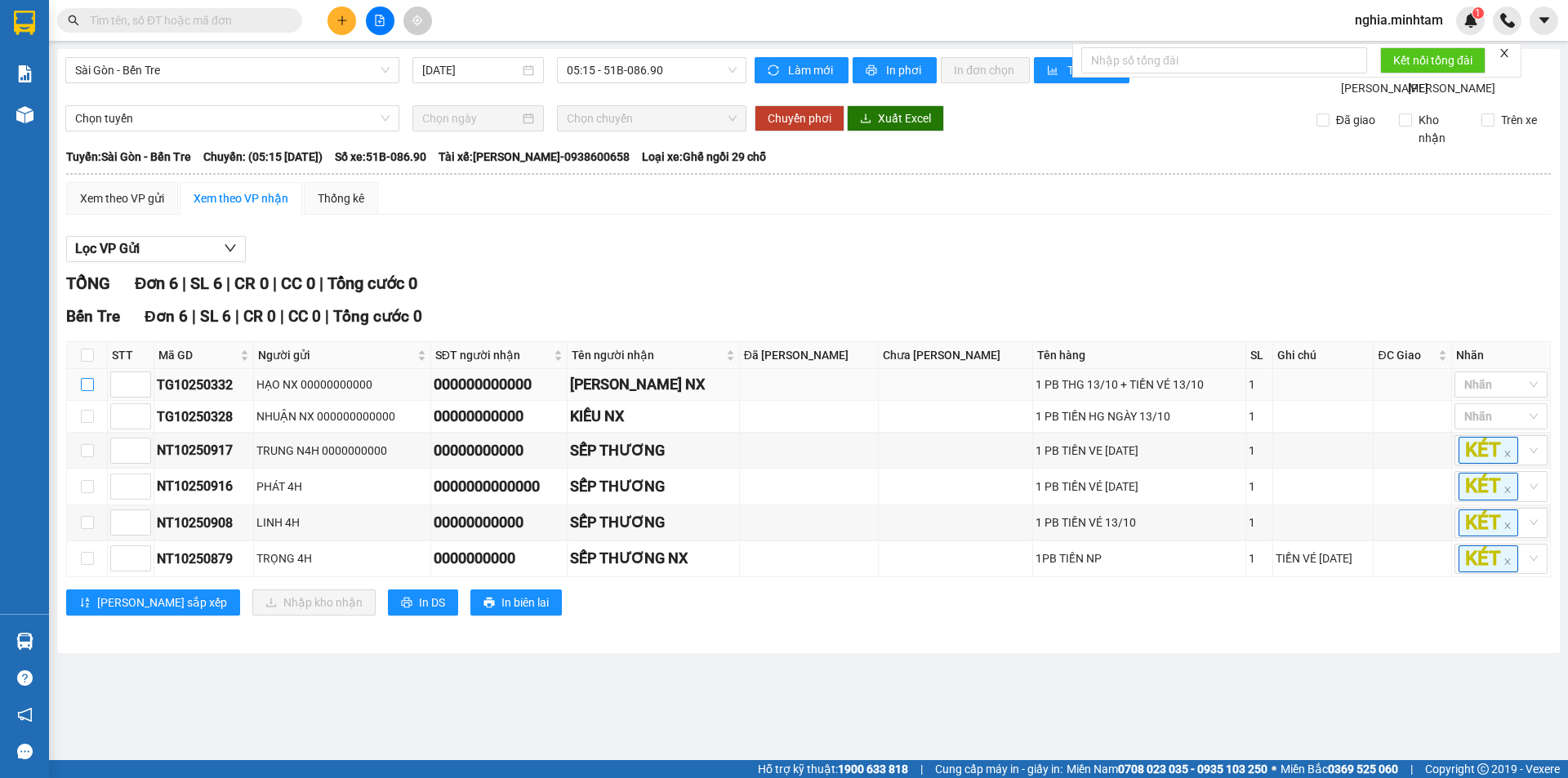
click at [87, 391] on input "checkbox" at bounding box center [88, 385] width 13 height 13
checkbox input "true"
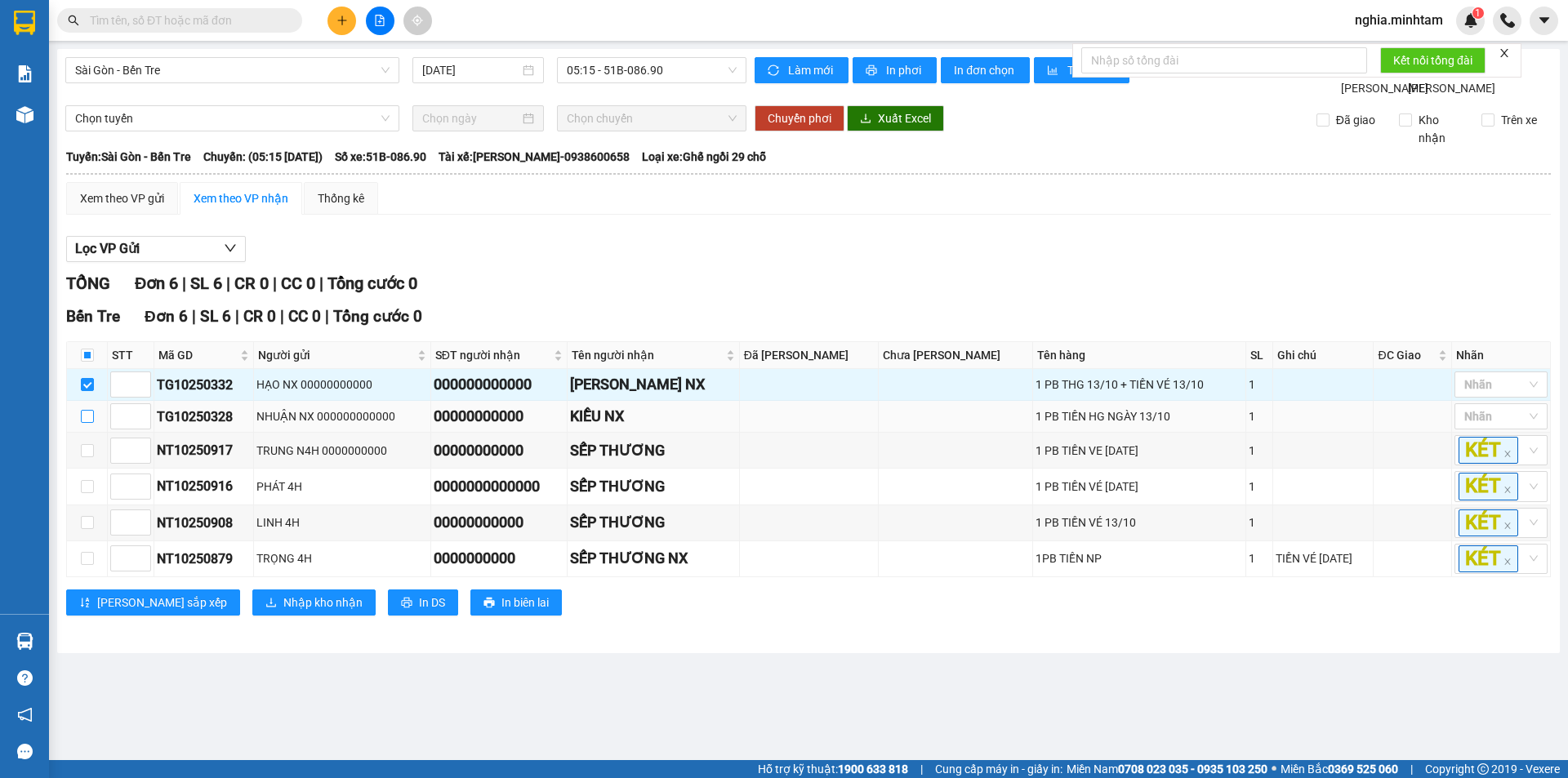
click at [82, 423] on input "checkbox" at bounding box center [88, 417] width 13 height 13
checkbox input "true"
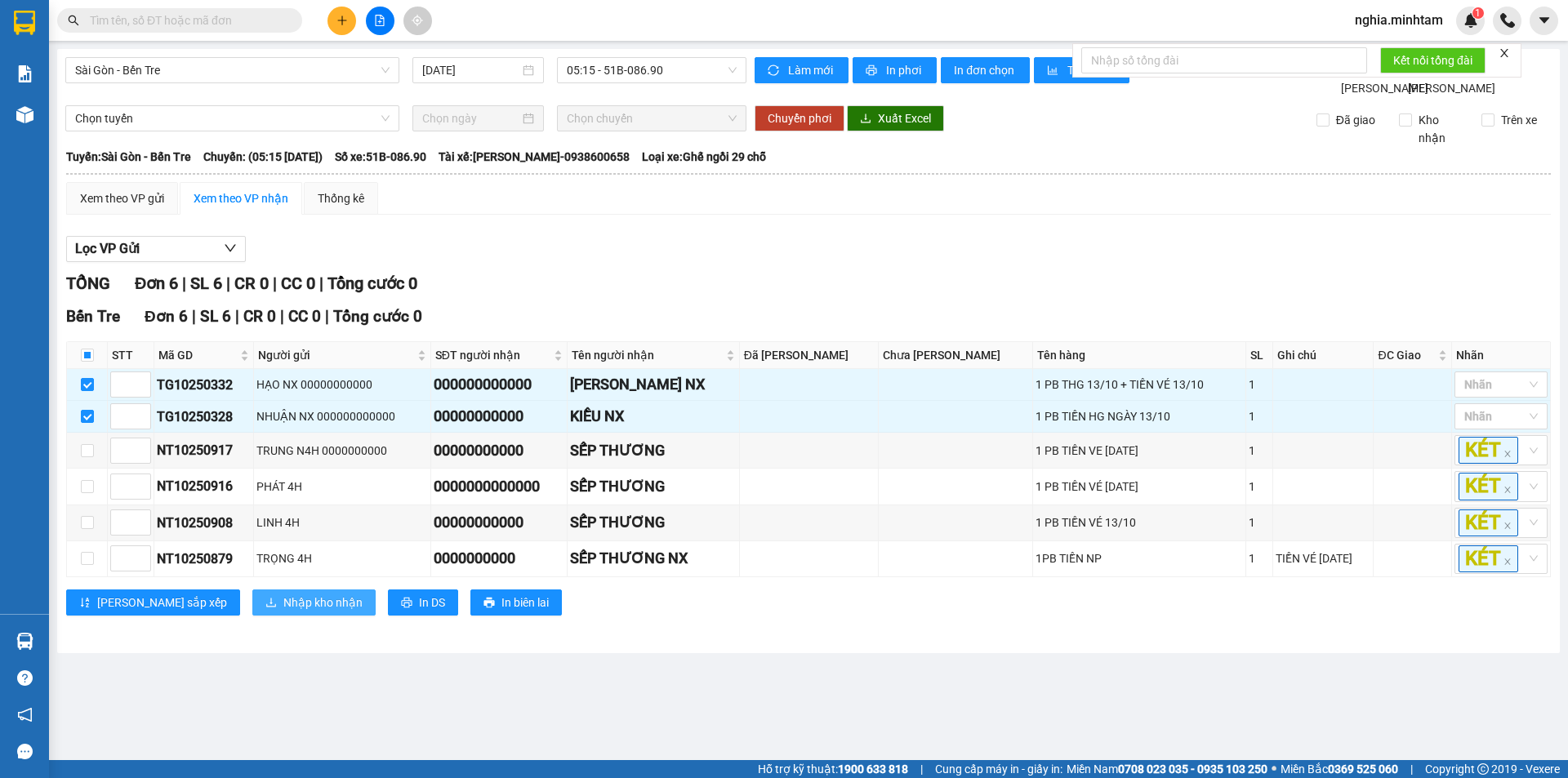
click at [283, 611] on span "Nhập kho nhận" at bounding box center [323, 602] width 79 height 18
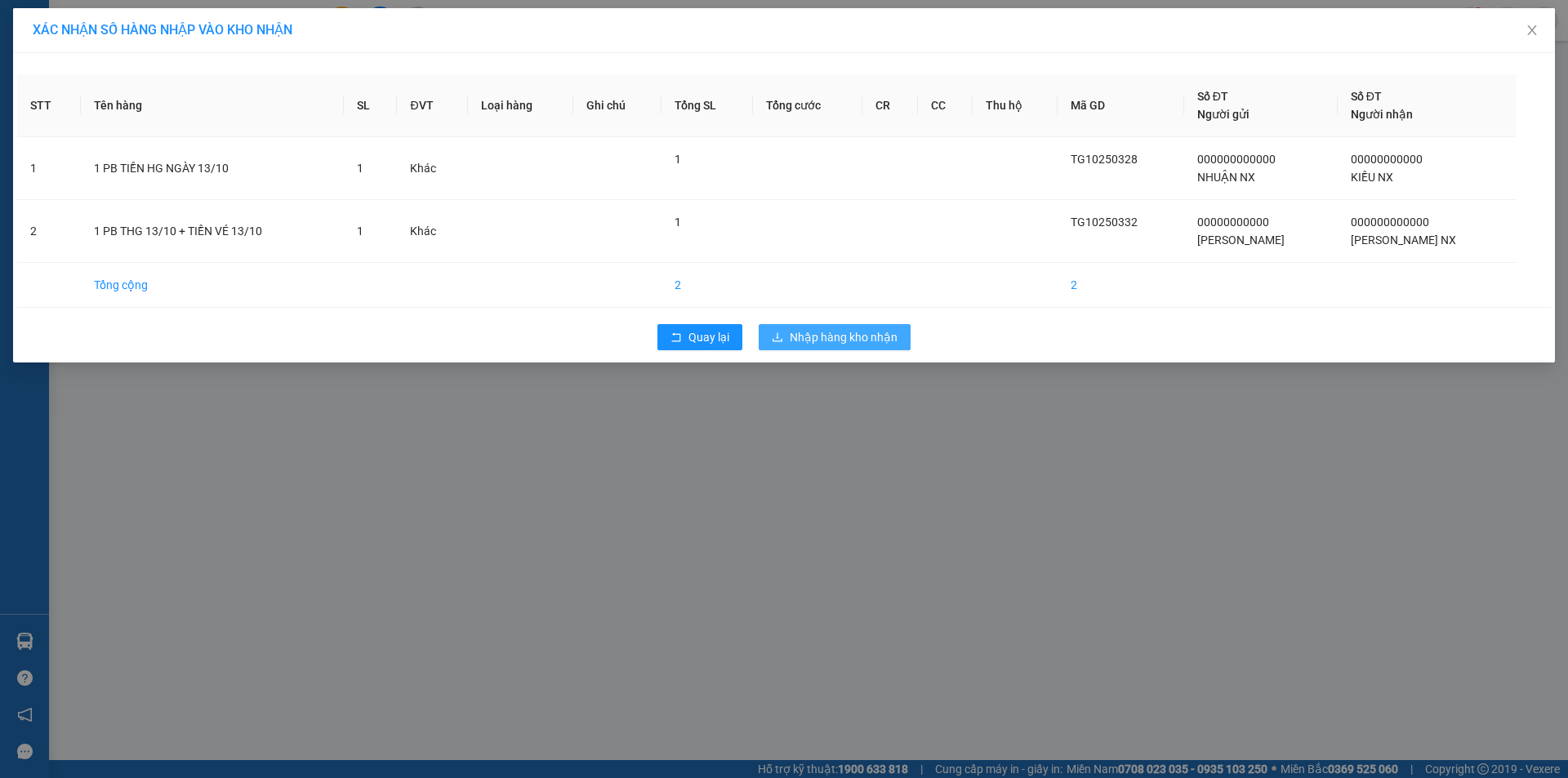
click at [843, 346] on button "Nhập hàng kho nhận" at bounding box center [835, 337] width 152 height 26
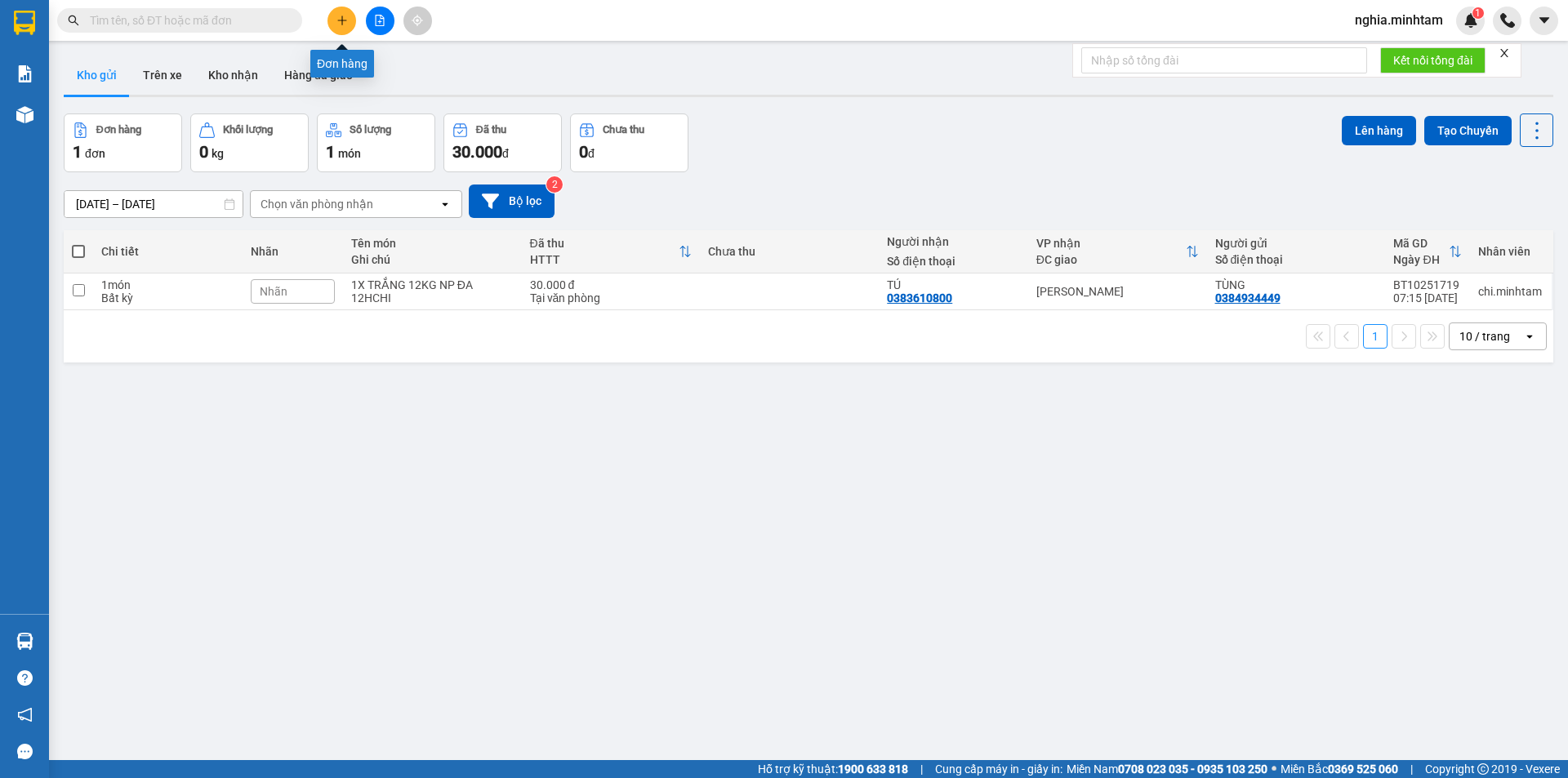
click at [346, 22] on icon "plus" at bounding box center [342, 20] width 12 height 12
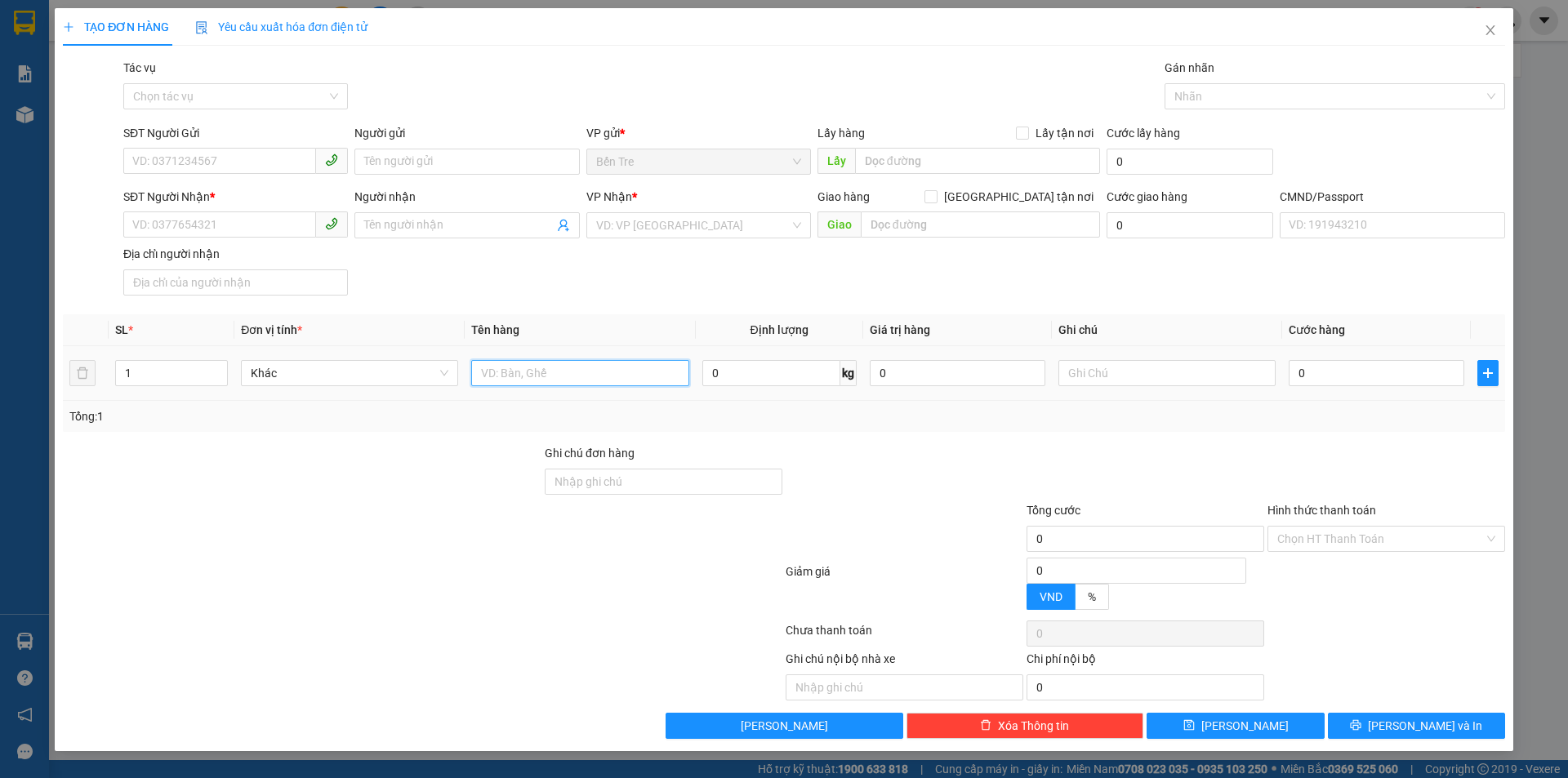
drag, startPoint x: 512, startPoint y: 374, endPoint x: 494, endPoint y: 353, distance: 27.7
click at [511, 369] on input "text" at bounding box center [580, 373] width 218 height 26
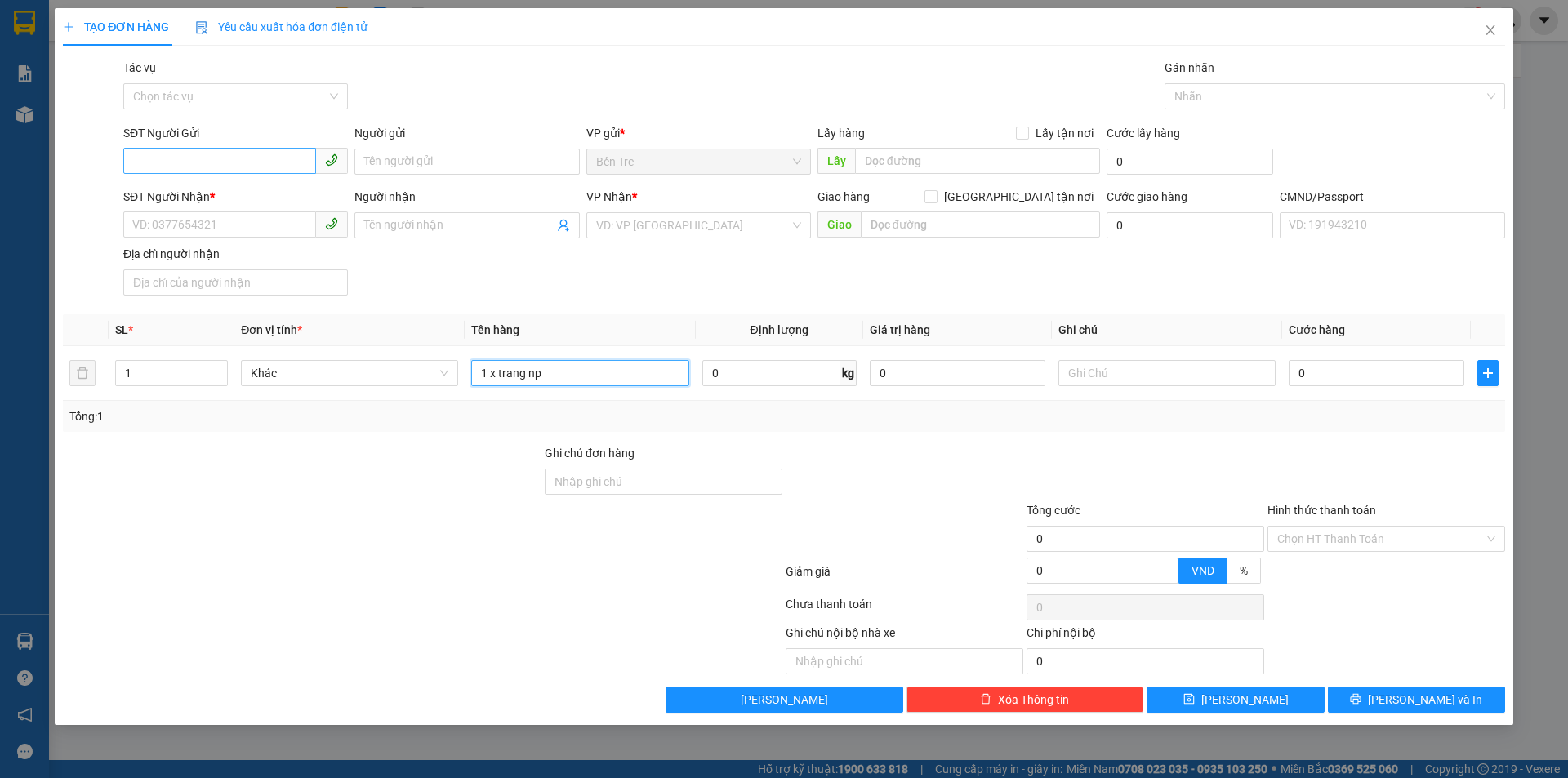
type input "1 x trang np"
click at [175, 153] on input "SĐT Người Gửi" at bounding box center [220, 160] width 193 height 26
type input "0945984926"
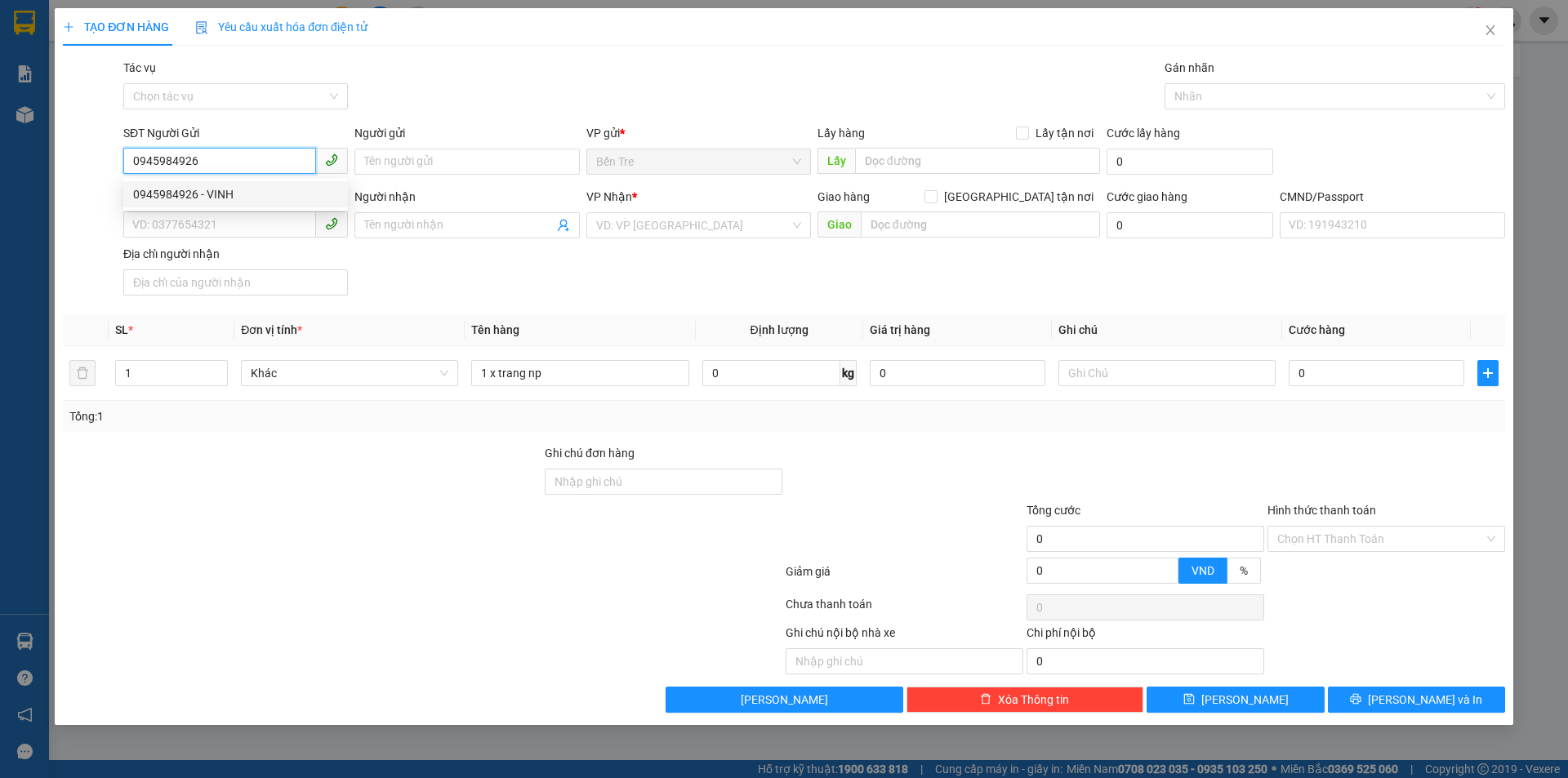
click at [249, 200] on div "0945984926 - VINH" at bounding box center [235, 194] width 205 height 18
type input "VINH"
type input "0907506055"
type input "THUỶ"
type input "0945984926"
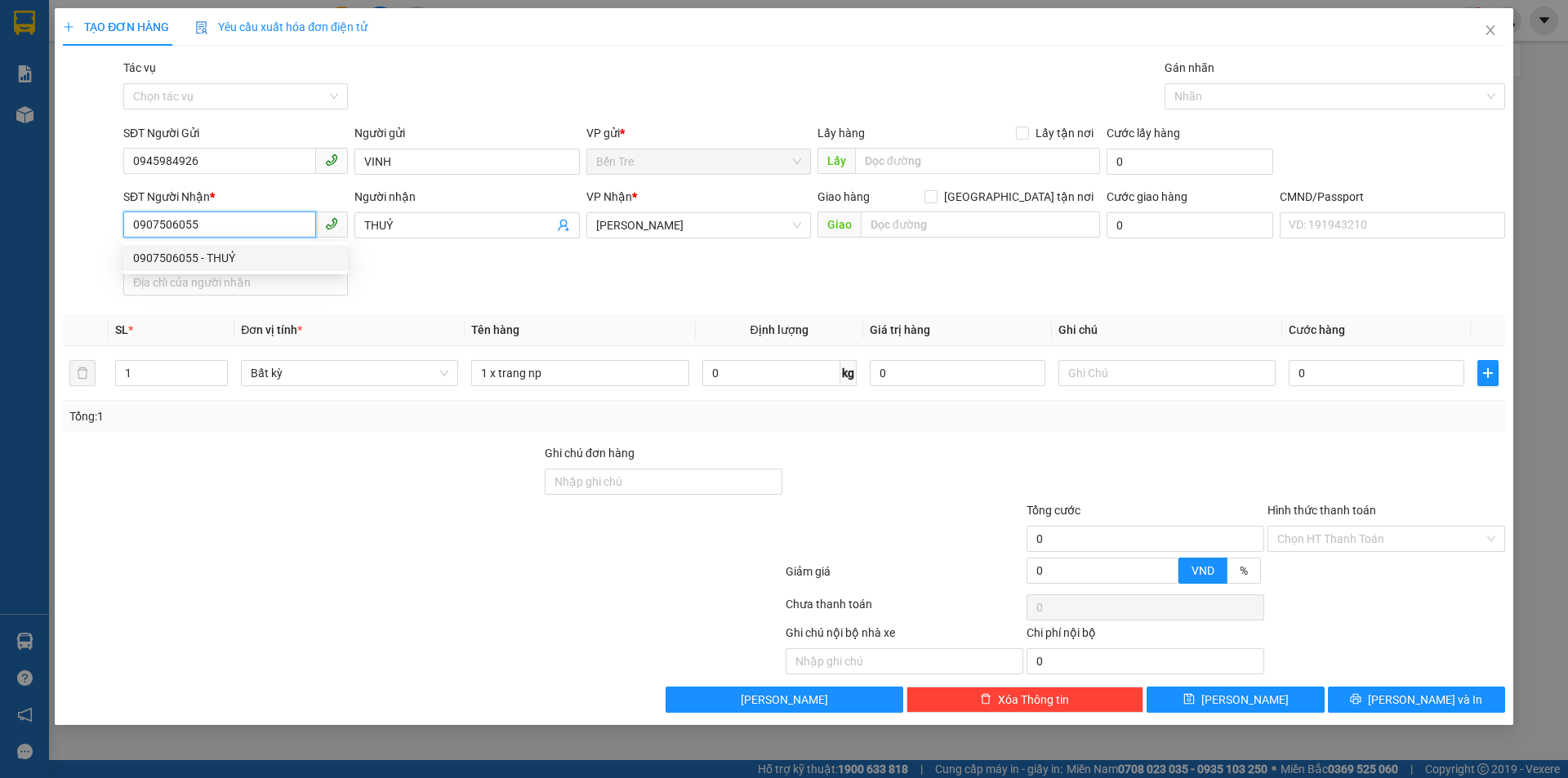
drag, startPoint x: 218, startPoint y: 226, endPoint x: 66, endPoint y: 226, distance: 152.0
click at [66, 226] on div "SĐT Người Nhận * 0907506055 Người nhận THUỶ VP Nhận * [PERSON_NAME] hàng [GEOGR…" at bounding box center [784, 245] width 1446 height 115
click at [294, 290] on div "0383244408 - LUÂN" at bounding box center [235, 284] width 205 height 18
type input "0383244408"
type input "LUÂN"
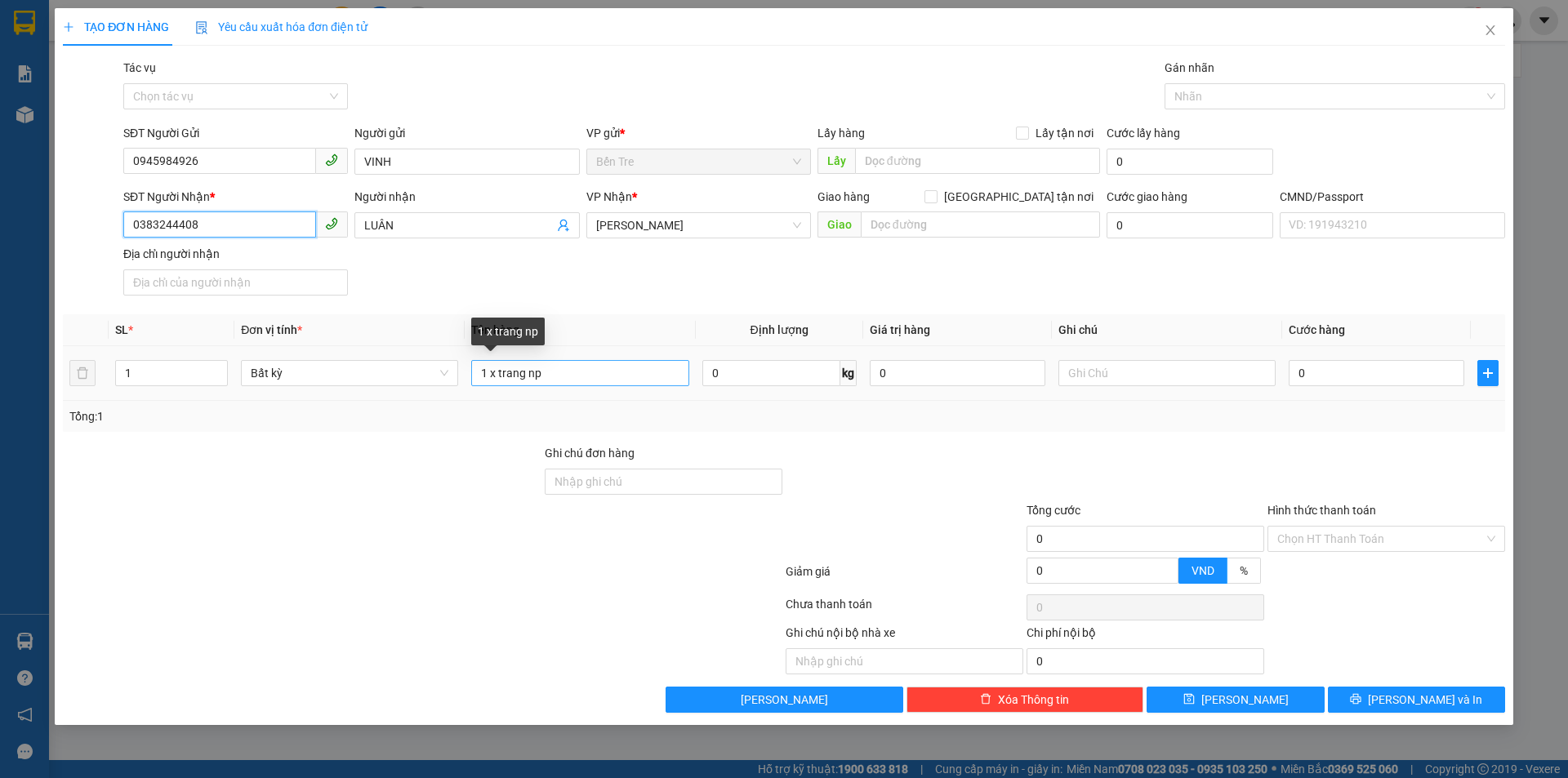
type input "0383244408"
click at [568, 373] on input "1 x trang np" at bounding box center [580, 373] width 218 height 26
type input "1 x trang np hdv"
click at [935, 373] on input "0" at bounding box center [957, 373] width 175 height 26
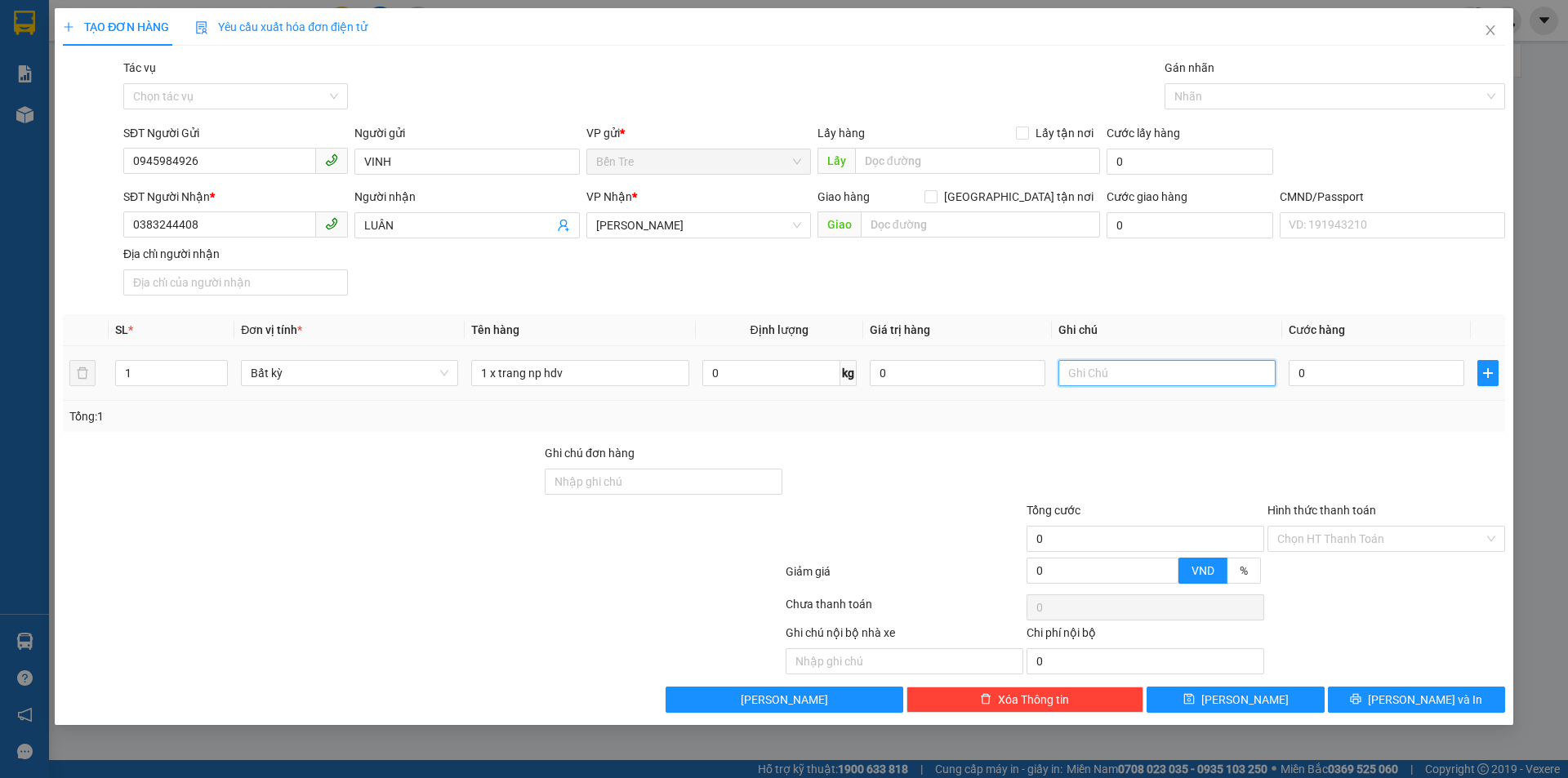
click at [1108, 374] on input "text" at bounding box center [1167, 373] width 218 height 26
type input "12h nghia"
click at [1339, 366] on input "0" at bounding box center [1376, 373] width 175 height 26
type input "2"
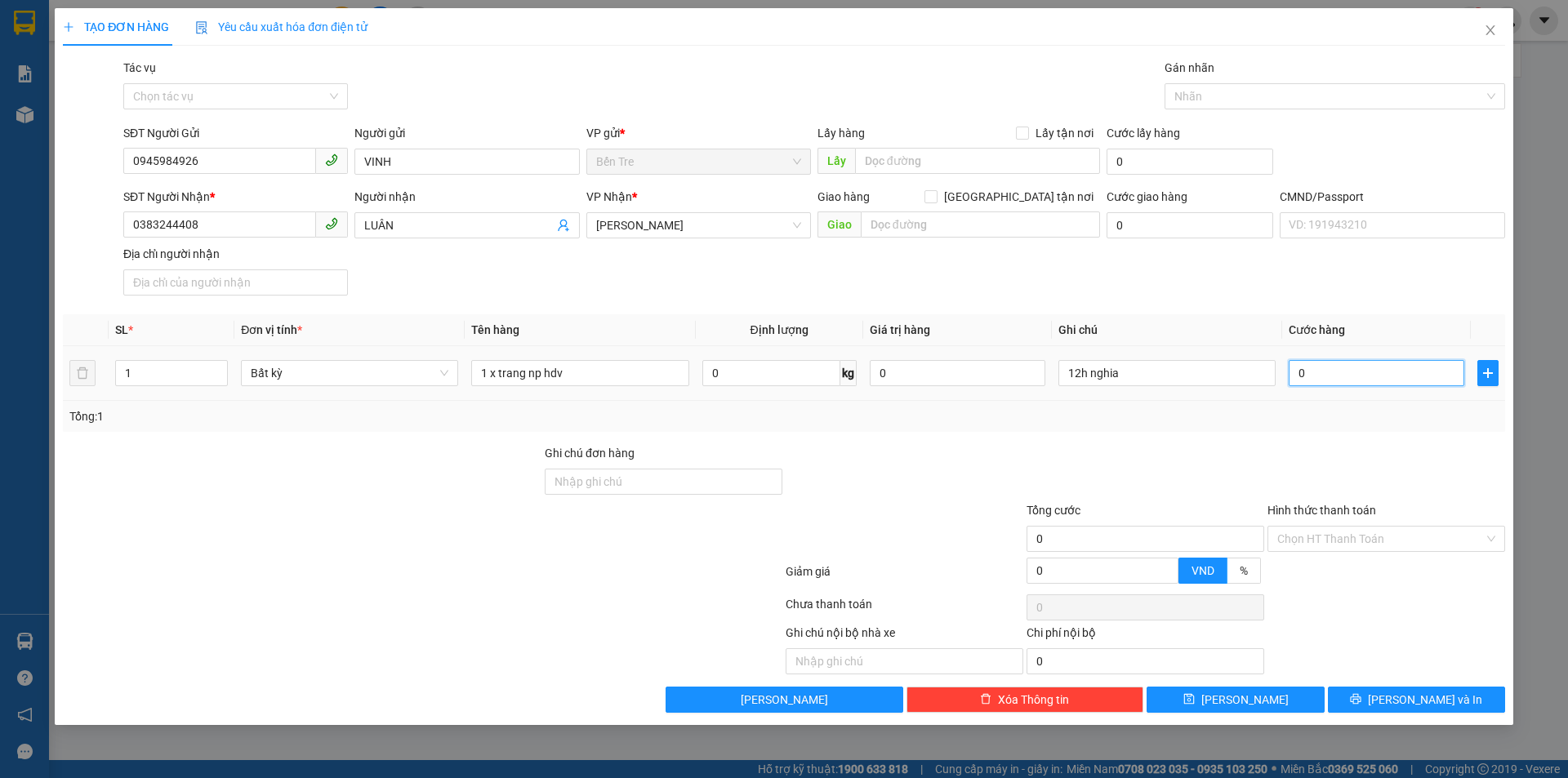
type input "2"
type input "20"
type input "200"
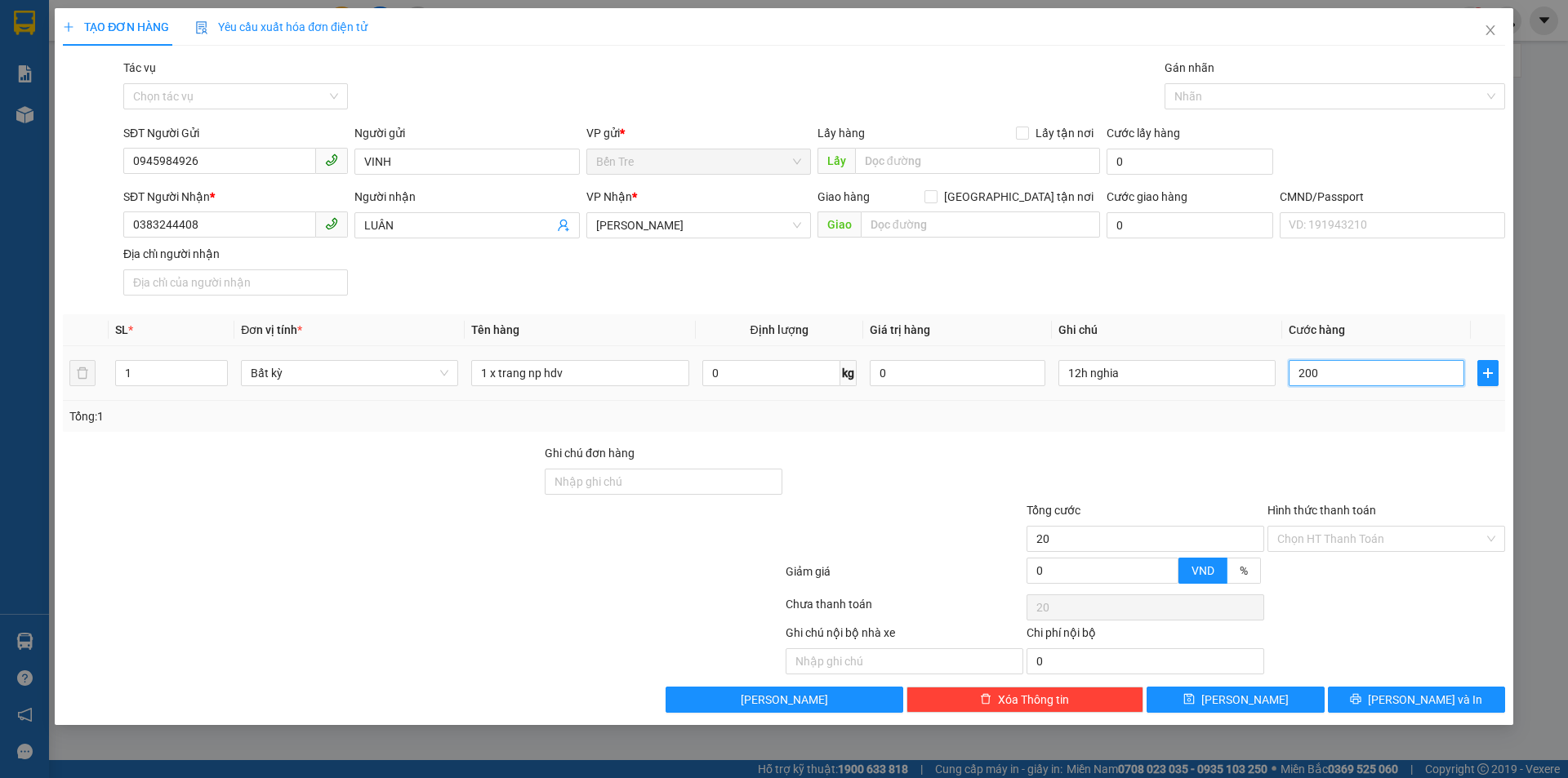
type input "200"
type input "2.000"
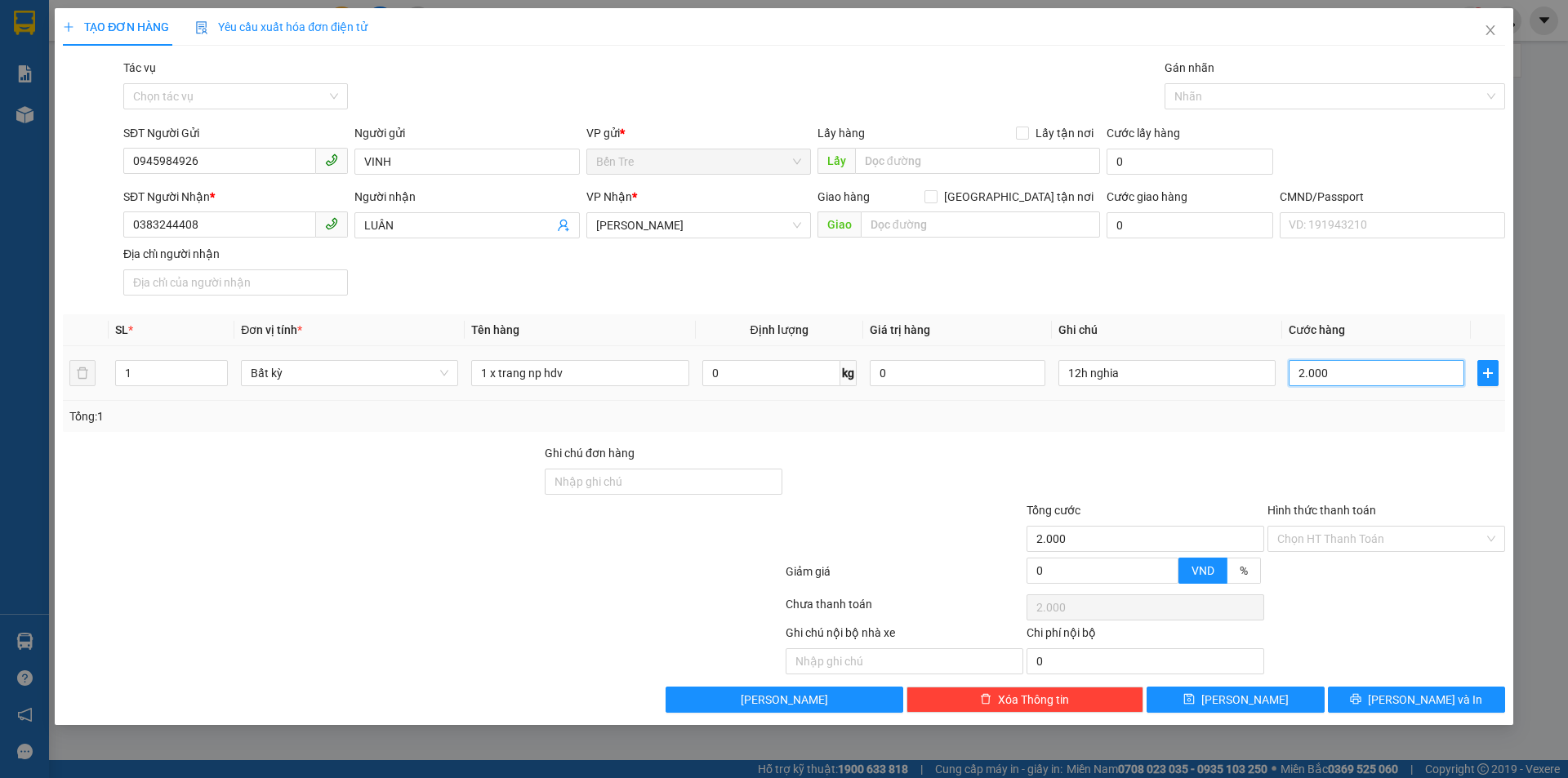
type input "20.000"
click at [1318, 534] on input "Hình thức thanh toán" at bounding box center [1380, 538] width 206 height 24
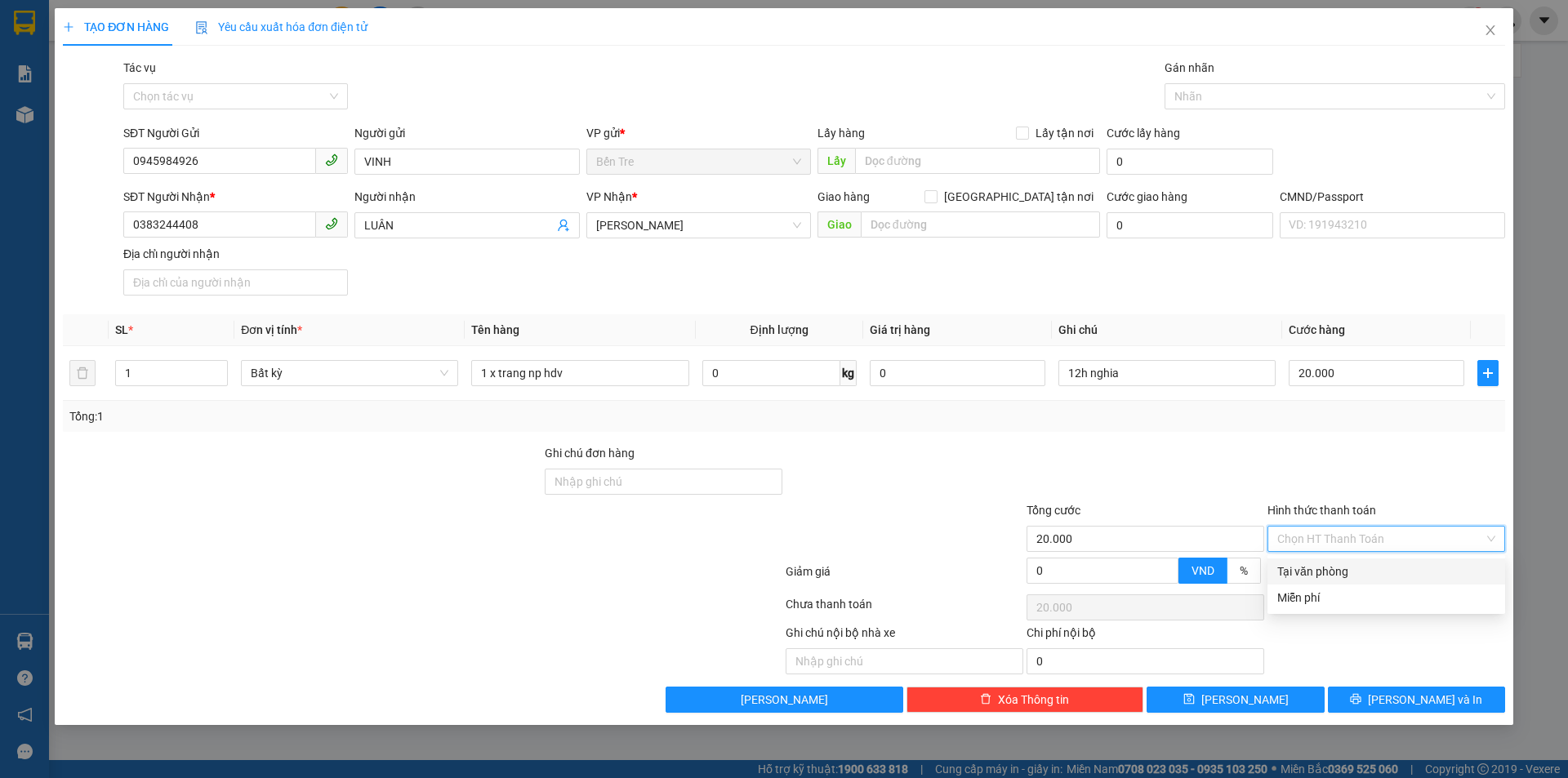
click at [1360, 576] on div "Tại văn phòng" at bounding box center [1386, 571] width 218 height 18
type input "0"
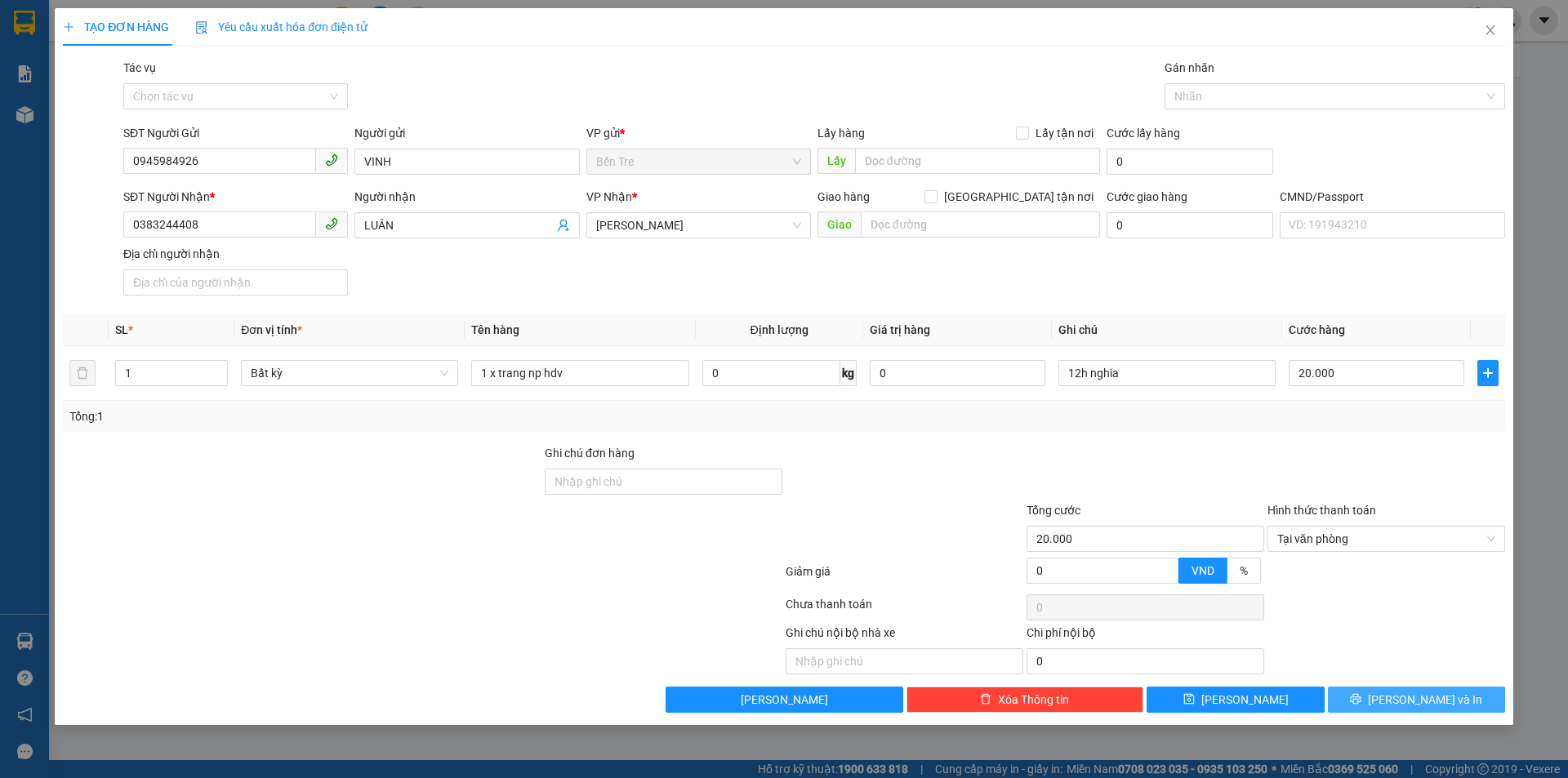
drag, startPoint x: 1400, startPoint y: 707, endPoint x: 1402, endPoint y: 684, distance: 23.1
click at [1401, 706] on button "[PERSON_NAME] và In" at bounding box center [1416, 699] width 177 height 26
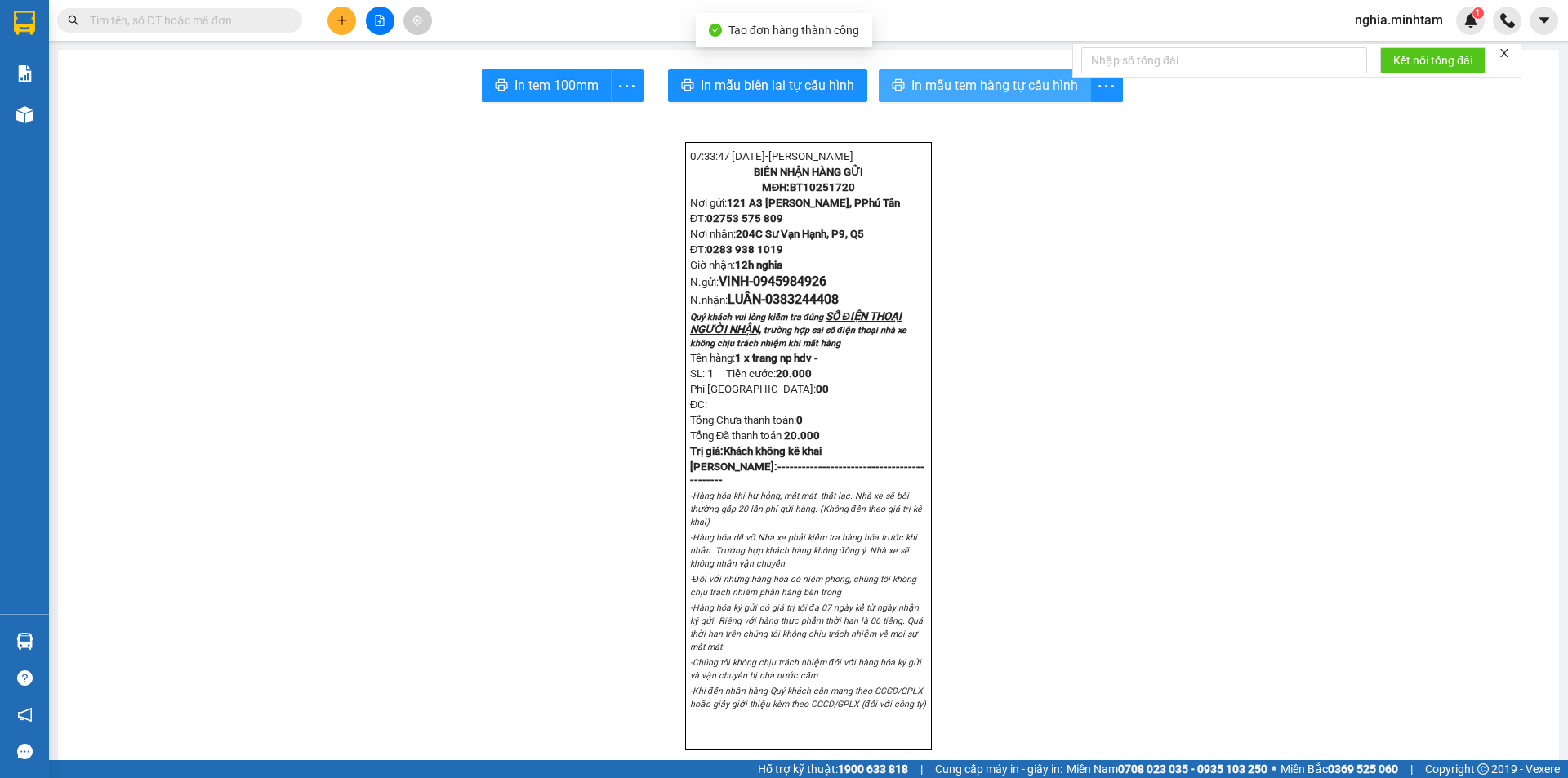
click at [958, 83] on span "In mẫu tem hàng tự cấu hình" at bounding box center [994, 85] width 167 height 20
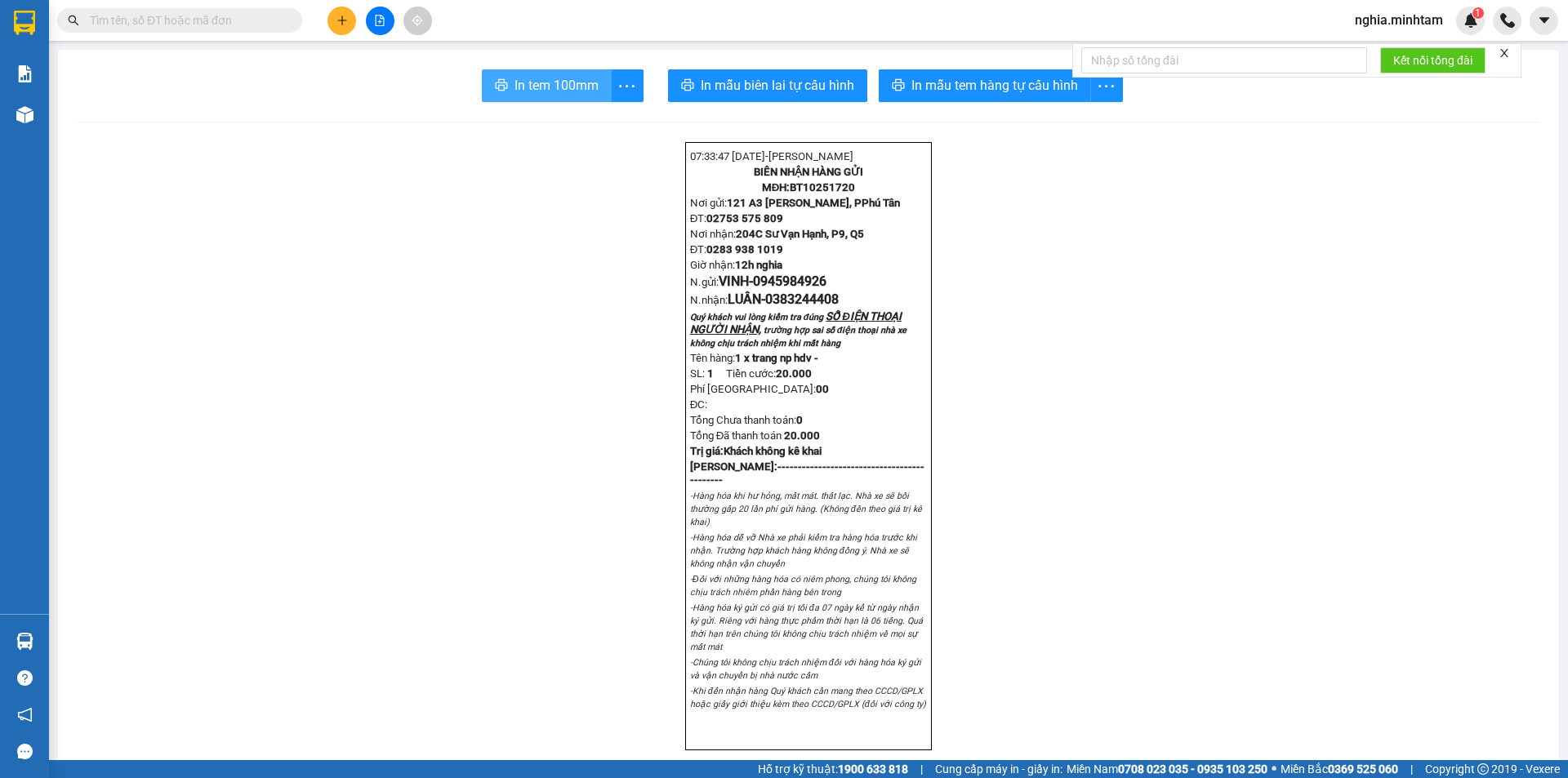
click at [582, 91] on span "In tem 100mm" at bounding box center [556, 85] width 84 height 20
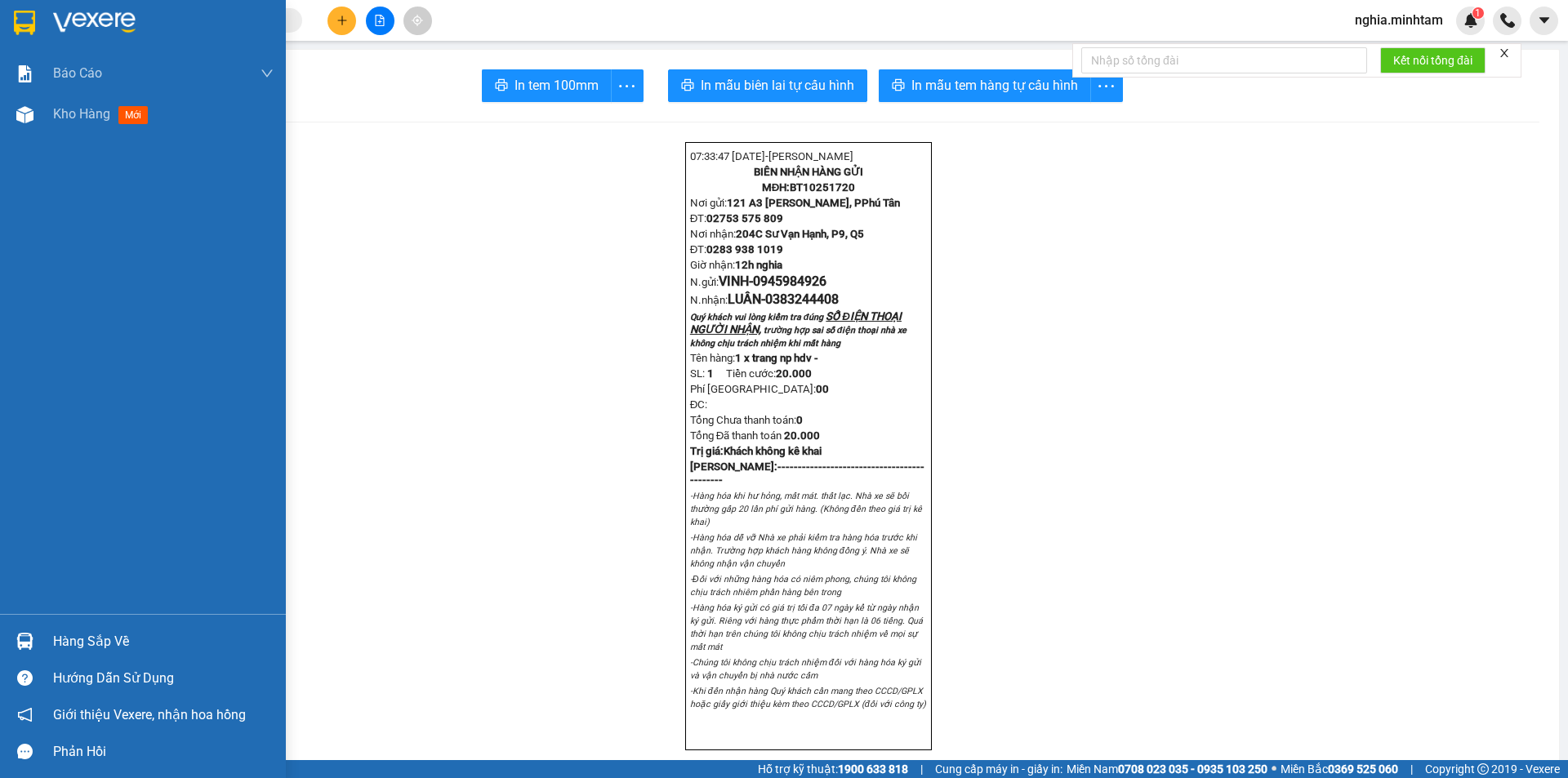
click at [19, 18] on img at bounding box center [24, 22] width 21 height 24
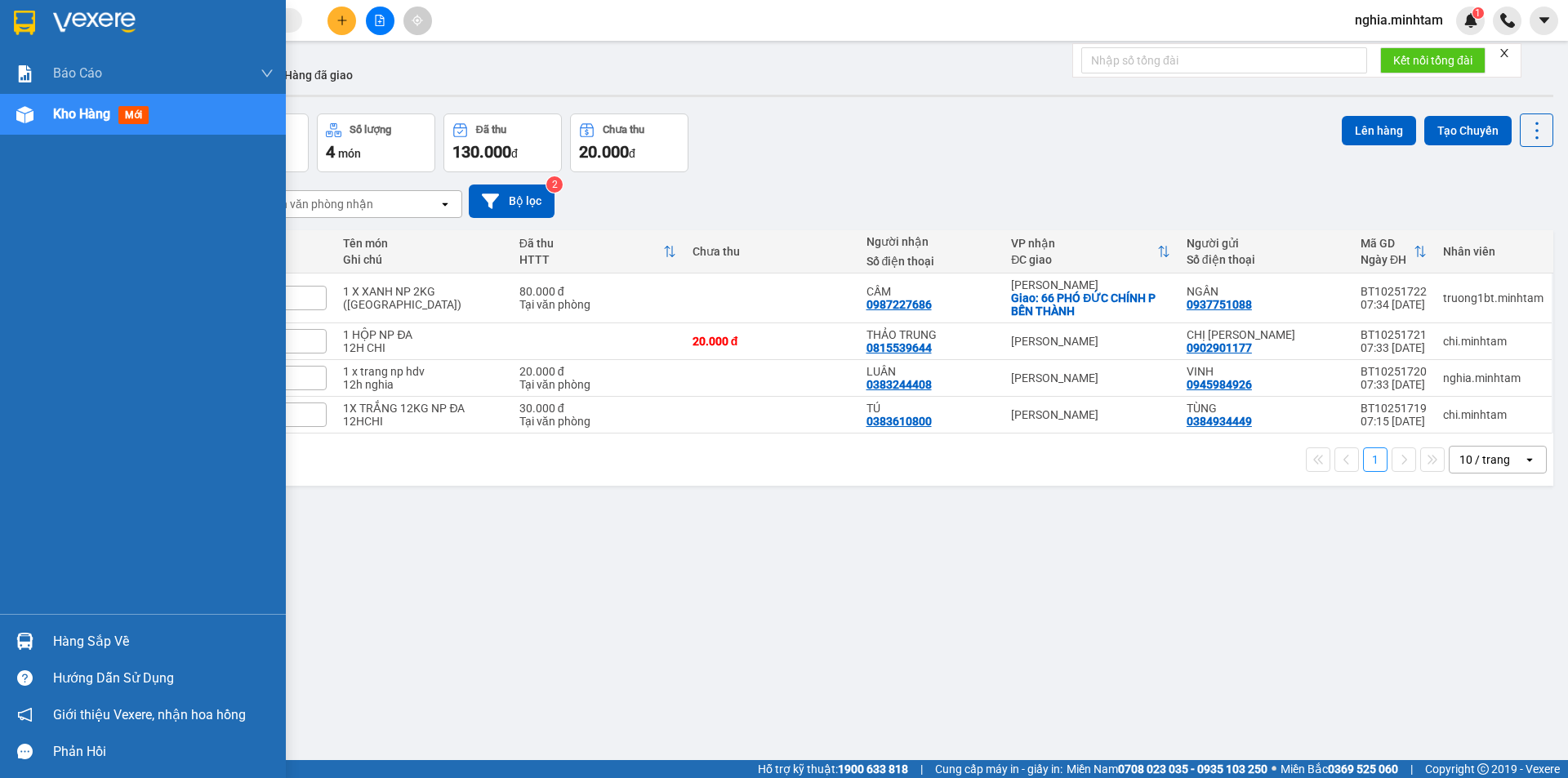
click at [23, 27] on img at bounding box center [24, 22] width 21 height 24
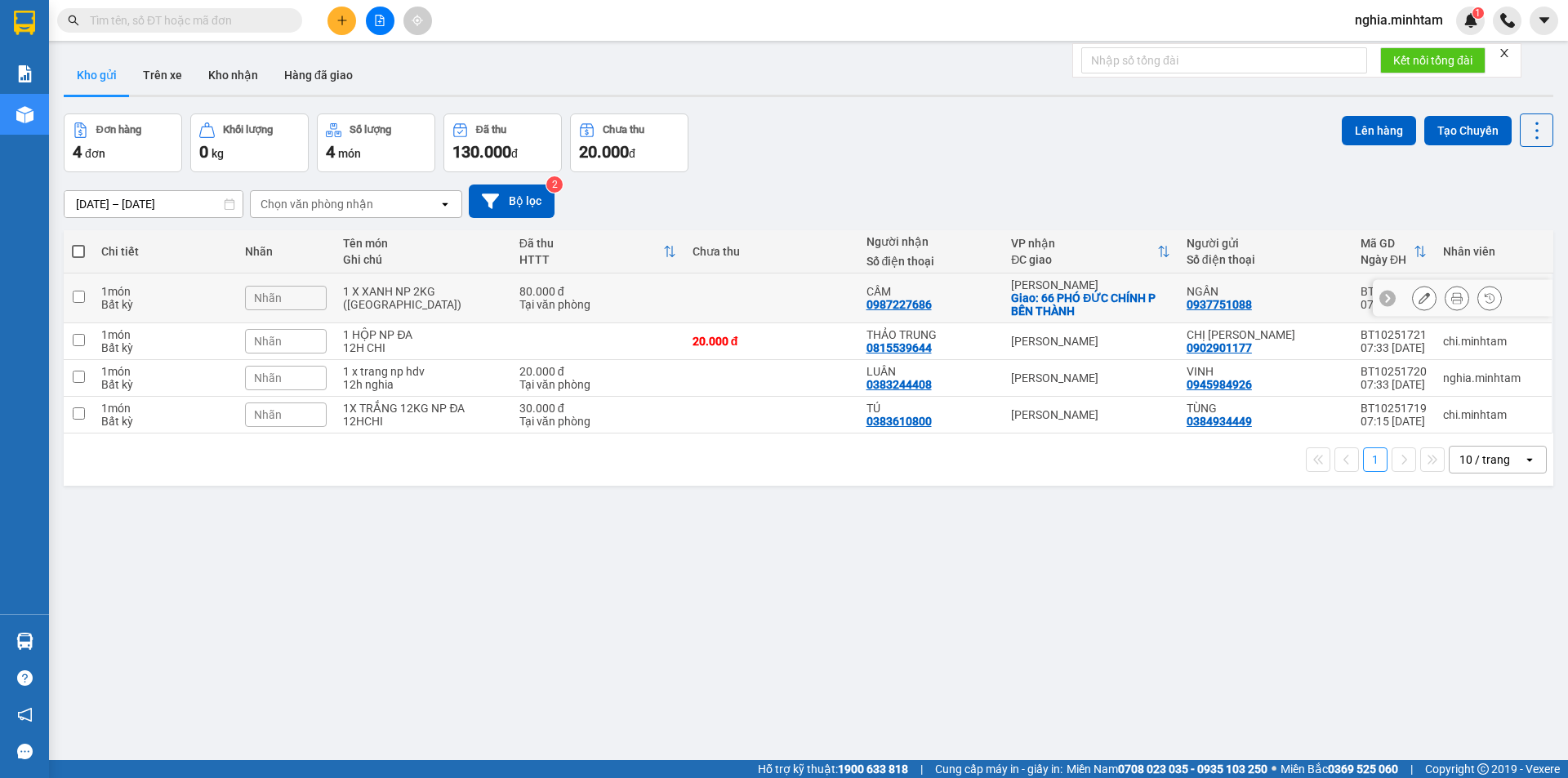
click at [78, 297] on input "checkbox" at bounding box center [78, 297] width 13 height 13
checkbox input "true"
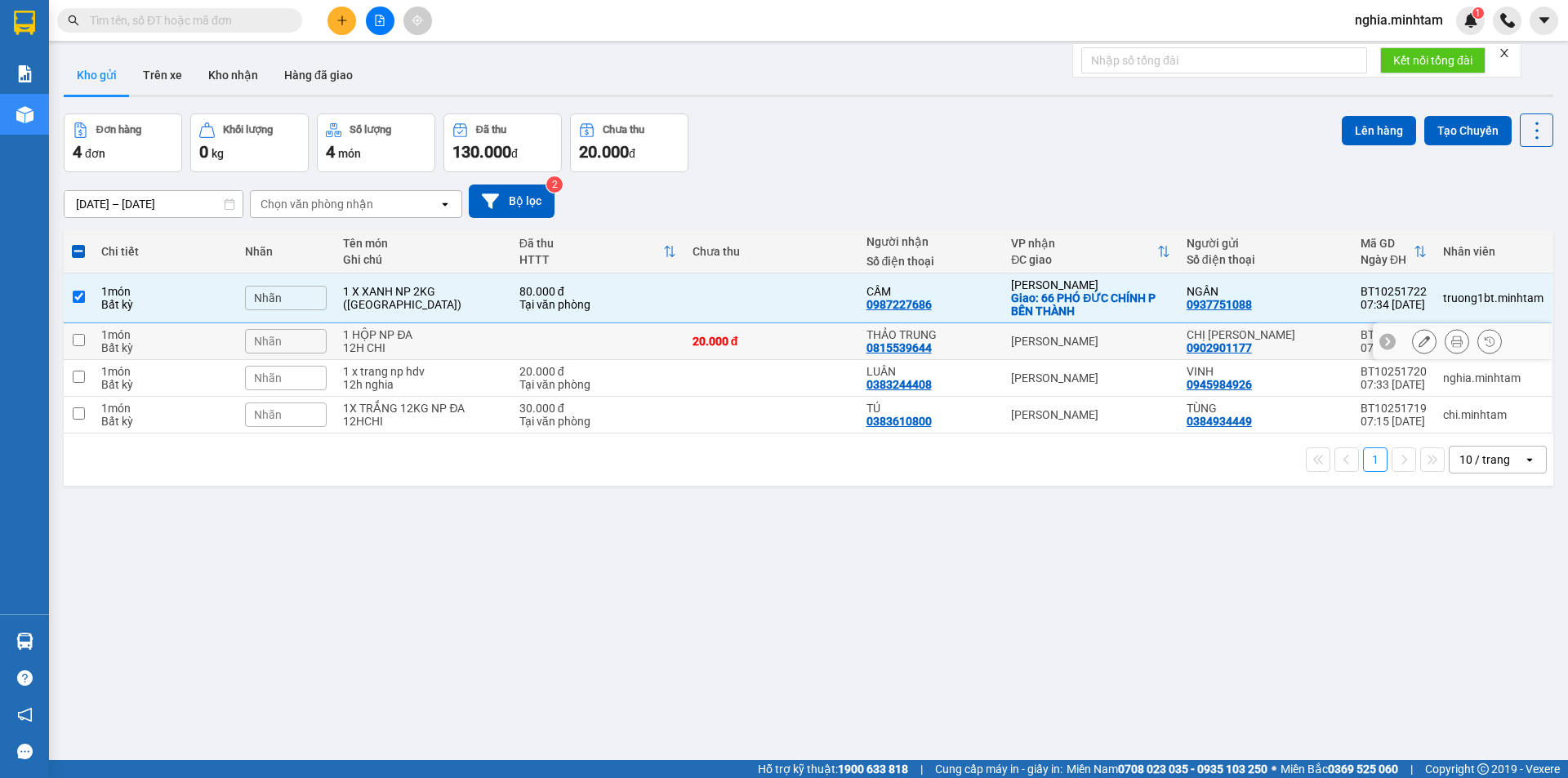
click at [82, 342] on input "checkbox" at bounding box center [78, 340] width 13 height 13
checkbox input "true"
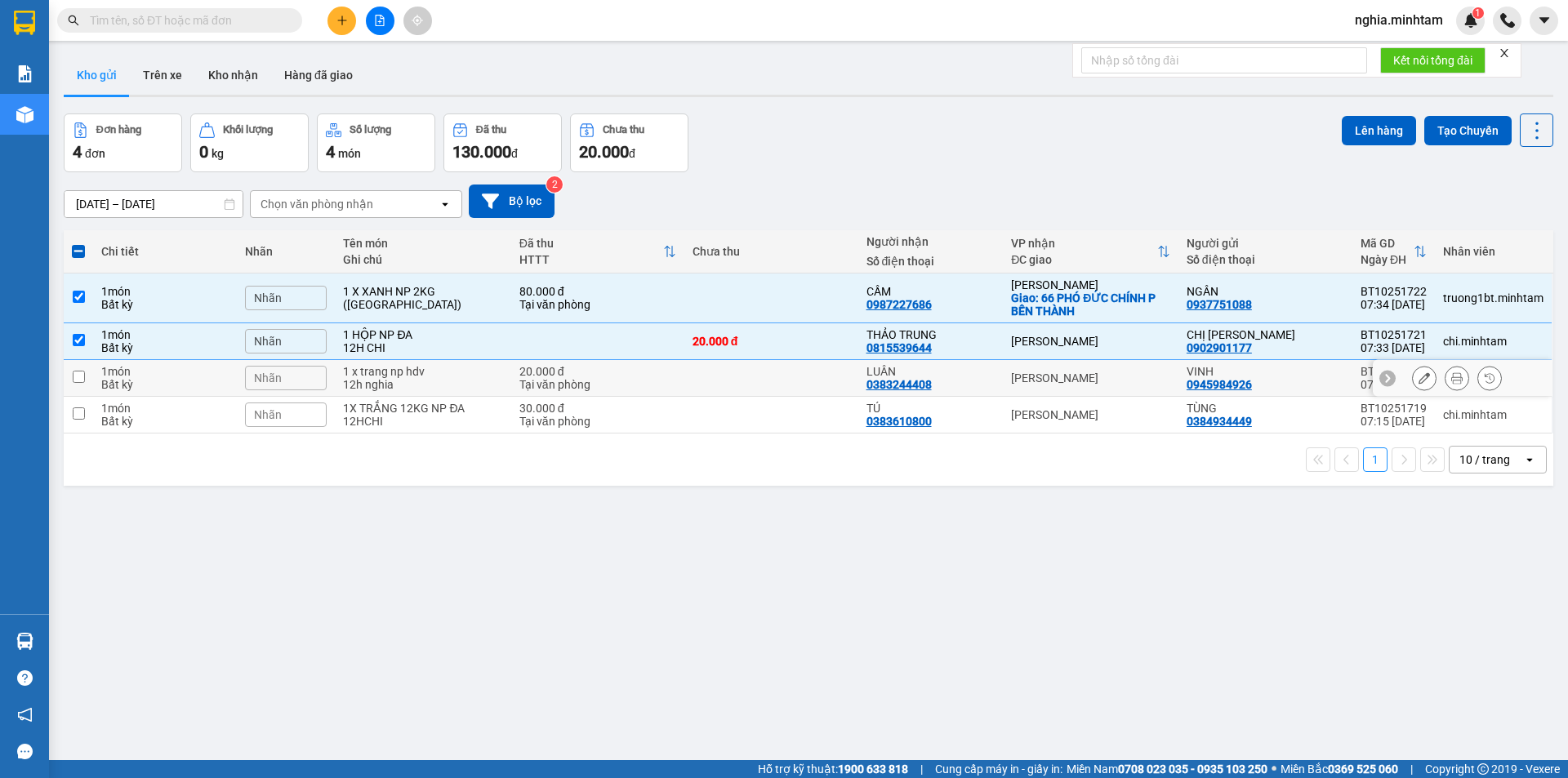
click at [78, 374] on input "checkbox" at bounding box center [78, 376] width 13 height 13
checkbox input "true"
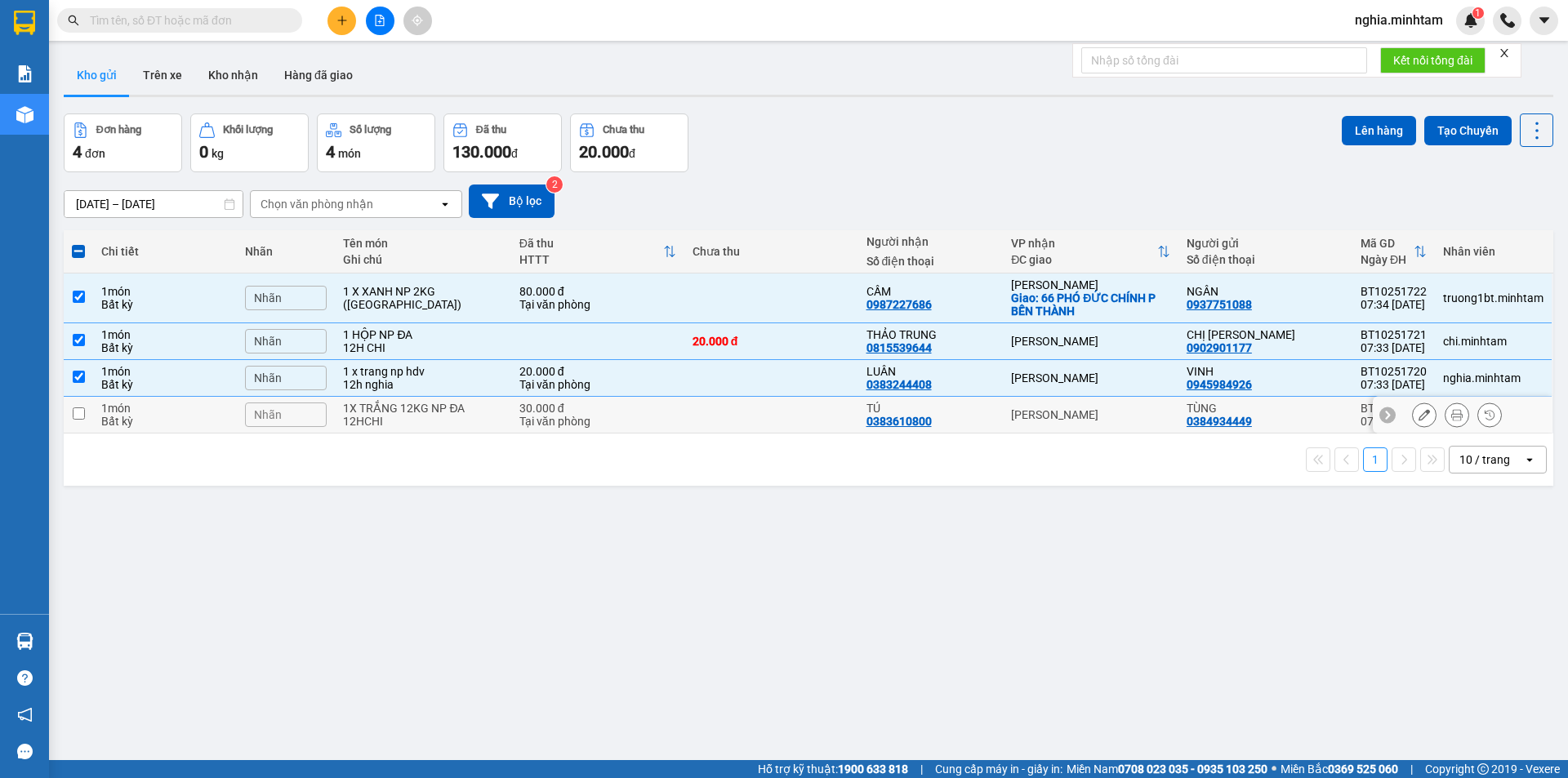
click at [78, 412] on input "checkbox" at bounding box center [78, 413] width 13 height 13
checkbox input "true"
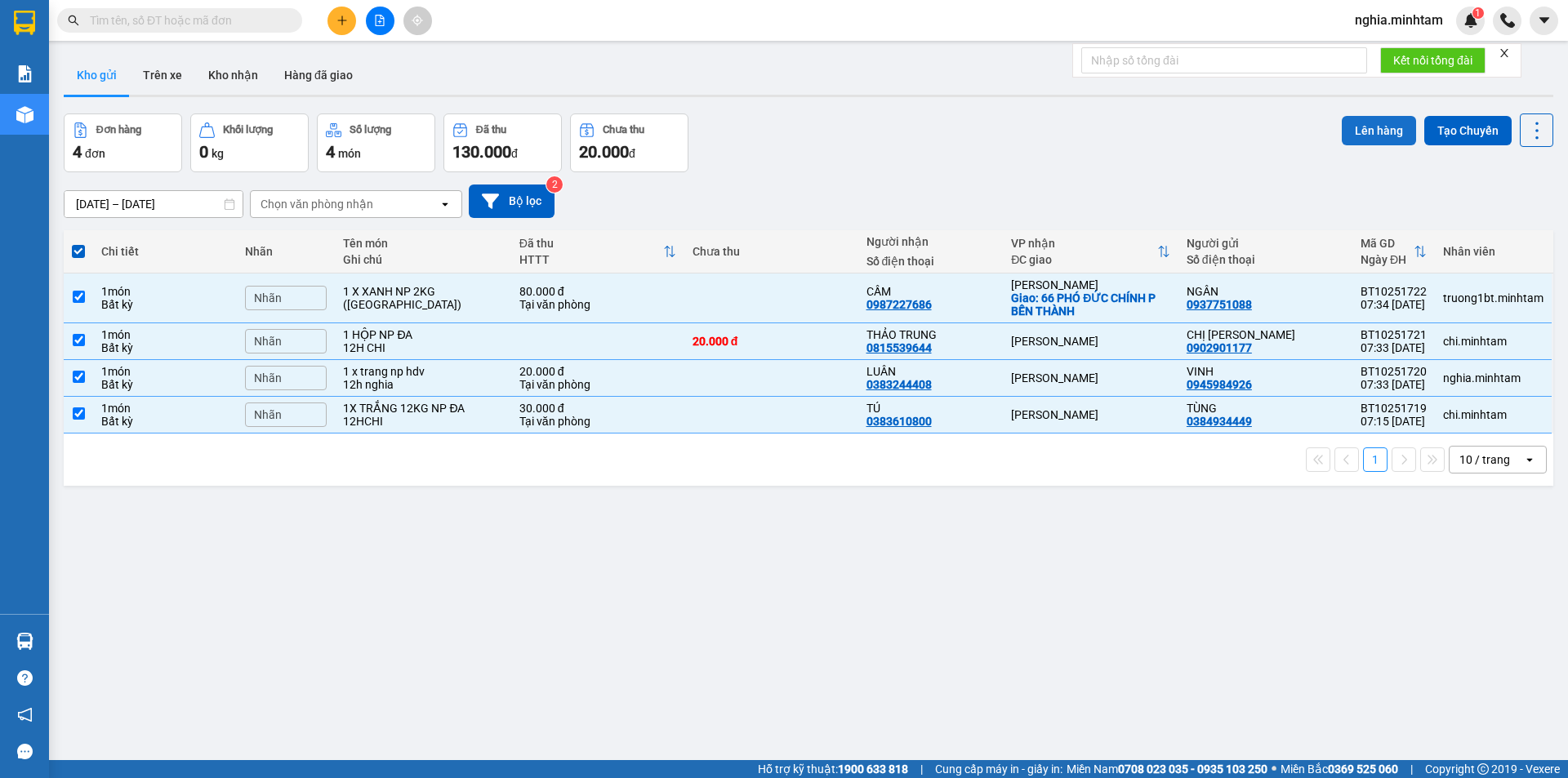
click at [1362, 137] on button "Lên hàng" at bounding box center [1378, 130] width 74 height 30
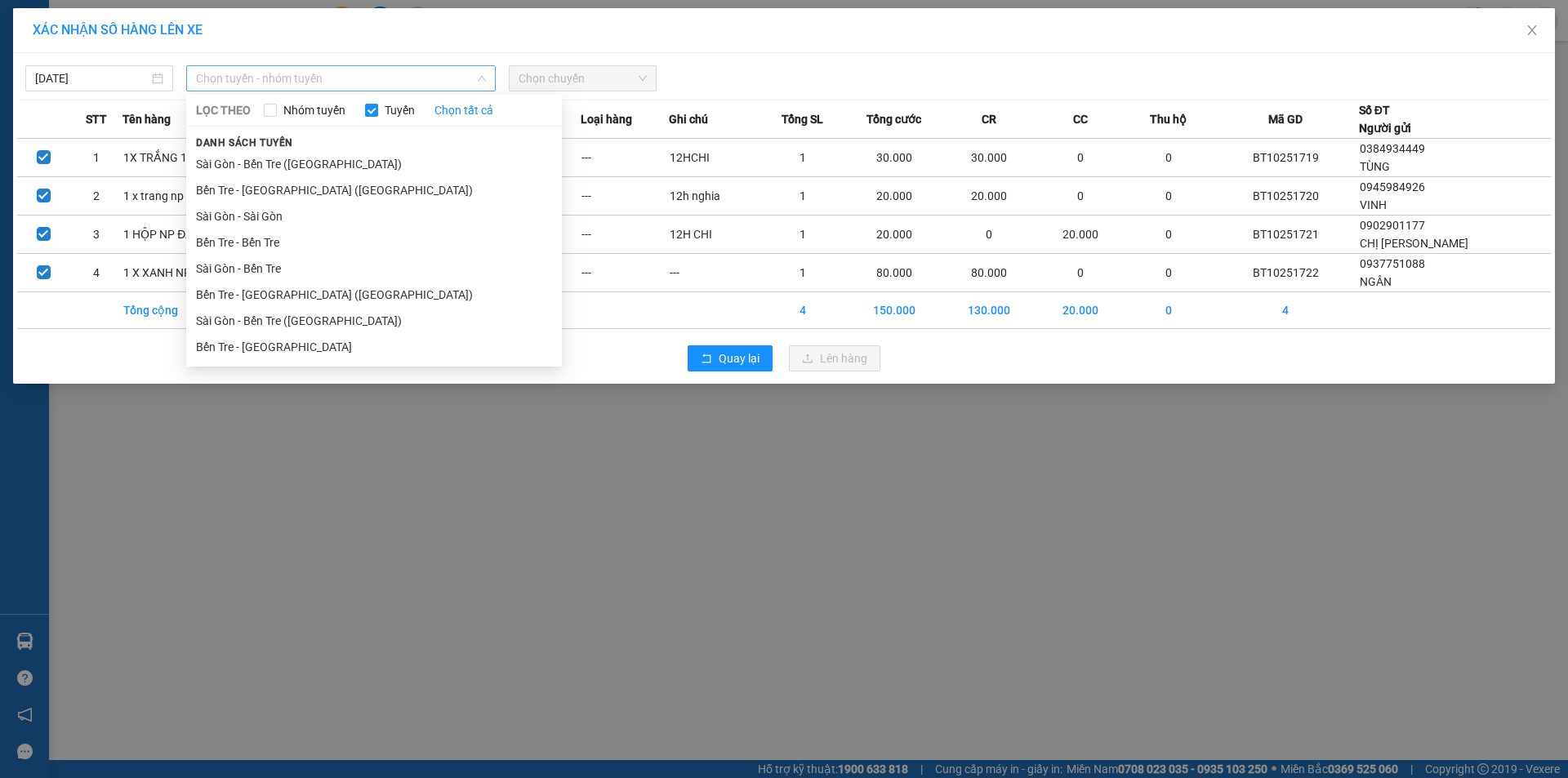
click at [281, 80] on span "Chọn tuyến - nhóm tuyến" at bounding box center [340, 78] width 290 height 24
click at [351, 298] on li "Bến Tre - [GEOGRAPHIC_DATA] ([GEOGRAPHIC_DATA])" at bounding box center [374, 294] width 376 height 26
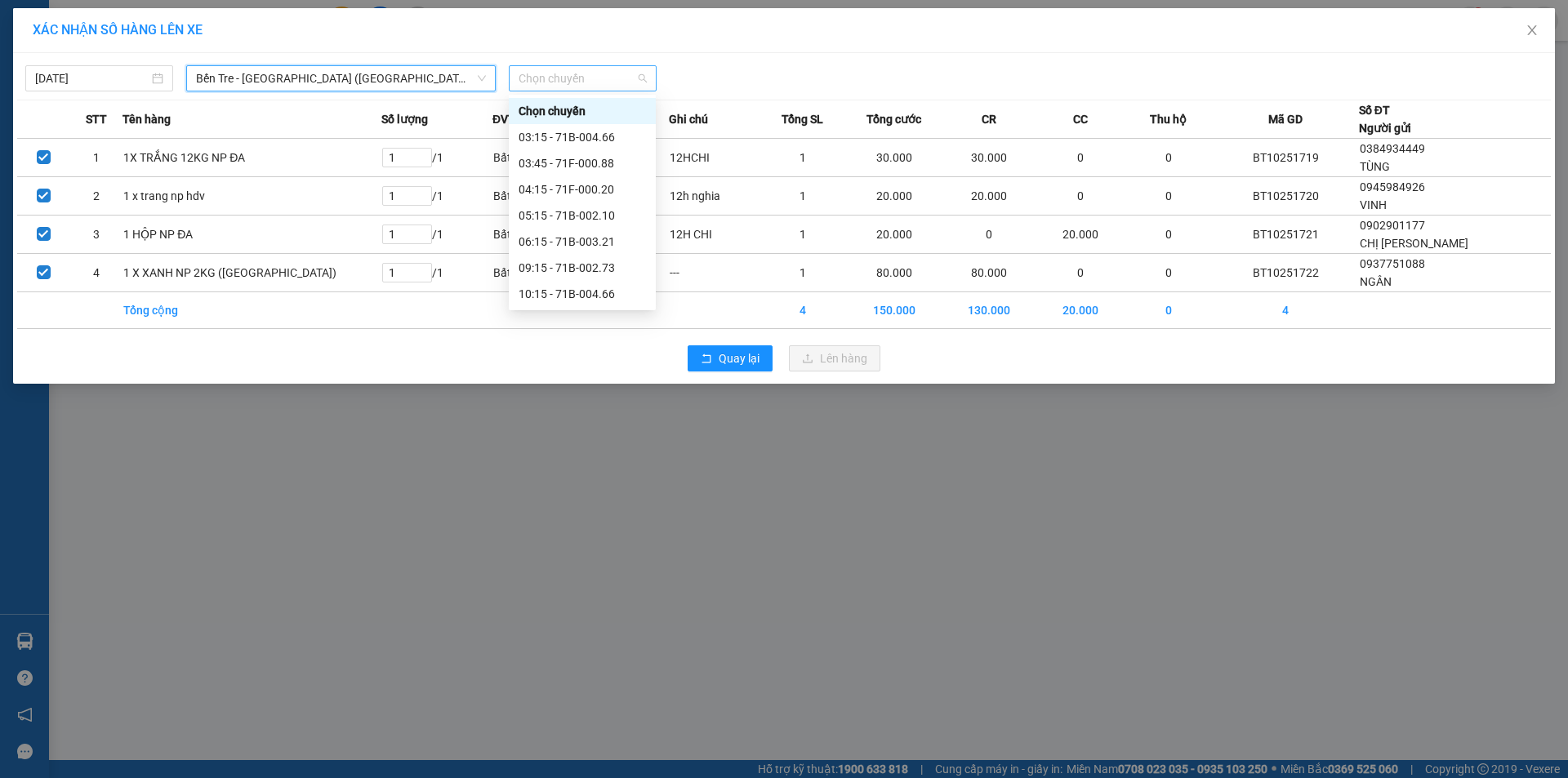
click at [574, 76] on span "Chọn chuyến" at bounding box center [582, 78] width 128 height 24
click at [343, 76] on span "Bến Tre - [GEOGRAPHIC_DATA] ([GEOGRAPHIC_DATA])" at bounding box center [340, 78] width 290 height 24
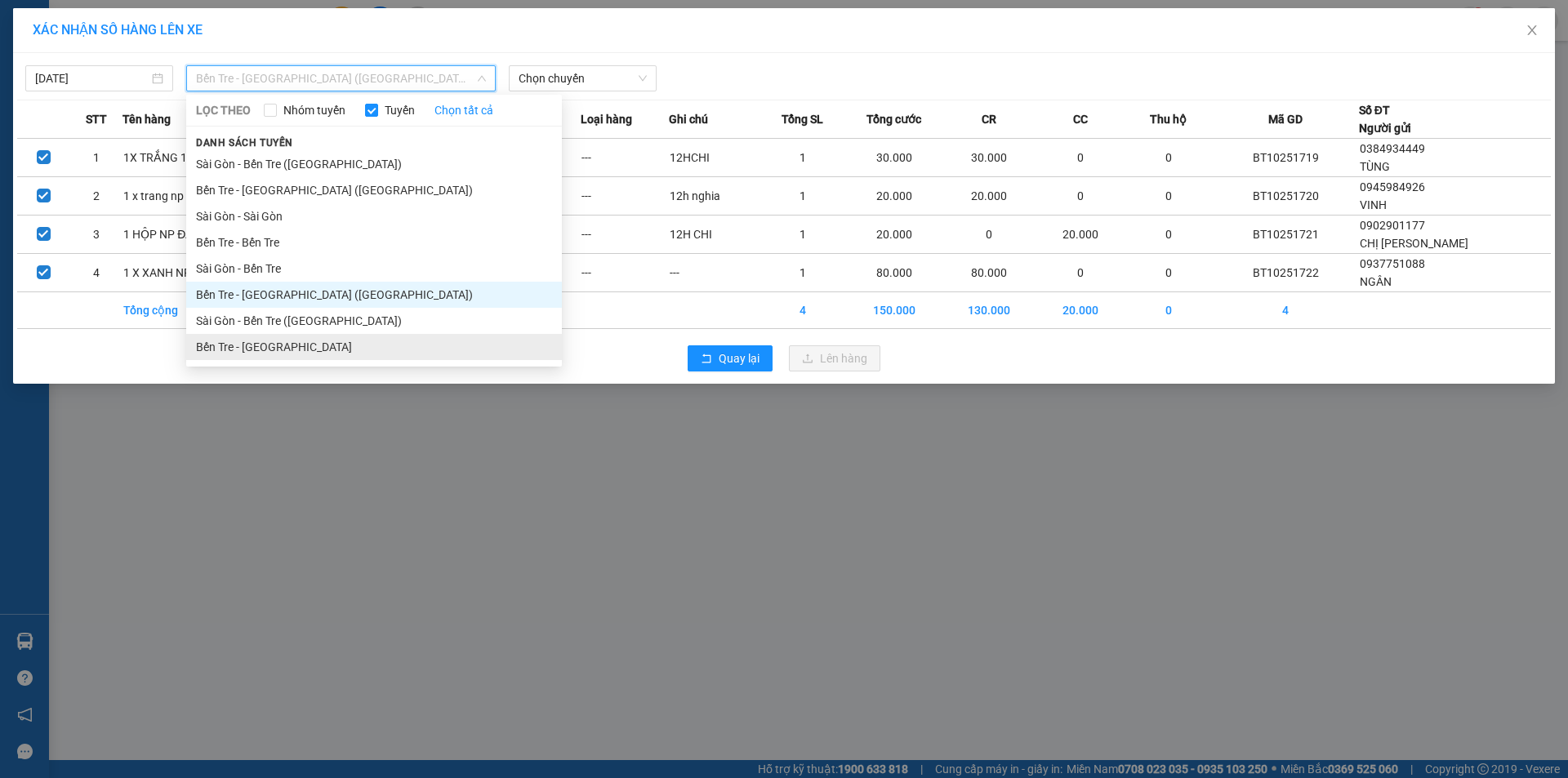
click at [349, 348] on li "Bến Tre - [GEOGRAPHIC_DATA]" at bounding box center [374, 347] width 376 height 26
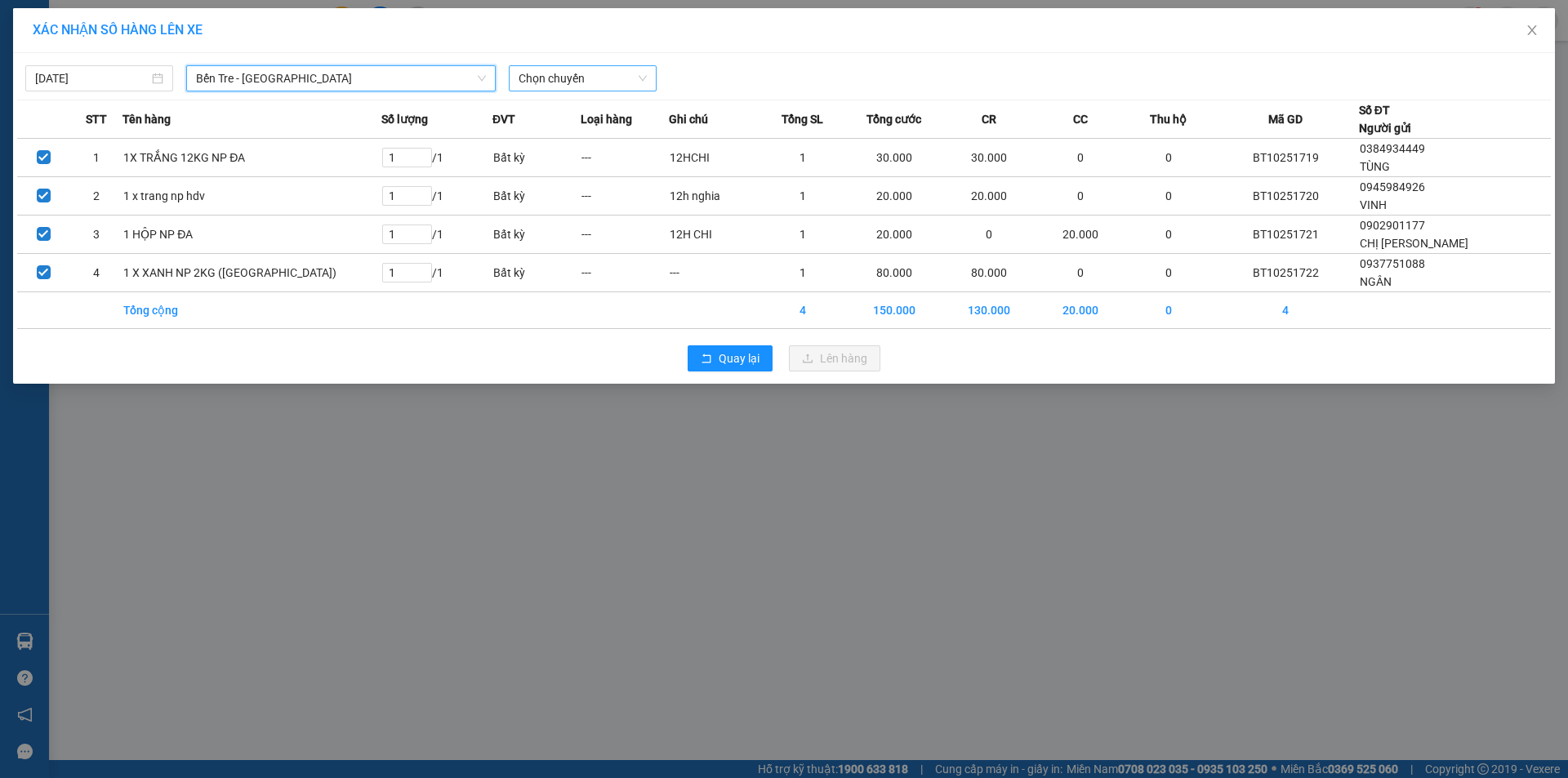
click at [550, 79] on span "Chọn chuyến" at bounding box center [582, 78] width 128 height 24
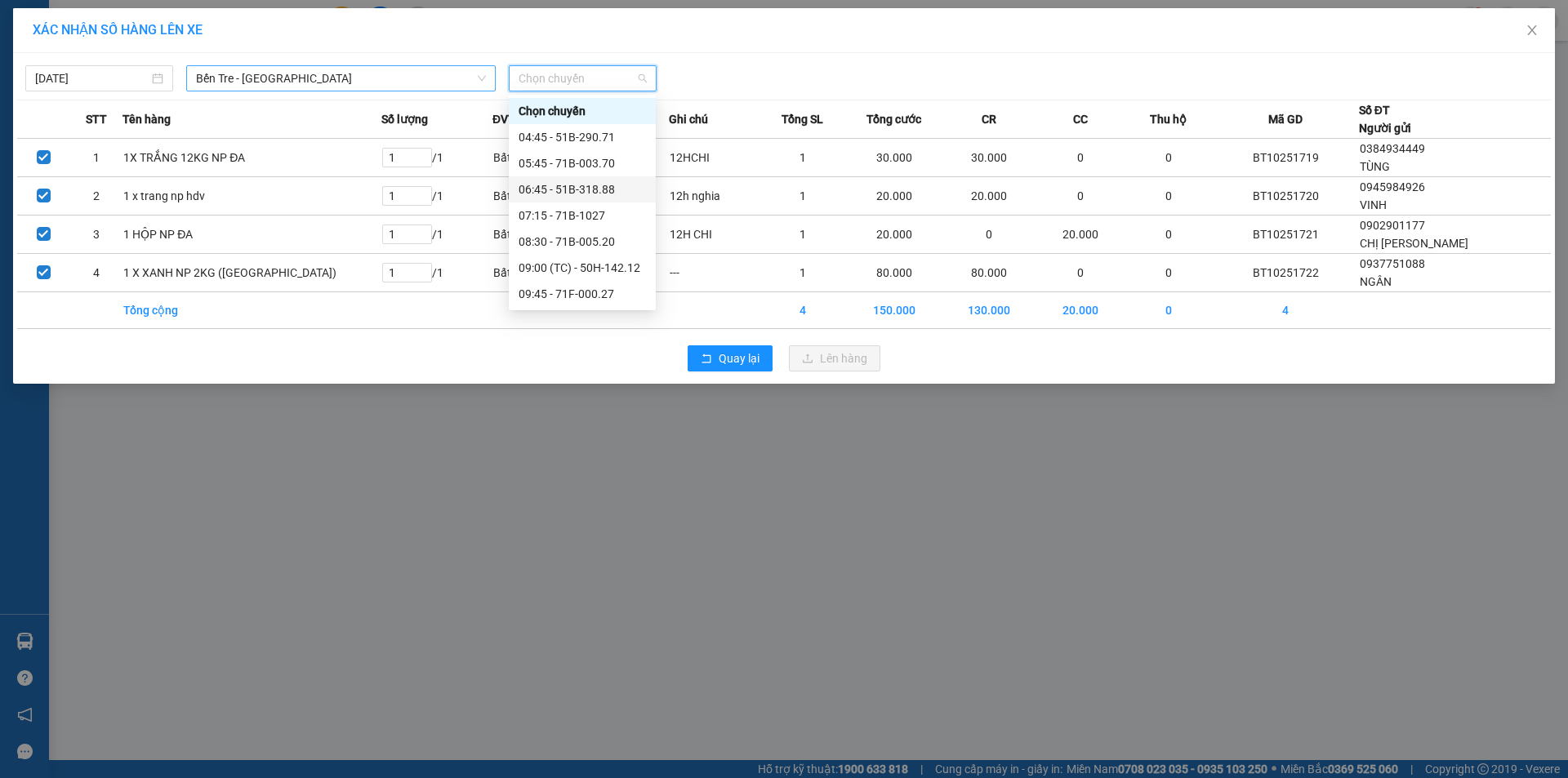
click at [377, 90] on span "Bến Tre - [GEOGRAPHIC_DATA]" at bounding box center [340, 78] width 290 height 24
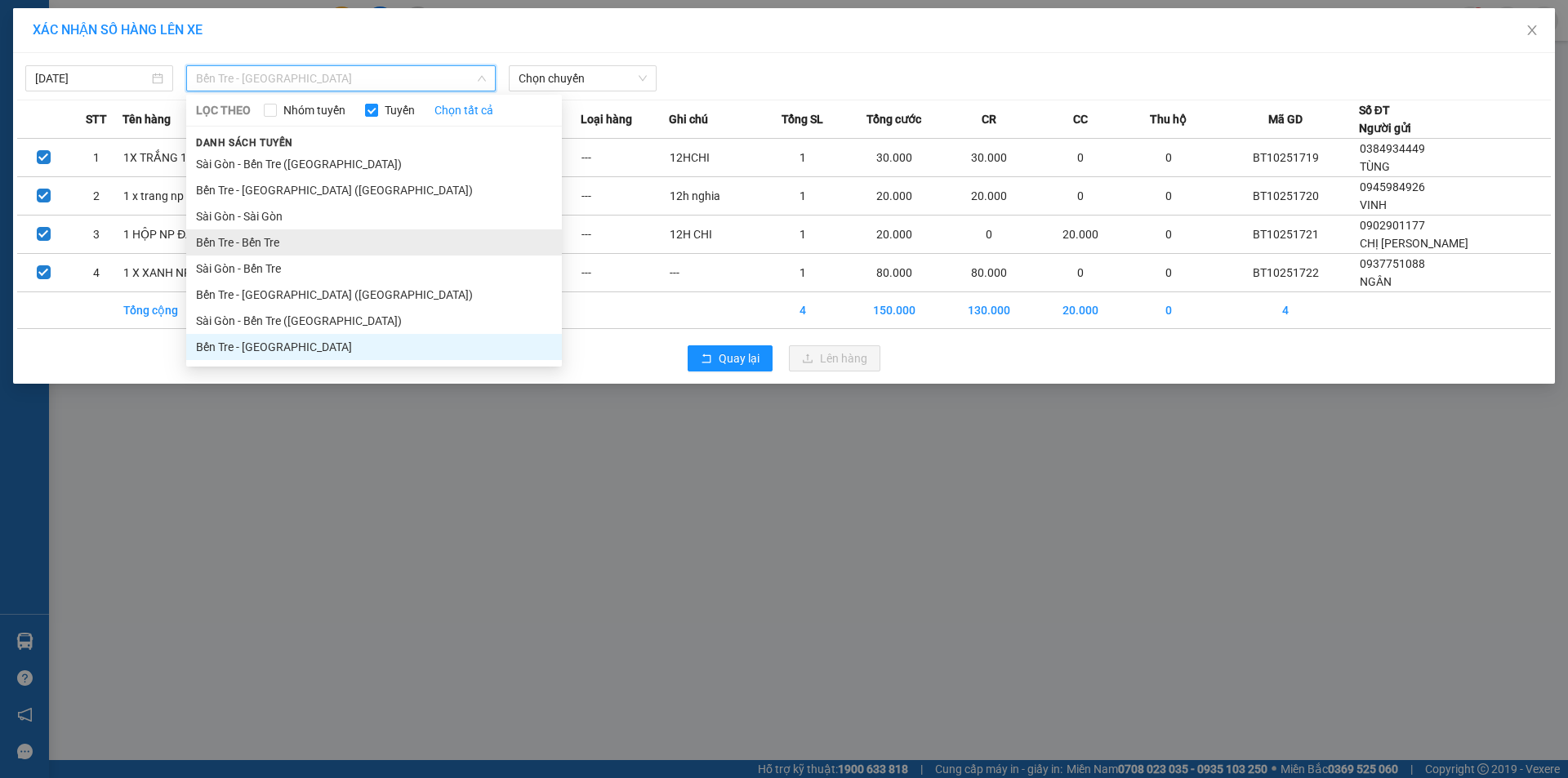
click at [325, 233] on li "Bến Tre - Bến Tre" at bounding box center [374, 242] width 376 height 26
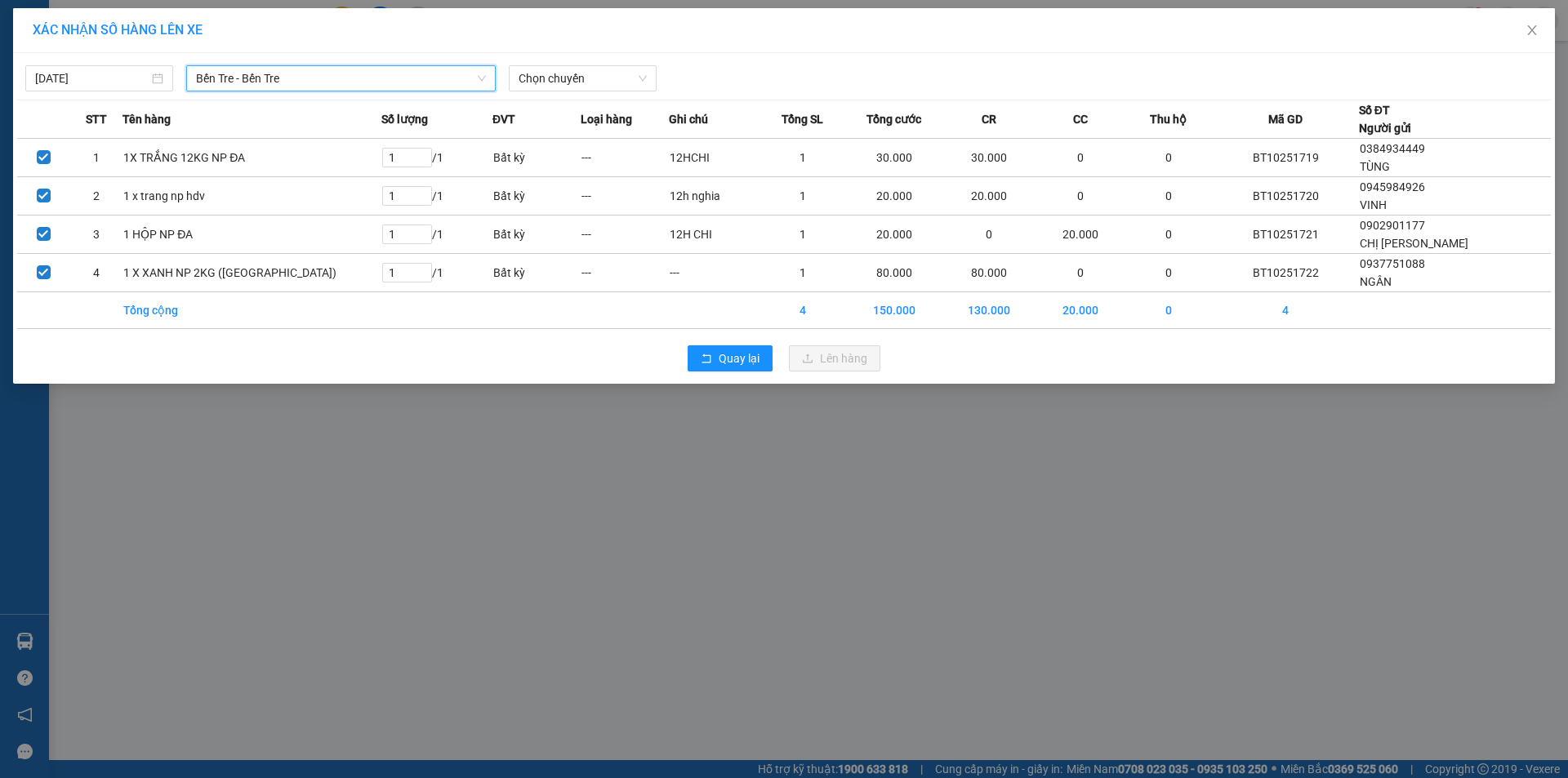
click at [347, 73] on span "Bến Tre - Bến Tre" at bounding box center [340, 78] width 290 height 24
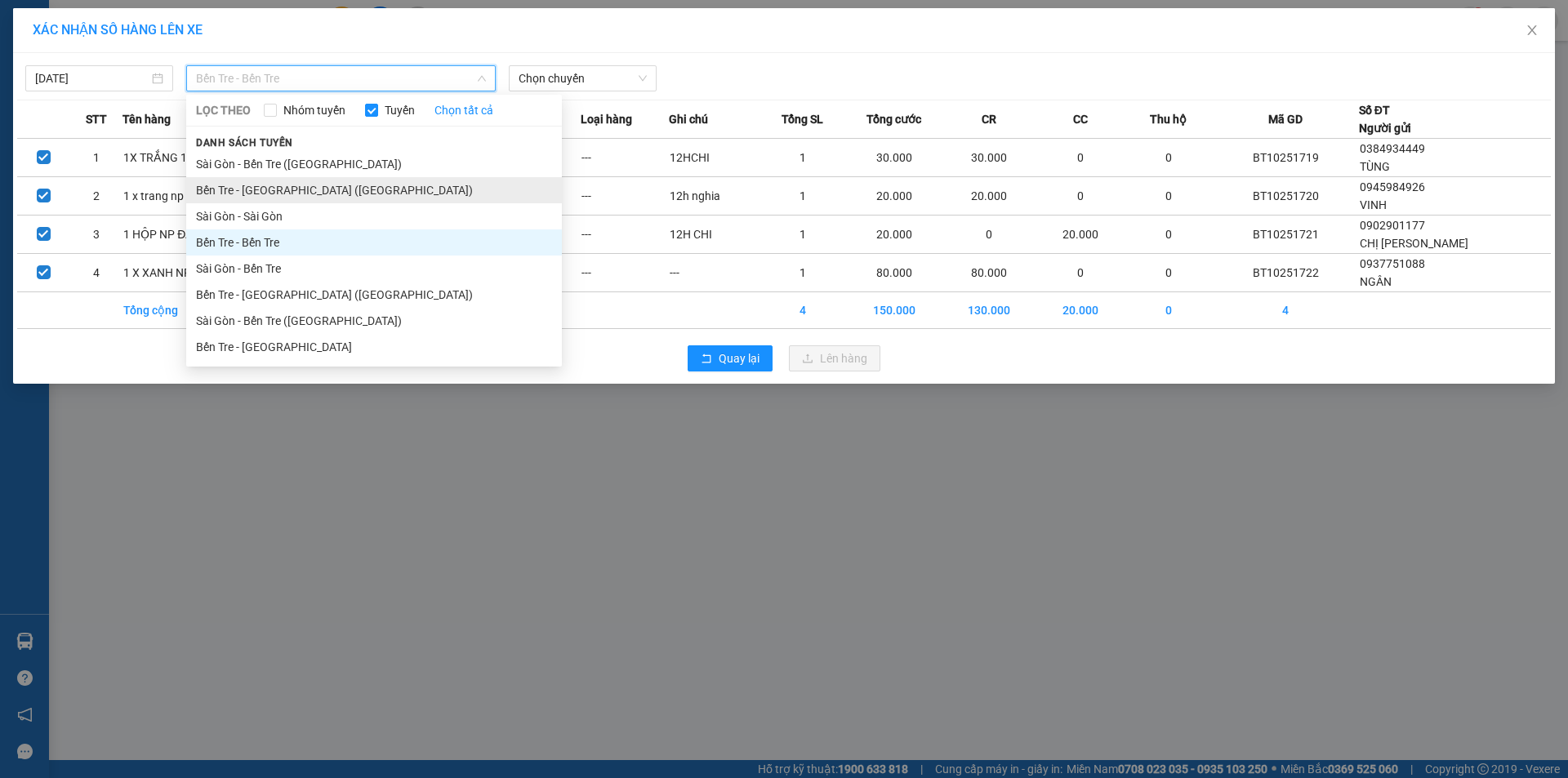
click at [337, 182] on li "Bến Tre - [GEOGRAPHIC_DATA] ([GEOGRAPHIC_DATA])" at bounding box center [374, 190] width 376 height 26
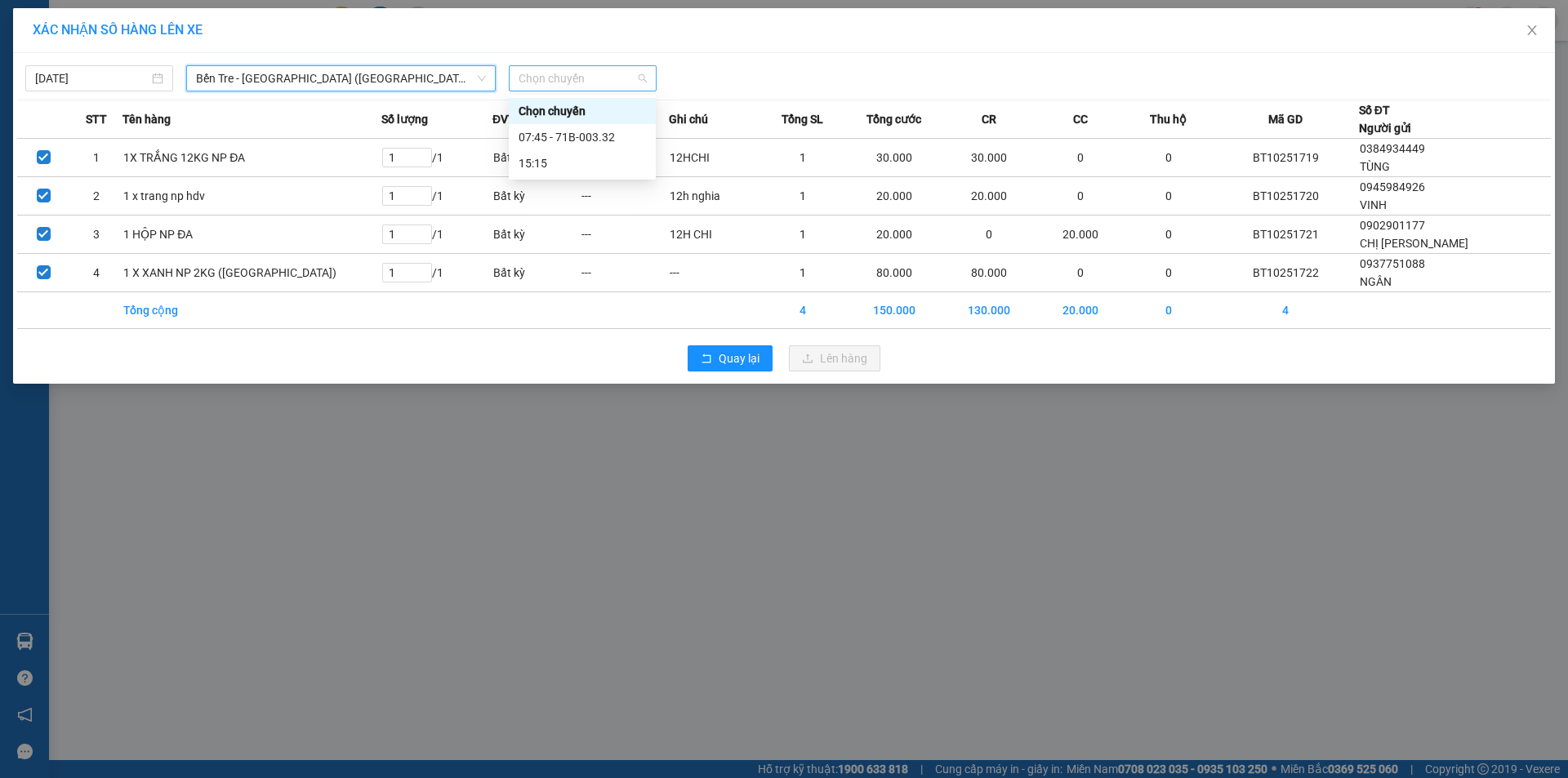
click at [558, 78] on span "Chọn chuyến" at bounding box center [582, 78] width 128 height 24
click at [595, 137] on div "07:45 - 71B-003.32" at bounding box center [582, 137] width 127 height 18
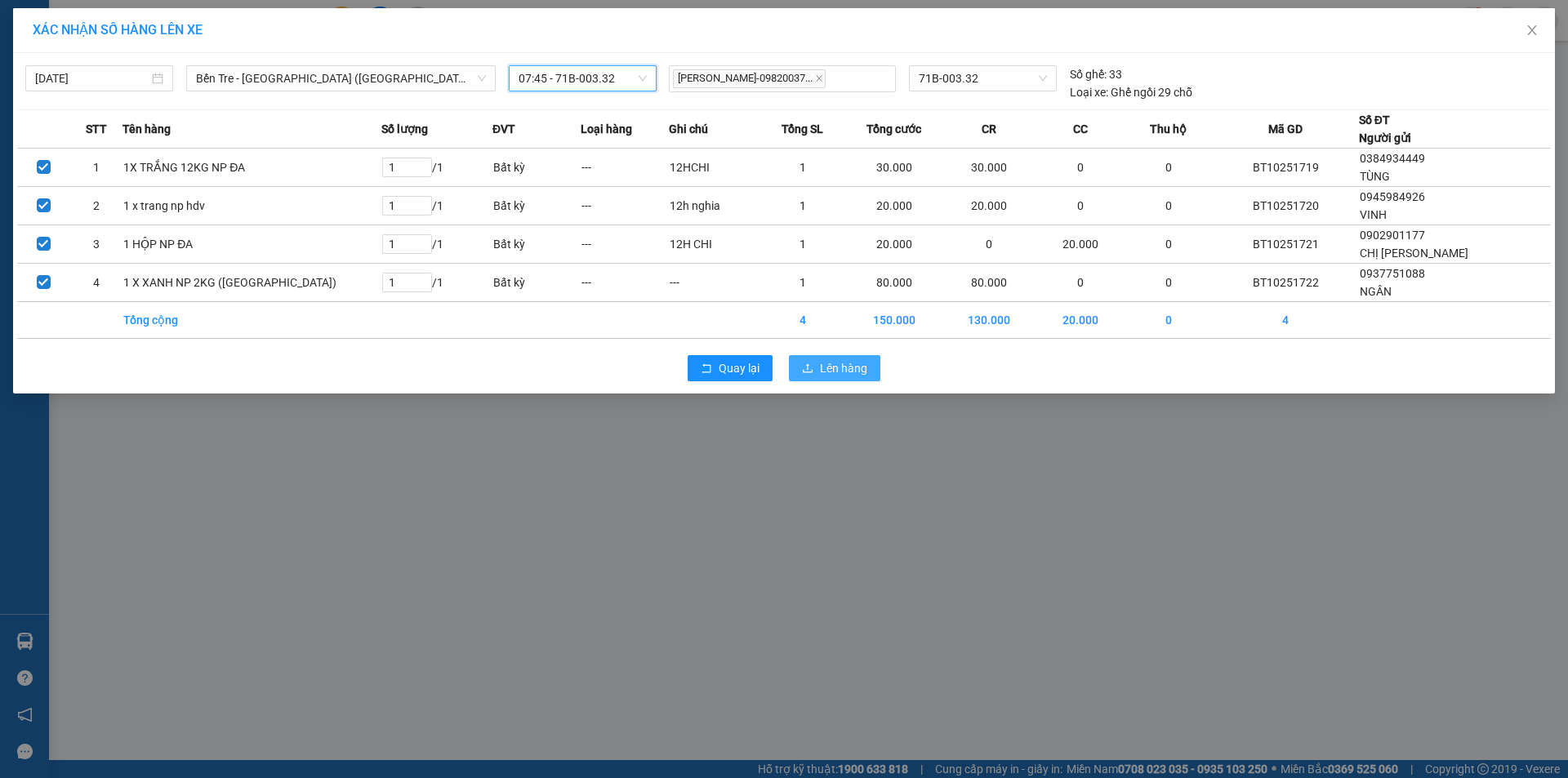
click at [838, 364] on span "Lên hàng" at bounding box center [843, 368] width 47 height 18
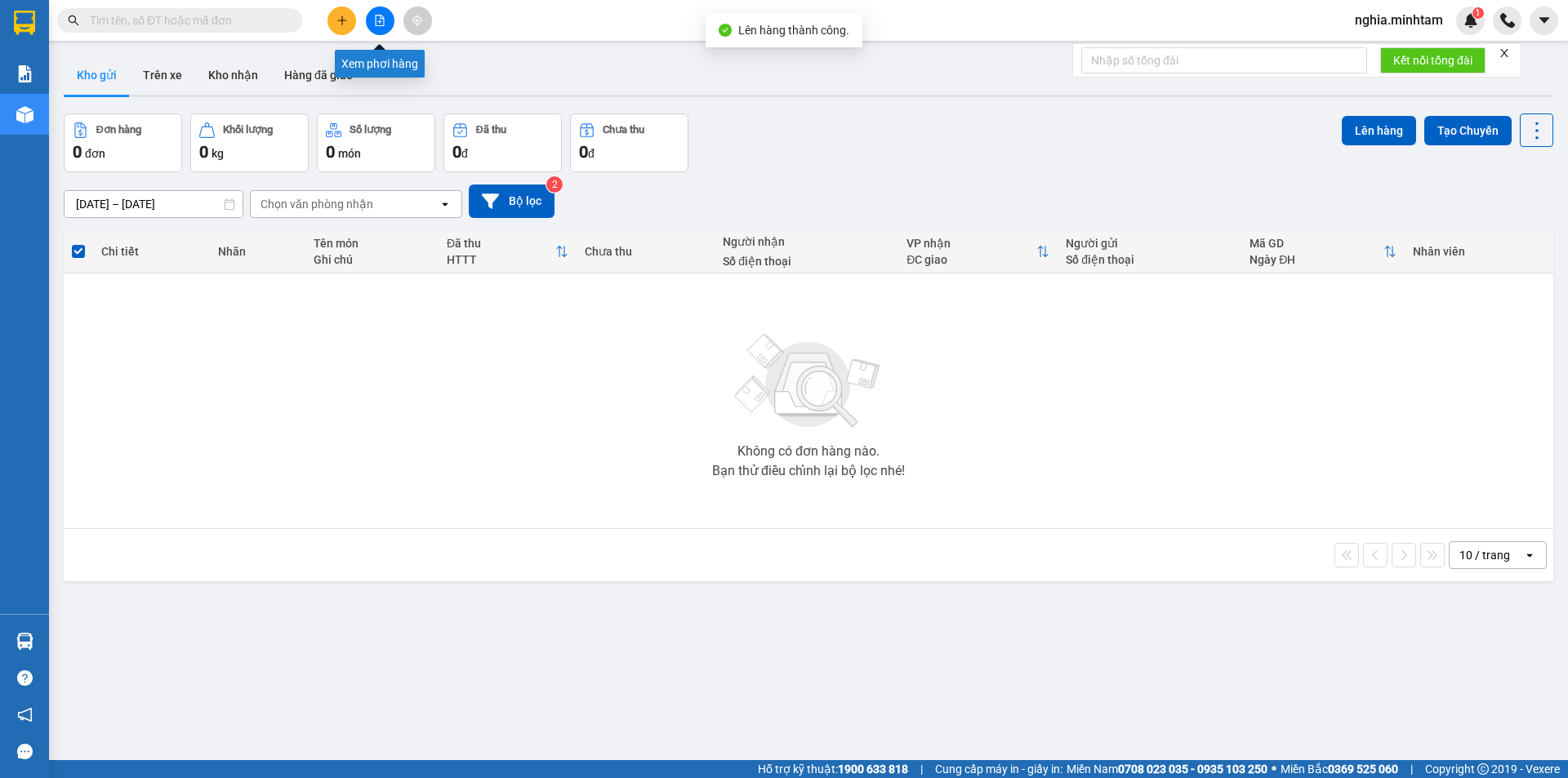
click at [378, 14] on icon "file-add" at bounding box center [379, 20] width 9 height 12
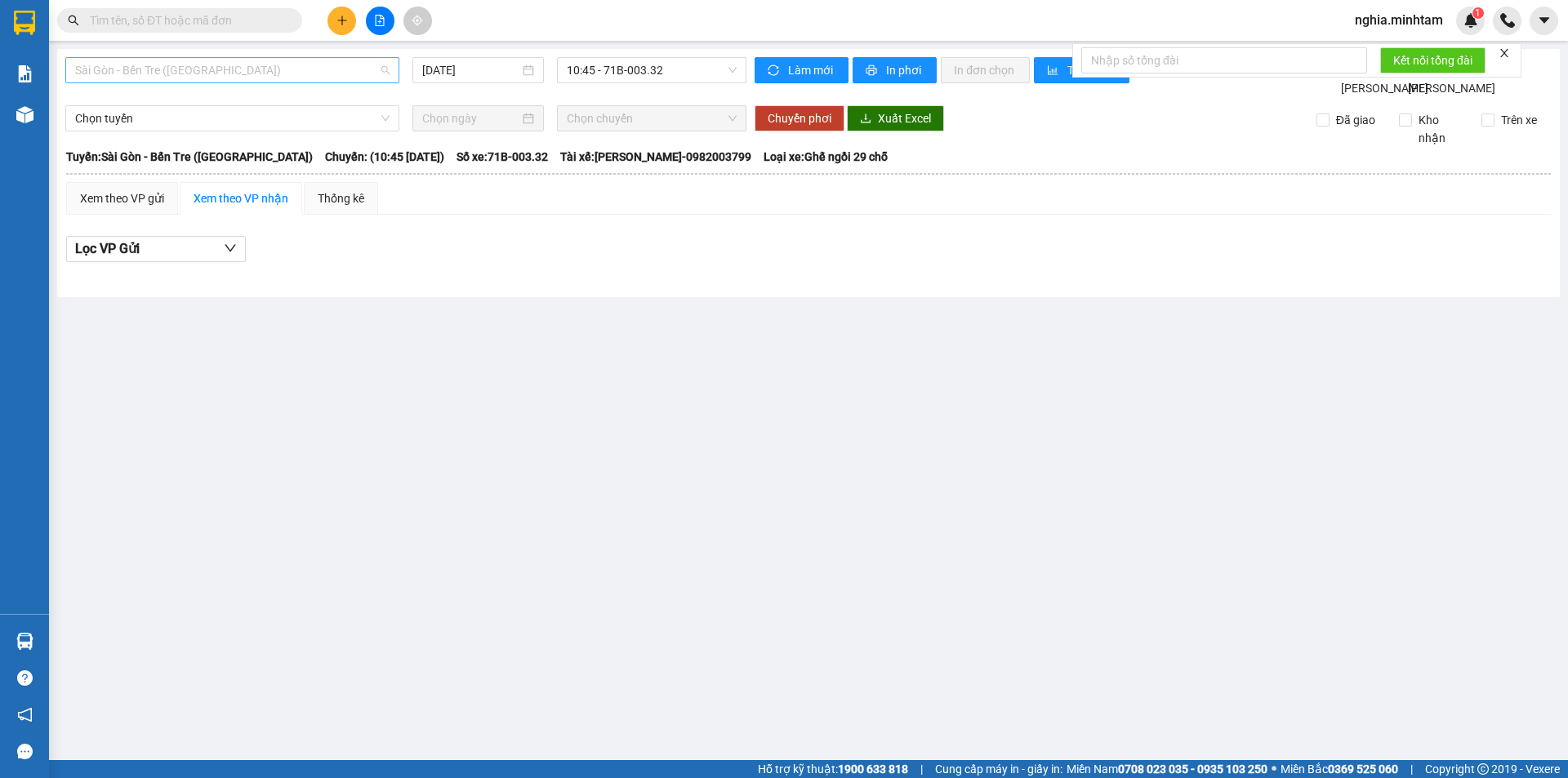
click at [318, 72] on span "Sài Gòn - Bến Tre ([GEOGRAPHIC_DATA])" at bounding box center [232, 69] width 314 height 24
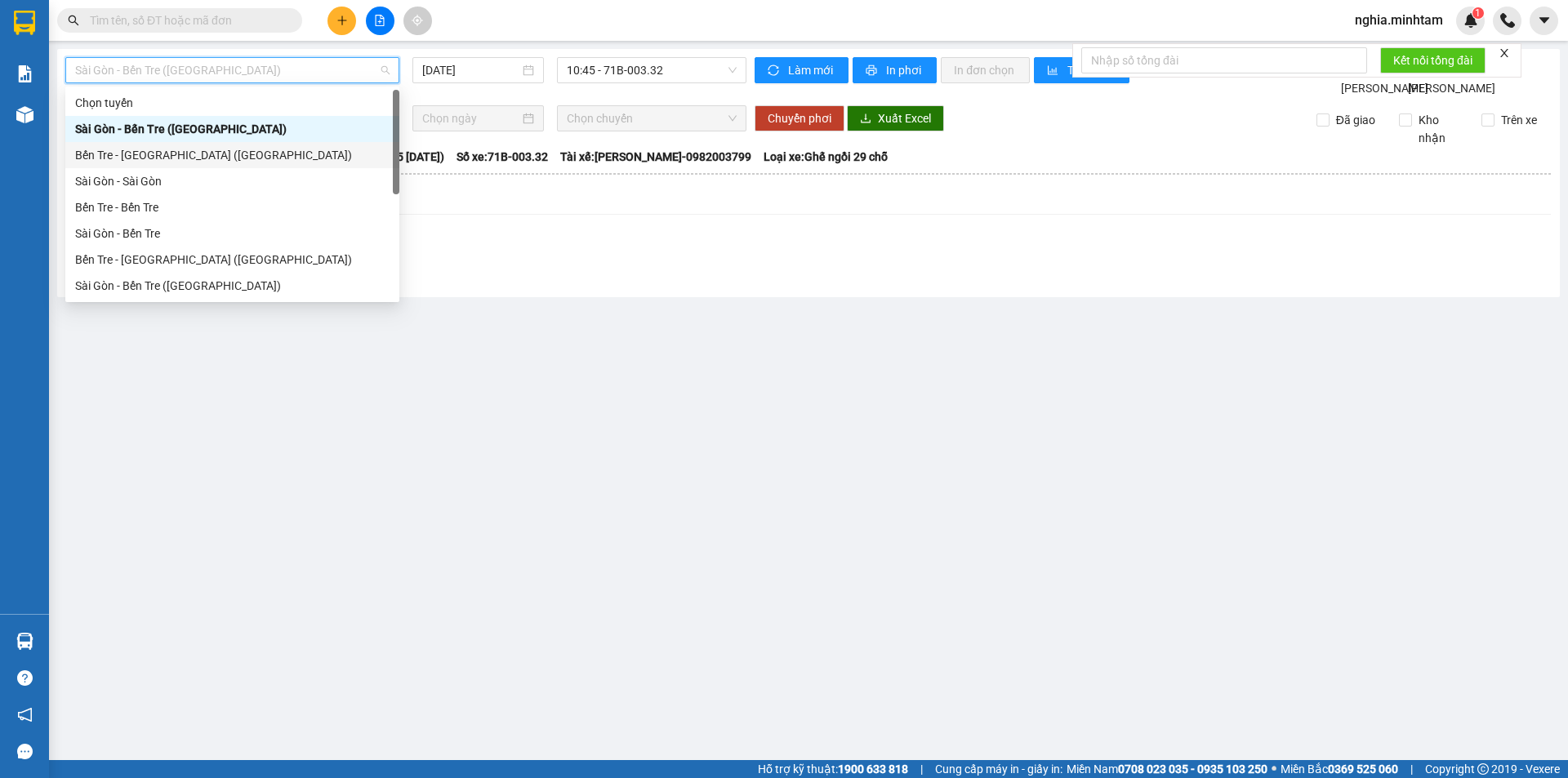
click at [298, 160] on div "Bến Tre - [GEOGRAPHIC_DATA] ([GEOGRAPHIC_DATA])" at bounding box center [232, 155] width 314 height 18
type input "[DATE]"
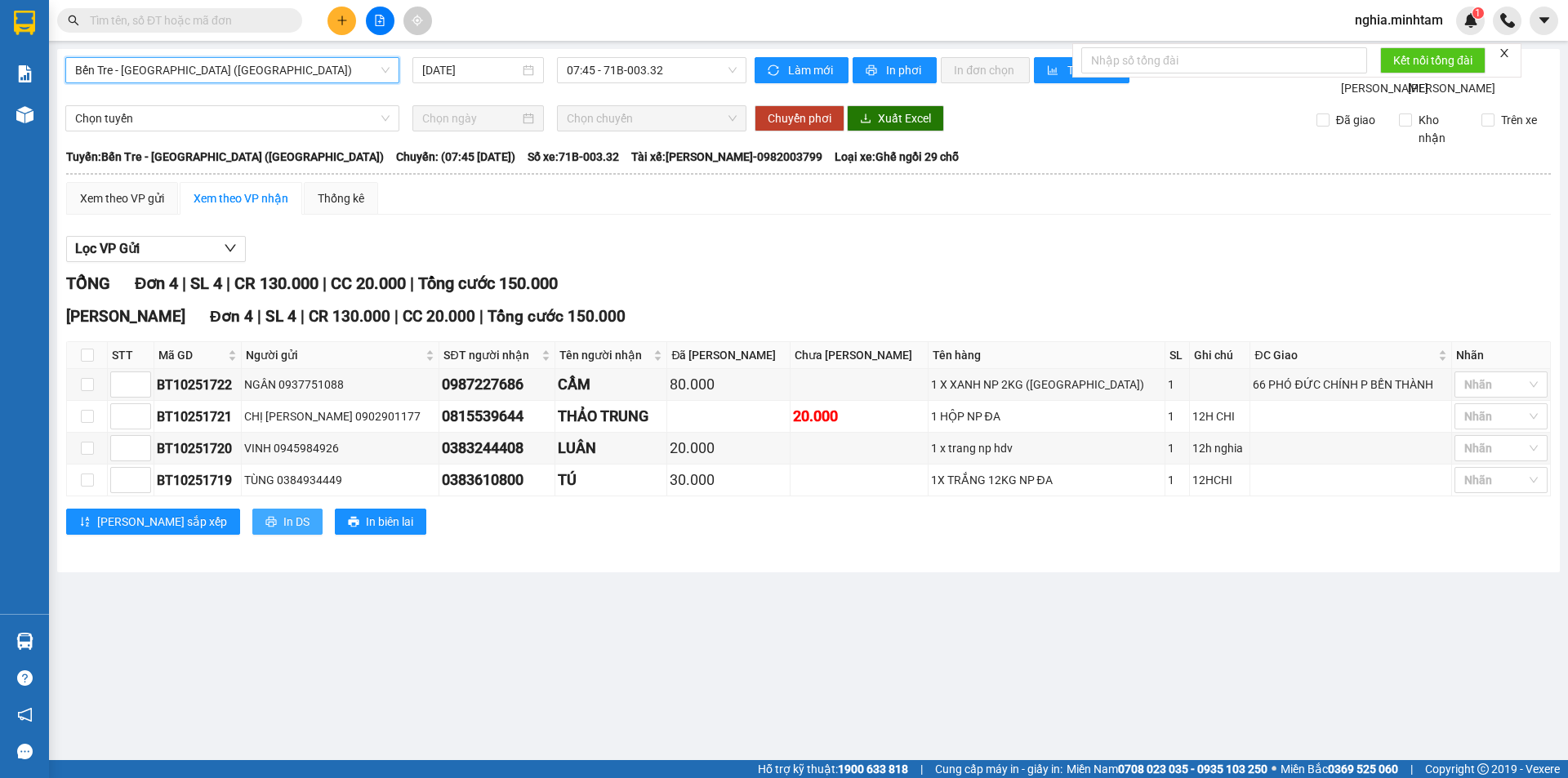
drag, startPoint x: 228, startPoint y: 539, endPoint x: 196, endPoint y: 518, distance: 38.3
click at [283, 531] on span "In DS" at bounding box center [296, 521] width 26 height 18
